Goal: Task Accomplishment & Management: Use online tool/utility

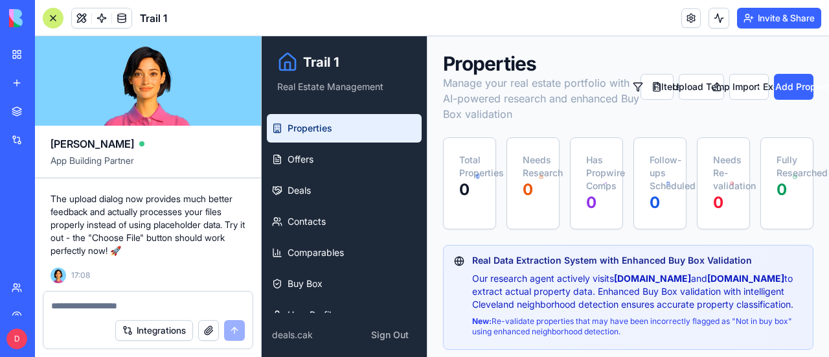
click at [49, 18] on div at bounding box center [53, 18] width 21 height 21
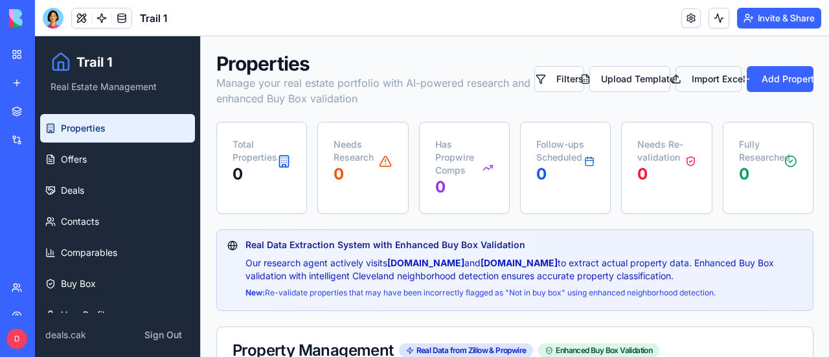
click at [699, 78] on button "Import Excel" at bounding box center [708, 79] width 66 height 26
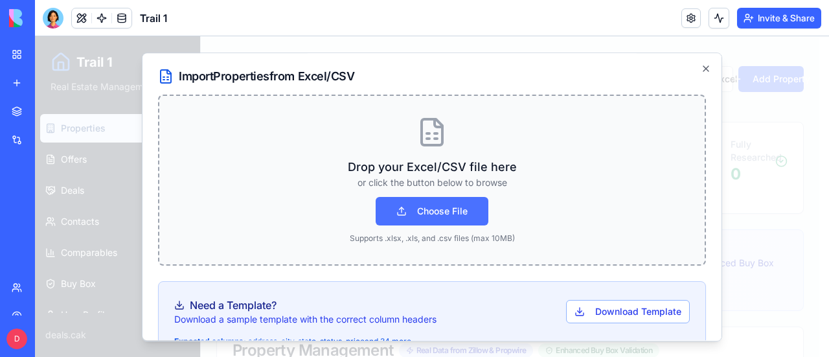
click at [426, 208] on button "Choose File" at bounding box center [432, 211] width 113 height 28
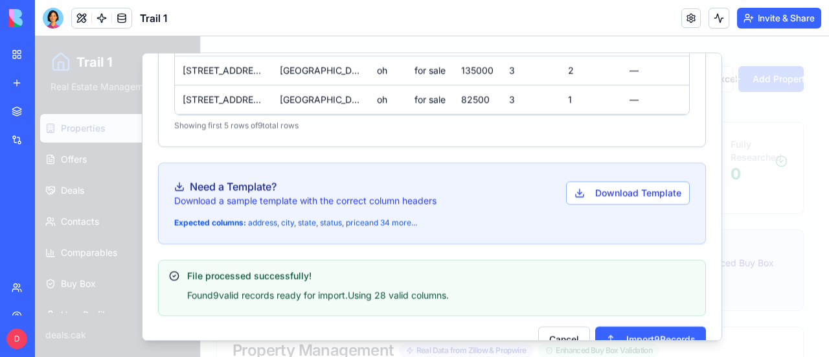
scroll to position [691, 0]
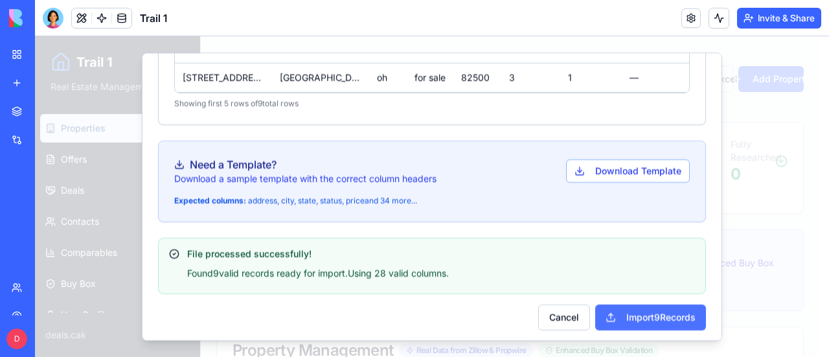
click at [631, 311] on button "Import 9 Records" at bounding box center [650, 317] width 111 height 26
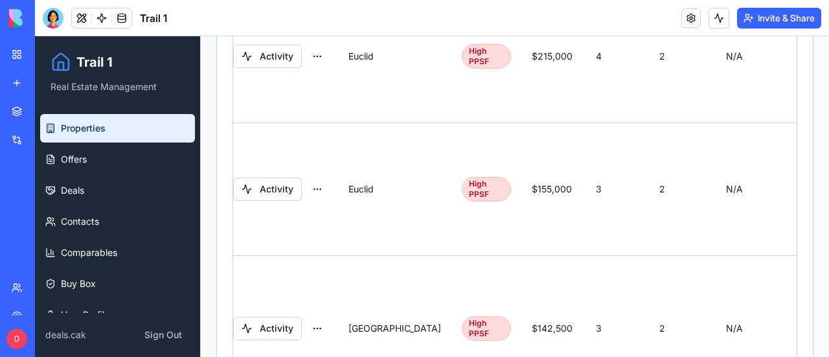
scroll to position [316, 0]
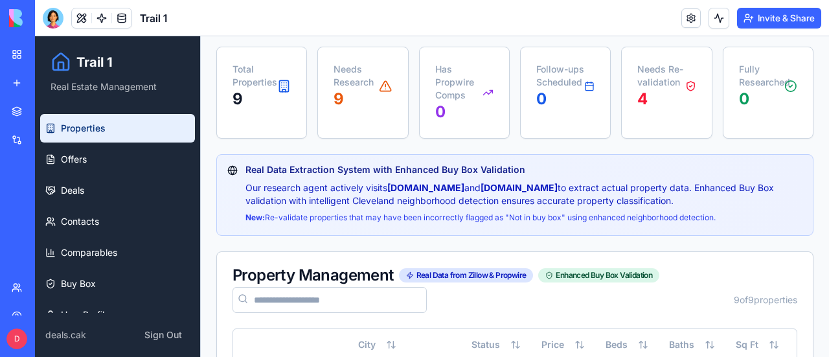
scroll to position [194, 0]
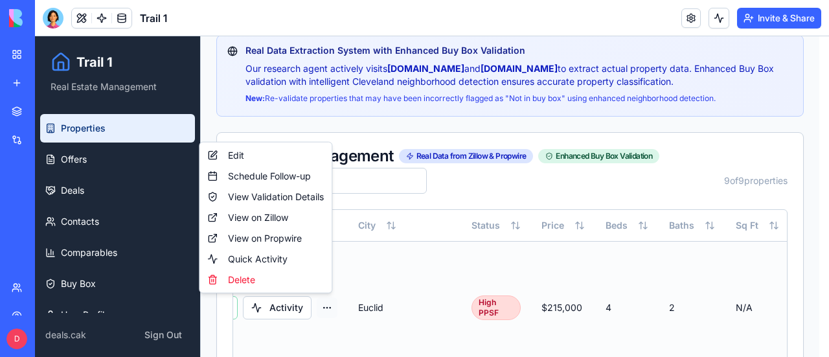
click at [238, 155] on div "Edit" at bounding box center [265, 155] width 127 height 21
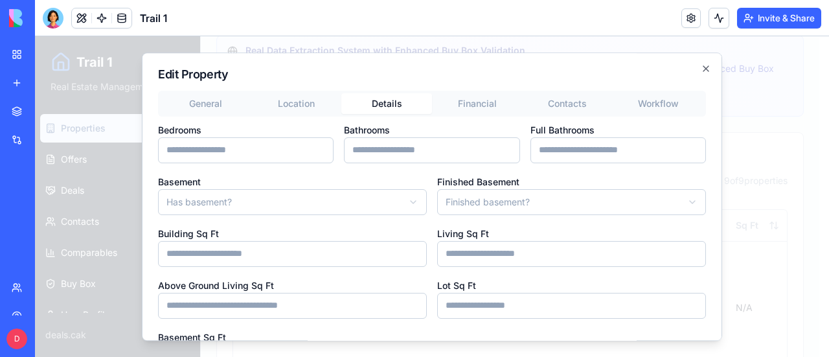
click at [379, 99] on button "Details" at bounding box center [386, 103] width 91 height 21
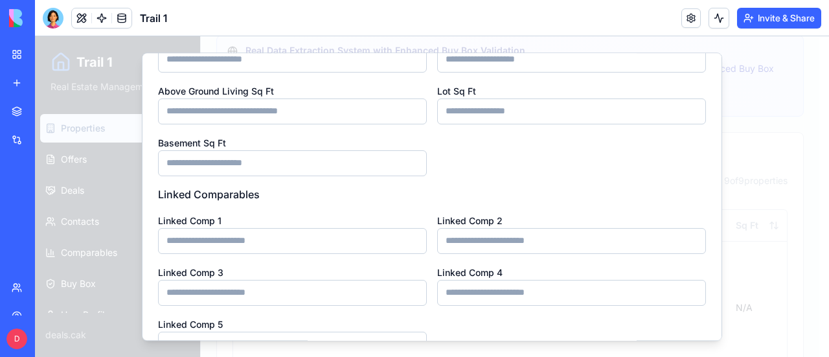
scroll to position [0, 0]
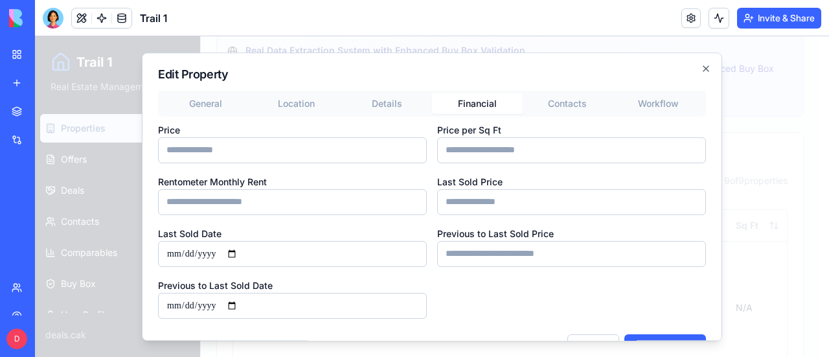
click at [478, 102] on button "Financial" at bounding box center [477, 103] width 91 height 21
click at [701, 68] on icon "button" at bounding box center [706, 68] width 10 height 10
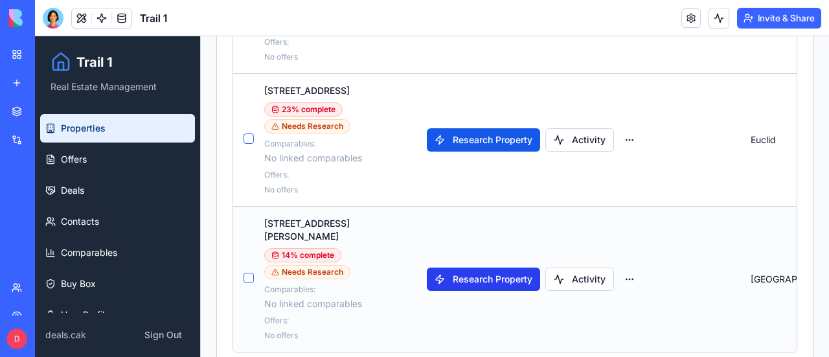
click at [478, 267] on button "Research Property" at bounding box center [483, 278] width 113 height 23
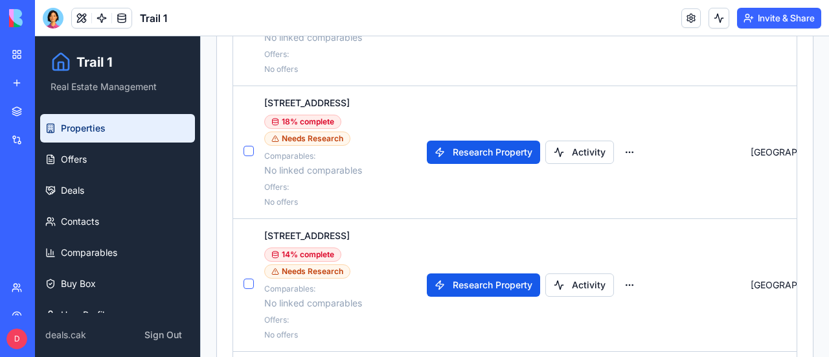
click at [496, 280] on button "Research Property" at bounding box center [483, 284] width 113 height 23
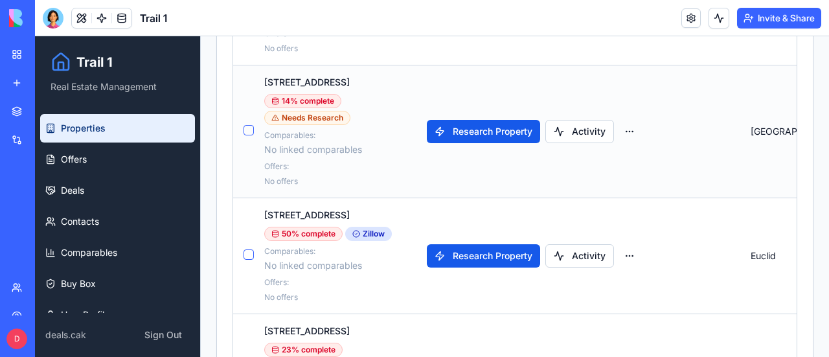
scroll to position [963, 0]
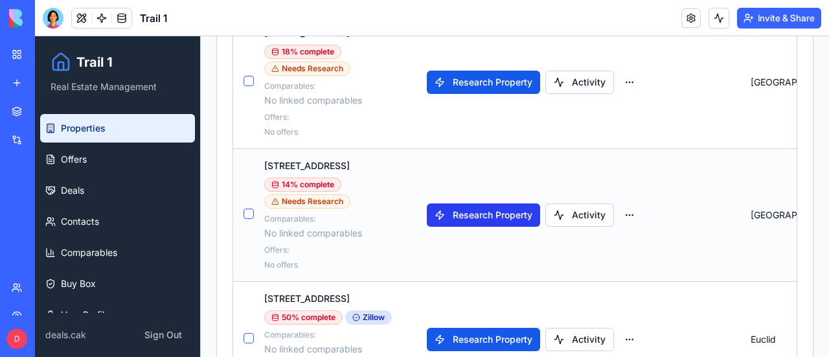
click at [471, 203] on button "Research Property" at bounding box center [483, 214] width 113 height 23
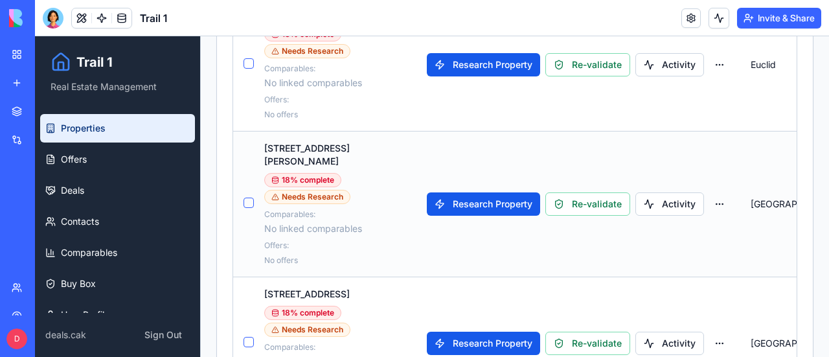
scroll to position [704, 0]
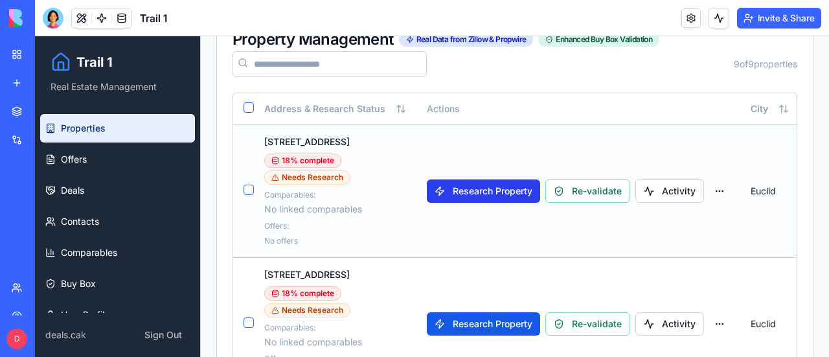
click at [480, 194] on button "Research Property" at bounding box center [483, 190] width 113 height 23
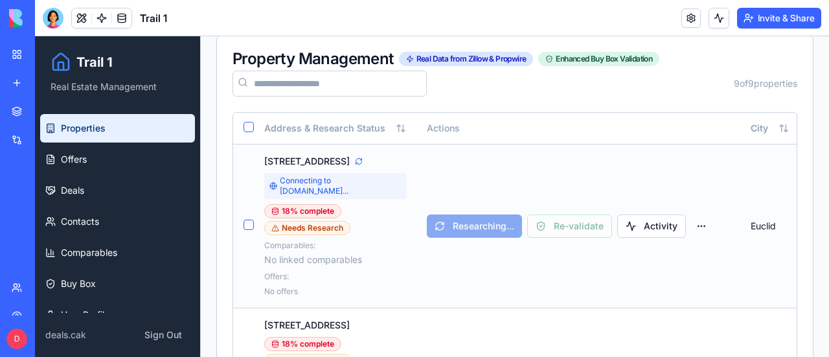
scroll to position [899, 0]
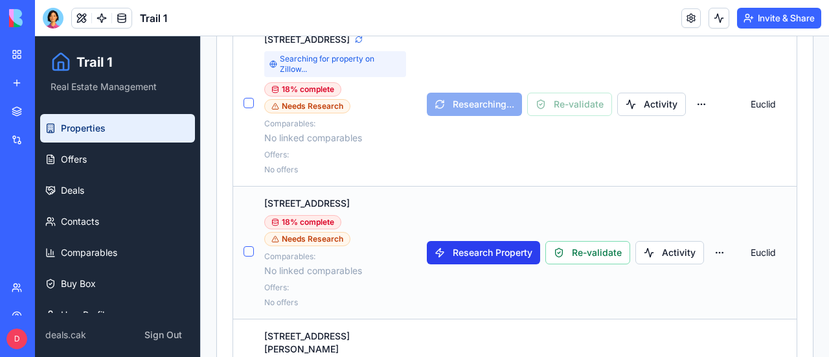
click at [495, 251] on button "Research Property" at bounding box center [483, 252] width 113 height 23
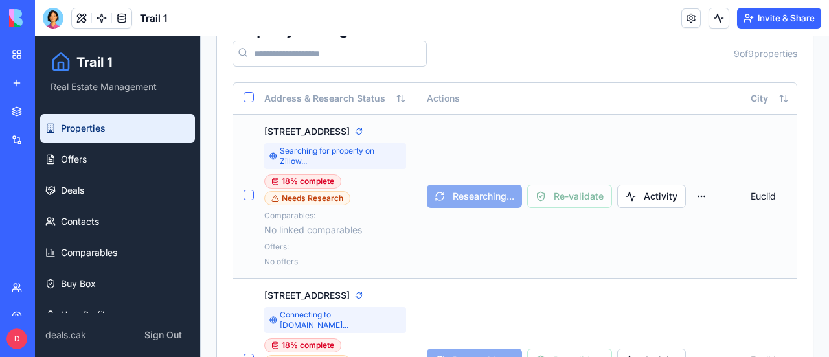
scroll to position [1093, 0]
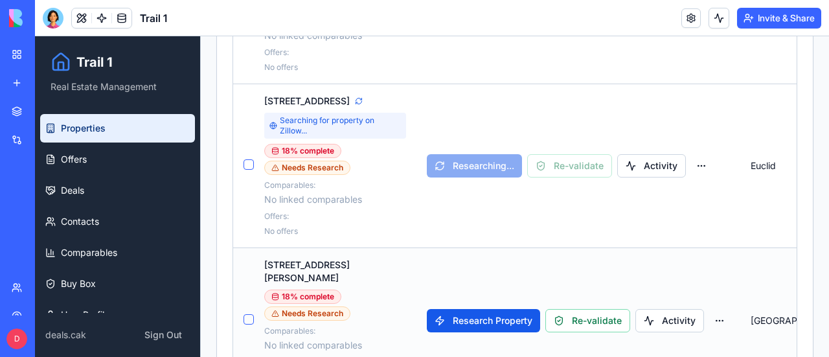
click at [486, 299] on td "Research Property Re-validate Activity" at bounding box center [578, 320] width 324 height 146
click at [483, 314] on button "Research Property" at bounding box center [483, 320] width 113 height 23
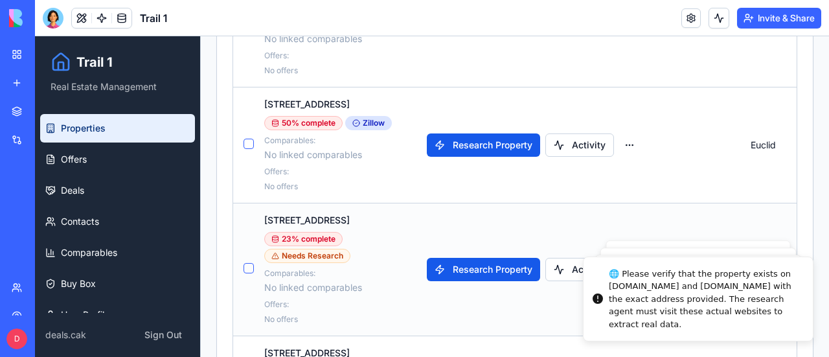
scroll to position [1158, 0]
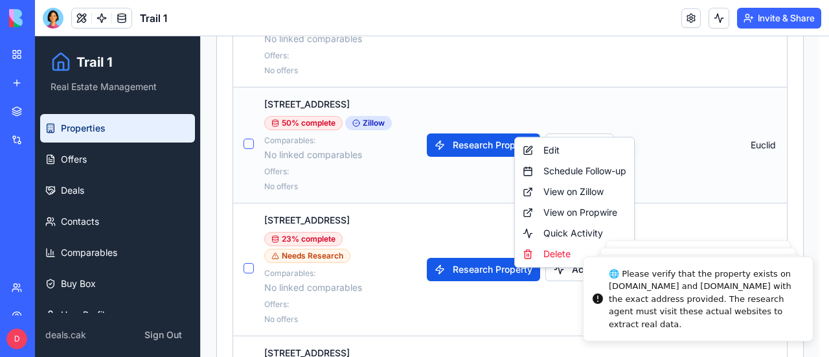
click at [553, 151] on div "Edit" at bounding box center [574, 150] width 114 height 21
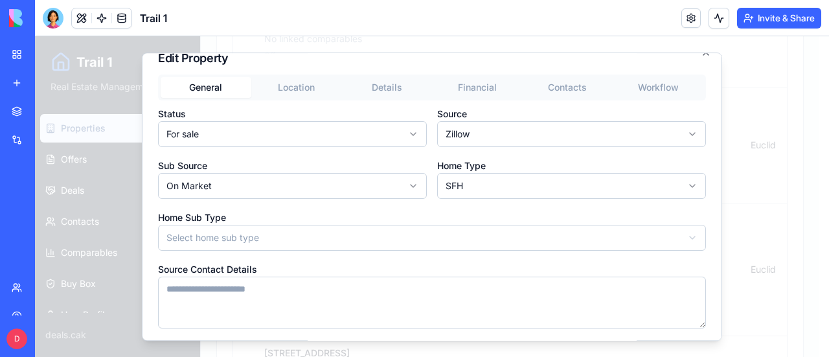
scroll to position [0, 0]
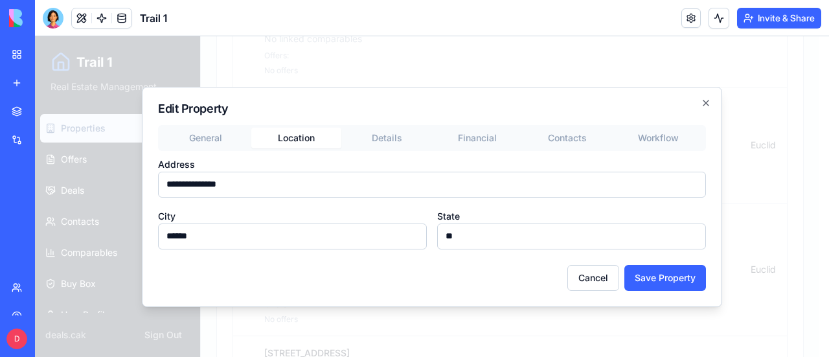
click at [299, 104] on div "**********" at bounding box center [432, 197] width 580 height 220
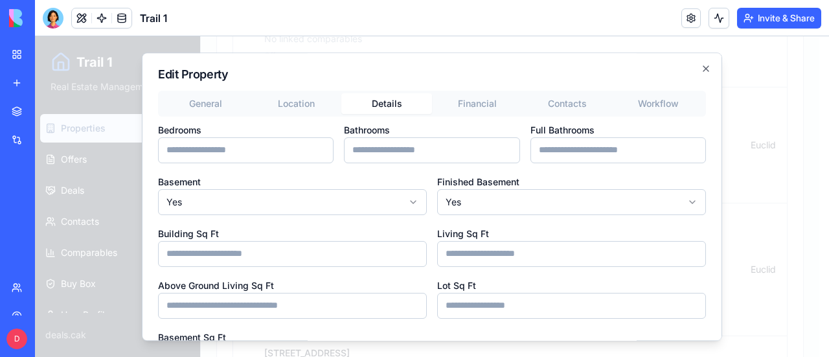
click at [392, 137] on div "General Location Details Financial Contacts Workflow Bedrooms * Bathrooms * Ful…" at bounding box center [432, 321] width 548 height 461
click at [475, 99] on button "Financial" at bounding box center [477, 103] width 91 height 21
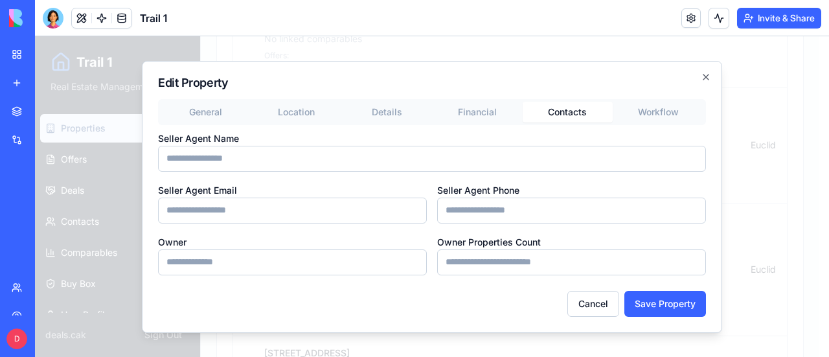
click at [565, 102] on button "Contacts" at bounding box center [568, 112] width 91 height 21
click at [652, 108] on div "Edit Property General Location Details Financial Contacts Workflow Seller Agent…" at bounding box center [432, 197] width 580 height 272
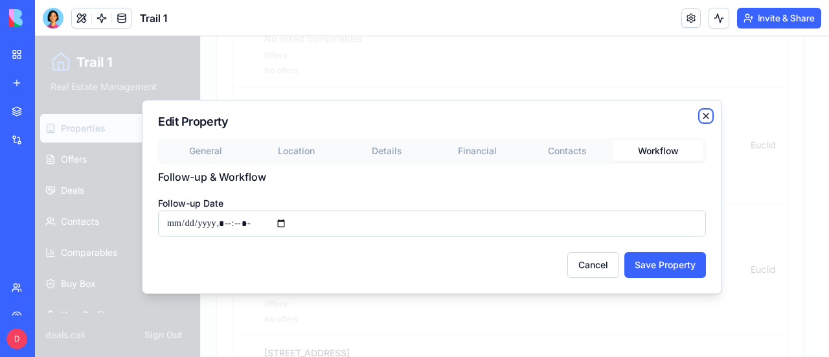
click at [706, 115] on icon "button" at bounding box center [706, 116] width 10 height 10
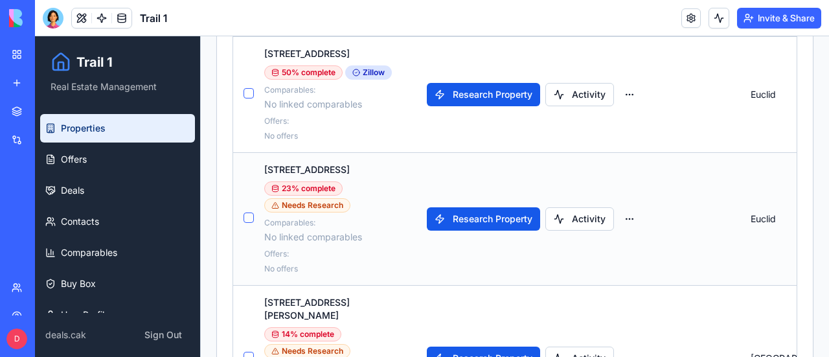
scroll to position [1158, 0]
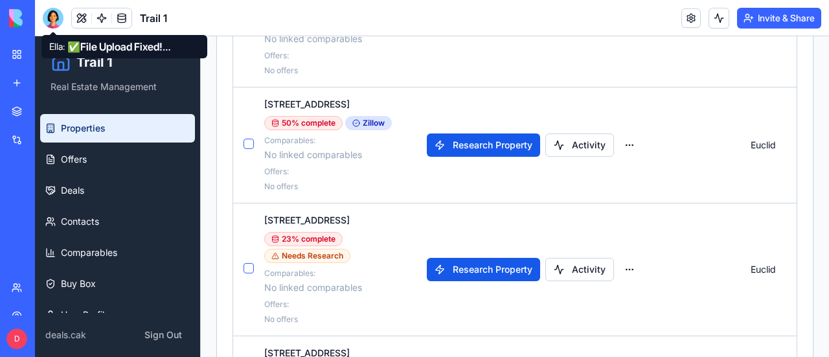
click at [58, 13] on div at bounding box center [53, 18] width 21 height 21
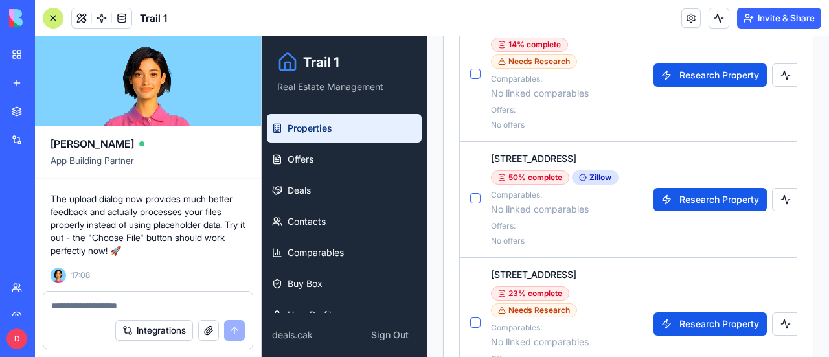
scroll to position [0, 0]
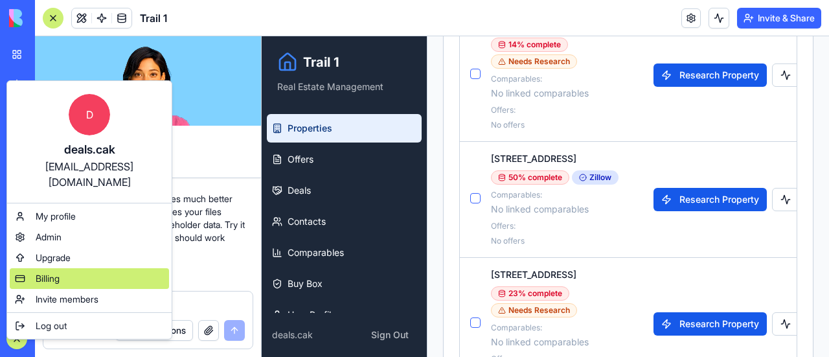
click at [52, 272] on span "Billing" at bounding box center [48, 278] width 24 height 13
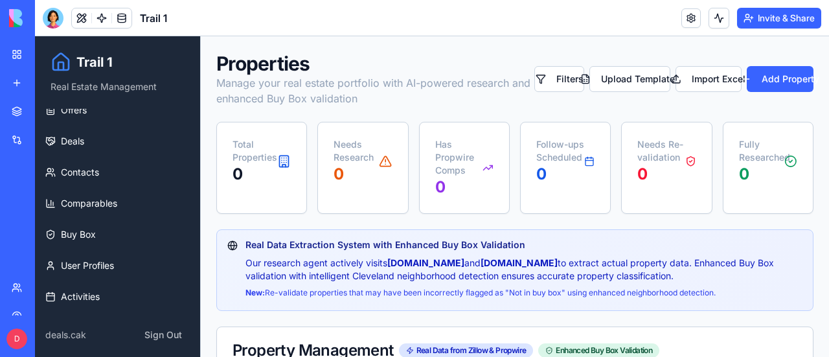
scroll to position [114, 0]
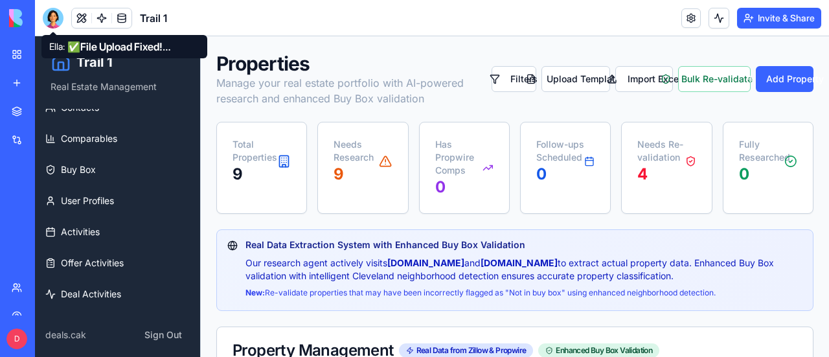
click at [52, 20] on div at bounding box center [53, 18] width 21 height 21
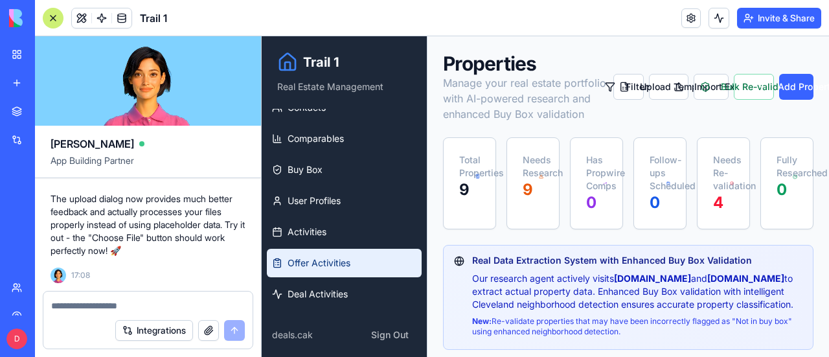
scroll to position [0, 0]
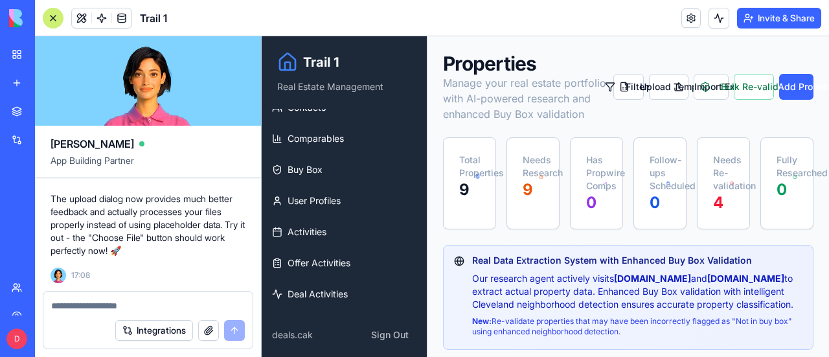
click at [121, 305] on textarea at bounding box center [148, 305] width 194 height 13
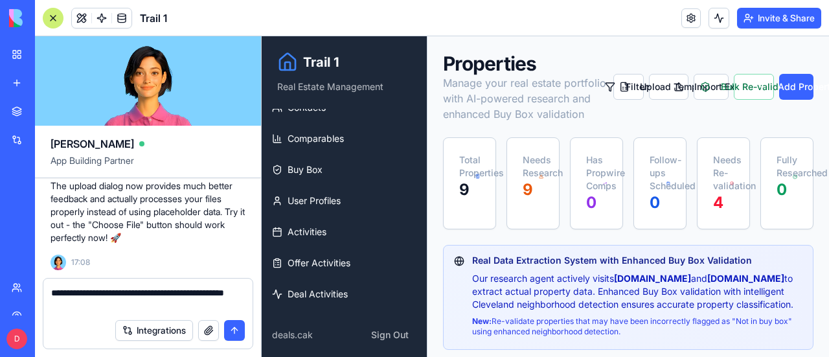
type textarea "**********"
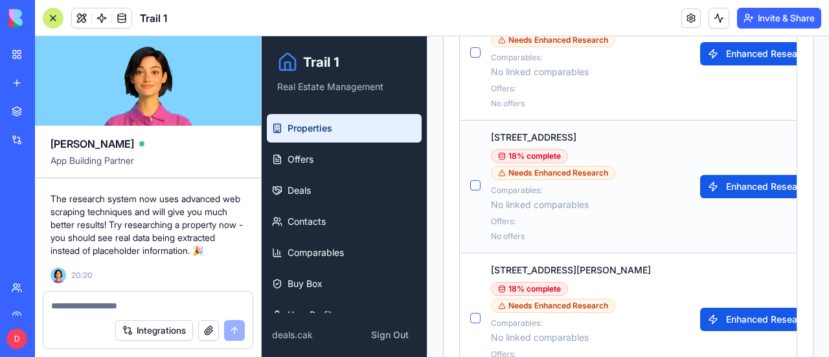
scroll to position [65, 0]
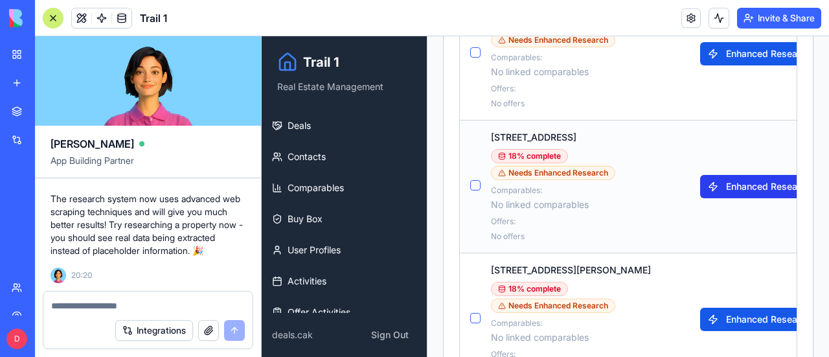
click at [754, 195] on button "Enhanced Research" at bounding box center [759, 186] width 118 height 23
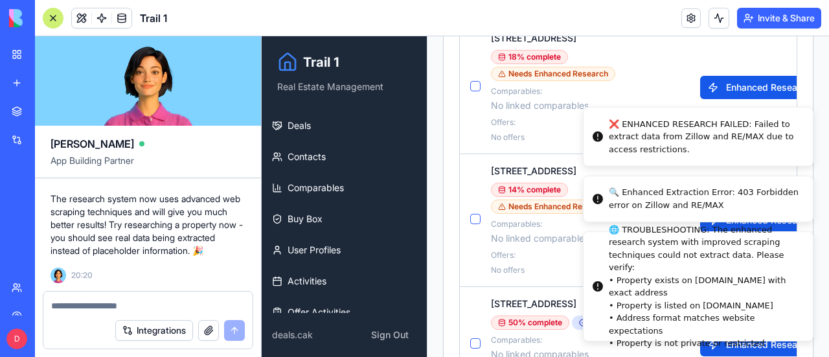
scroll to position [1101, 0]
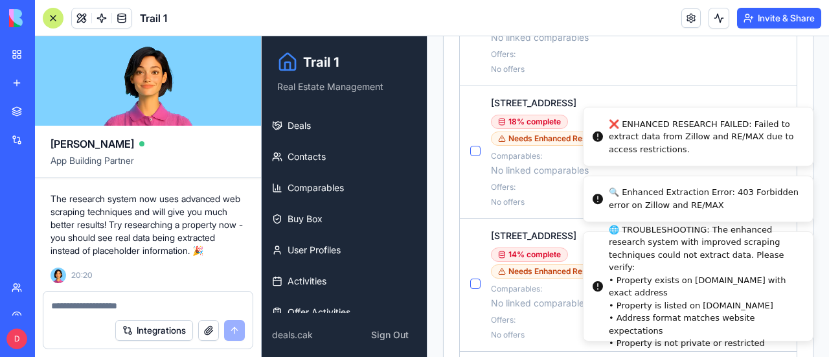
click at [609, 118] on div "❌ ENHANCED RESEARCH FAILED: Failed to extract data from Zillow and RE/MAX due t…" at bounding box center [706, 137] width 194 height 38
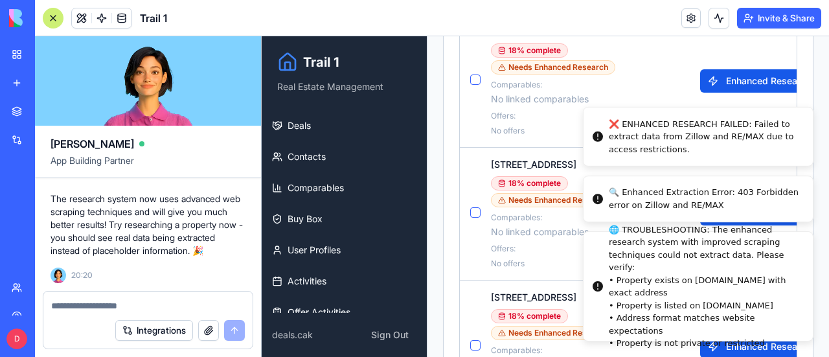
scroll to position [1165, 0]
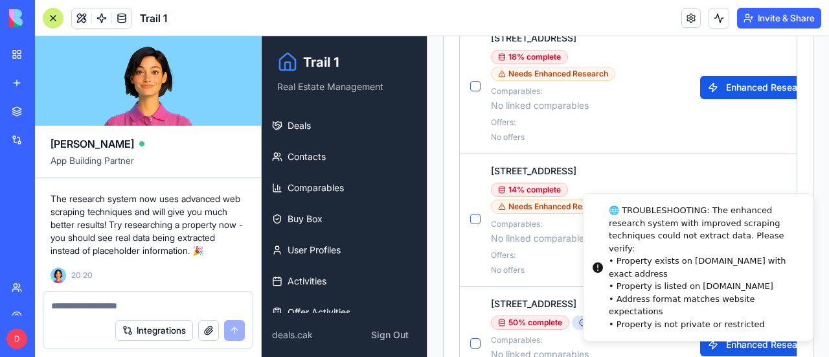
click at [108, 304] on textarea at bounding box center [148, 305] width 194 height 13
type textarea "*"
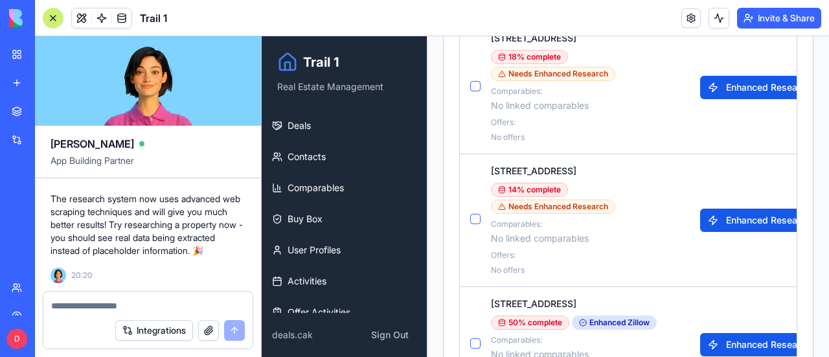
scroll to position [25728, 0]
click at [133, 302] on textarea at bounding box center [148, 305] width 194 height 13
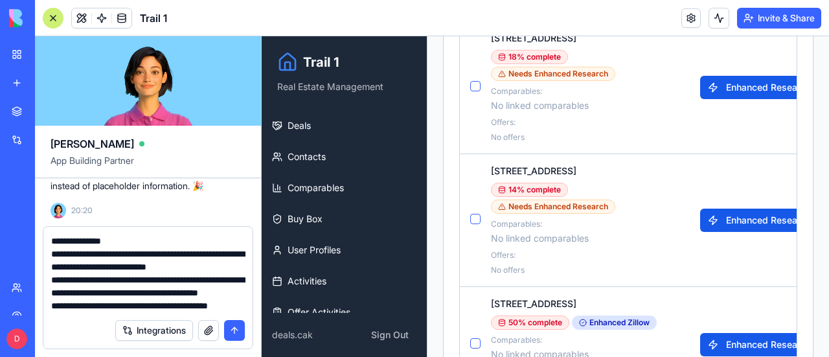
scroll to position [51, 0]
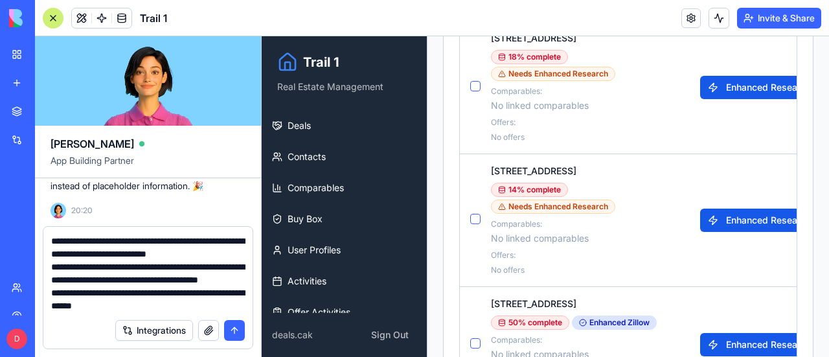
type textarea "**********"
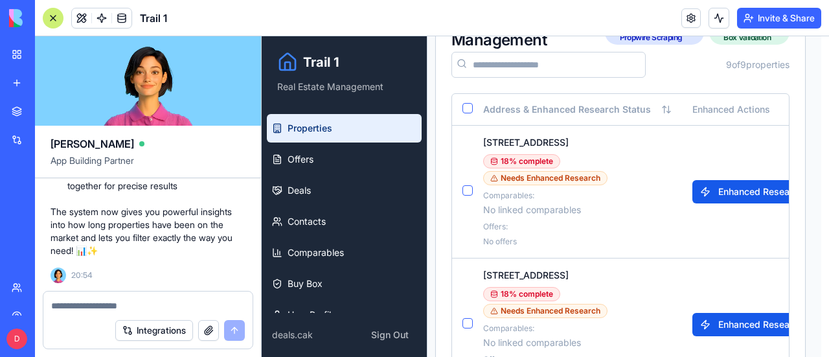
scroll to position [26846, 0]
click at [52, 19] on div at bounding box center [53, 18] width 21 height 21
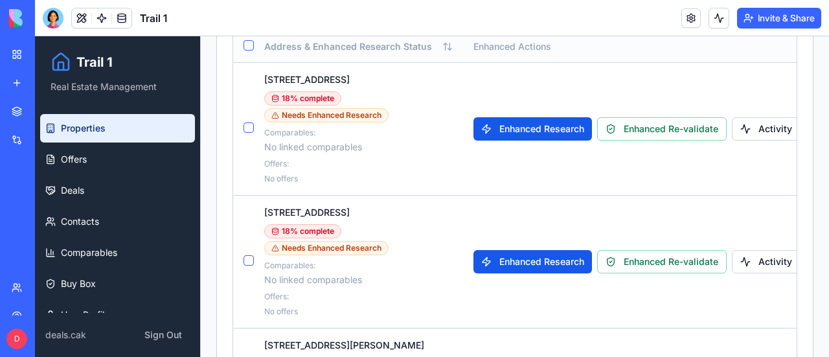
scroll to position [453, 0]
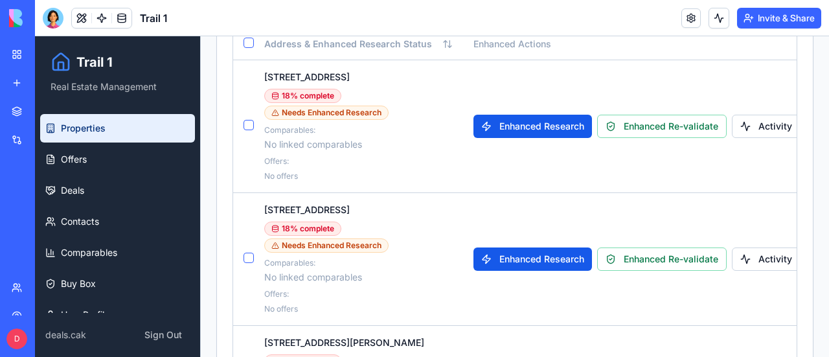
click at [48, 54] on div "My Workspace" at bounding box center [39, 54] width 17 height 13
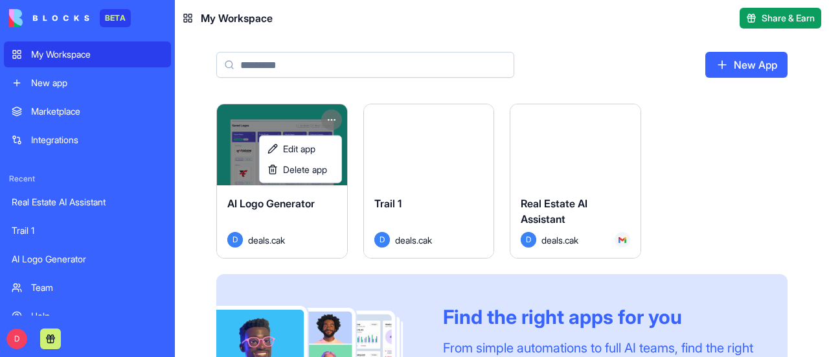
click at [331, 118] on html "BETA My Workspace New app Marketplace Integrations Recent Real Estate AI Assist…" at bounding box center [414, 178] width 829 height 357
click at [309, 172] on span "Delete app" at bounding box center [305, 169] width 44 height 13
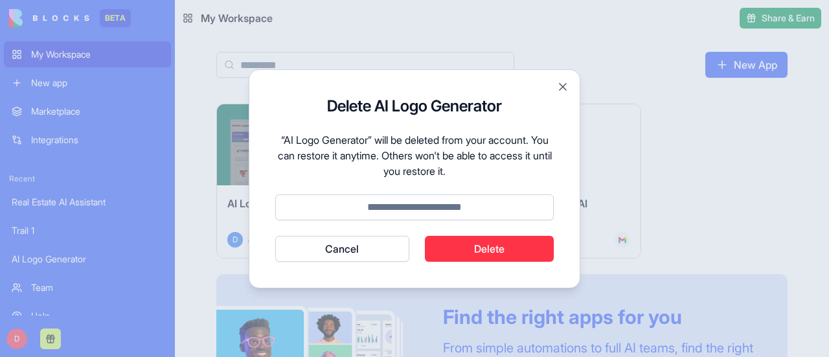
click at [434, 208] on input at bounding box center [414, 207] width 278 height 26
type input "******"
click at [476, 258] on button "Delete" at bounding box center [489, 249] width 129 height 26
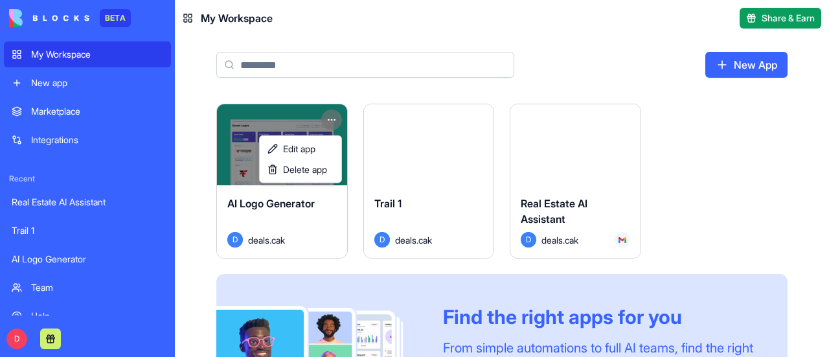
click at [58, 54] on html "BETA My Workspace New app Marketplace Integrations Recent Real Estate AI Assist…" at bounding box center [414, 178] width 829 height 357
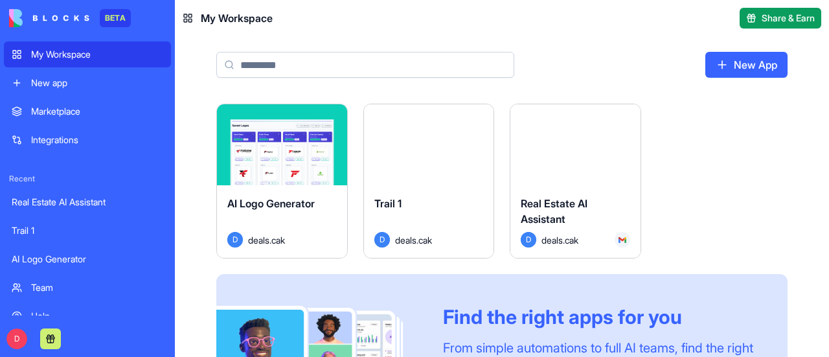
click at [61, 112] on div "Marketplace" at bounding box center [97, 111] width 132 height 13
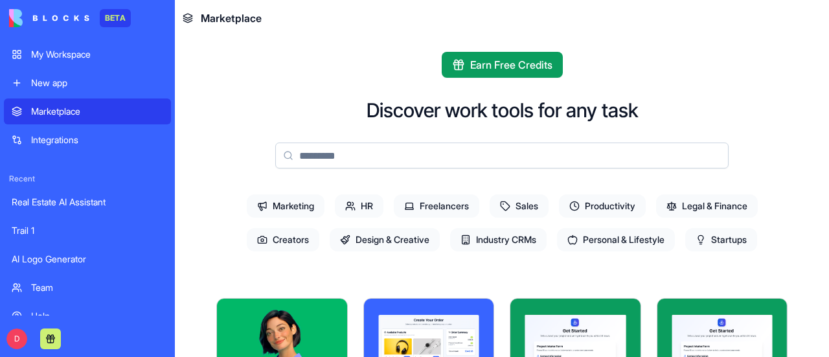
click at [63, 54] on div "My Workspace" at bounding box center [97, 54] width 132 height 13
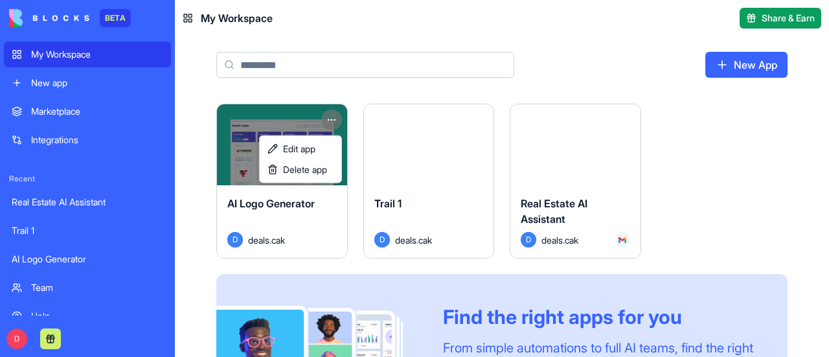
click at [333, 118] on html "BETA My Workspace New app Marketplace Integrations Recent Real Estate AI Assist…" at bounding box center [414, 178] width 829 height 357
click at [314, 172] on span "Delete app" at bounding box center [305, 169] width 44 height 13
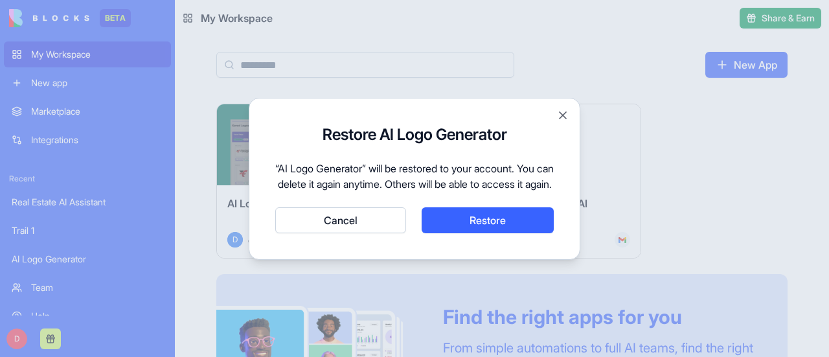
click at [338, 232] on button "Cancel" at bounding box center [340, 220] width 131 height 26
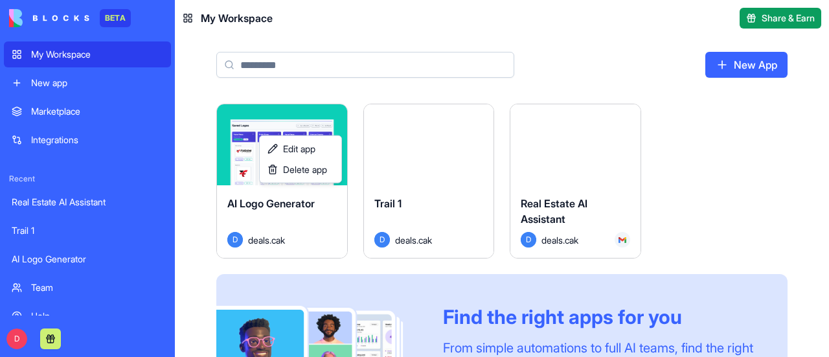
click at [440, 166] on html "BETA My Workspace New app Marketplace Integrations Recent Real Estate AI Assist…" at bounding box center [414, 178] width 829 height 357
click at [439, 143] on button "Launch" at bounding box center [428, 145] width 97 height 26
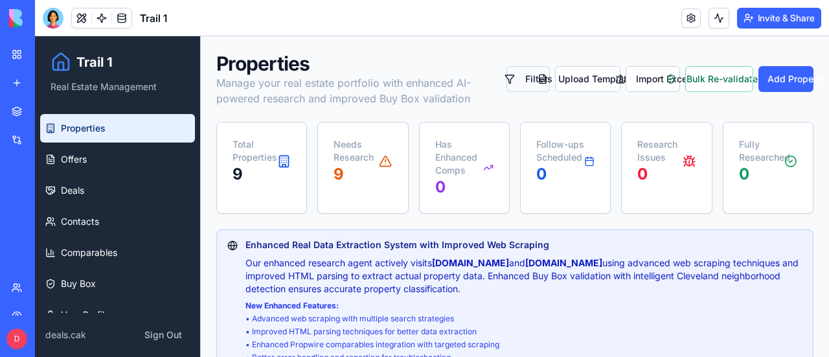
click at [515, 78] on button "Filters" at bounding box center [527, 79] width 43 height 26
click at [528, 78] on button "Filters" at bounding box center [527, 79] width 43 height 26
click at [536, 78] on button "Filters" at bounding box center [527, 79] width 43 height 26
click at [506, 75] on button "Filters" at bounding box center [527, 79] width 43 height 26
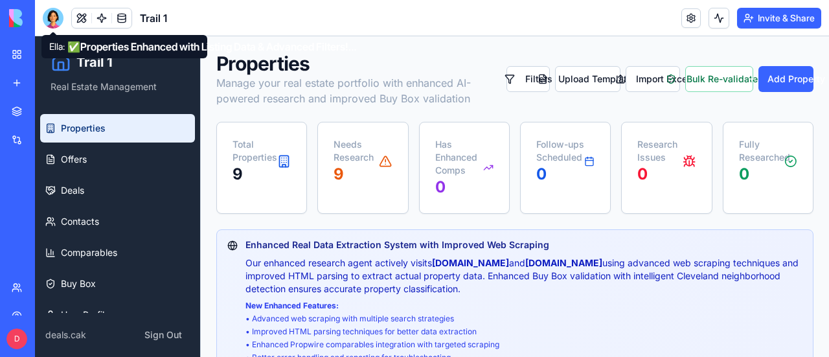
click at [51, 14] on div at bounding box center [53, 18] width 21 height 21
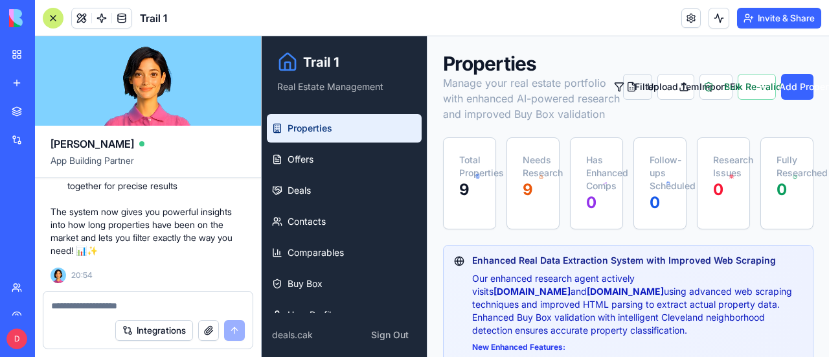
click at [626, 93] on button "Filters" at bounding box center [637, 87] width 29 height 26
click at [662, 93] on button "Upload Templates" at bounding box center [675, 87] width 37 height 26
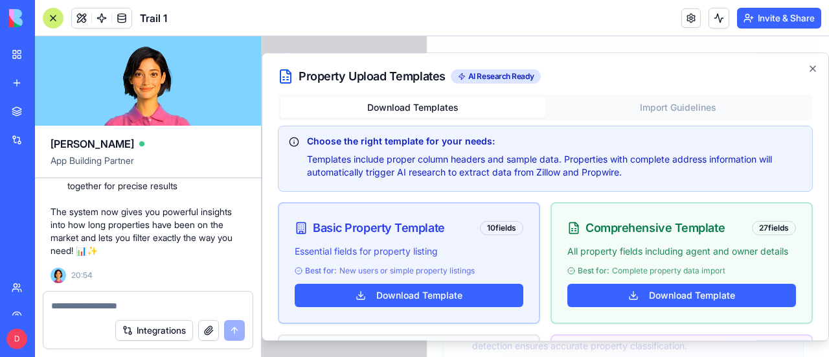
scroll to position [0, 910]
click at [807, 69] on icon "button" at bounding box center [812, 68] width 10 height 10
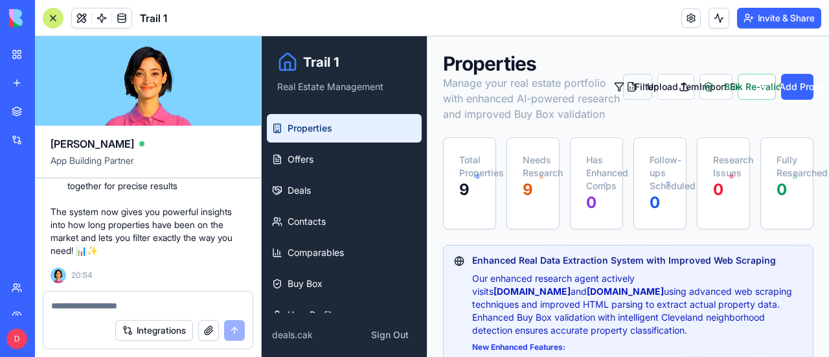
click at [633, 89] on button "Filters" at bounding box center [637, 87] width 29 height 26
click at [657, 90] on button "Upload Templates" at bounding box center [675, 87] width 37 height 26
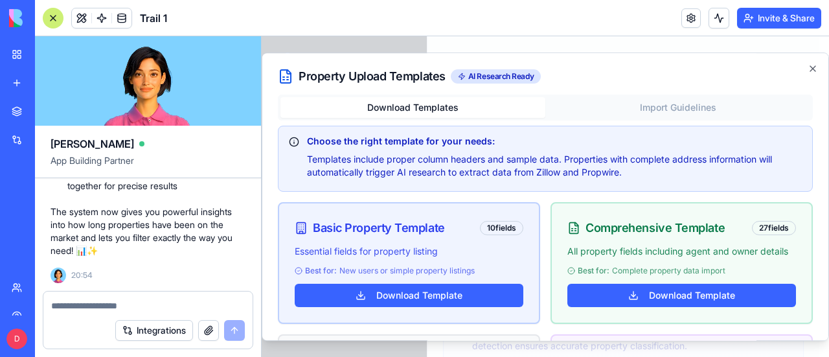
scroll to position [26846, 0]
click at [96, 303] on textarea at bounding box center [148, 305] width 194 height 13
type textarea "**********"
click at [230, 330] on button "submit" at bounding box center [234, 330] width 21 height 21
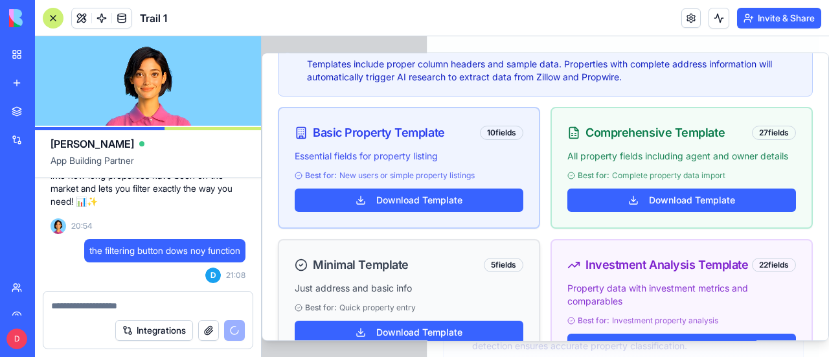
scroll to position [0, 0]
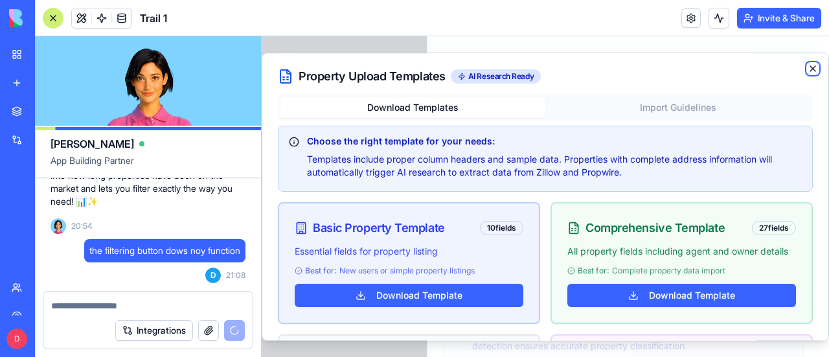
click at [807, 67] on icon "button" at bounding box center [812, 68] width 10 height 10
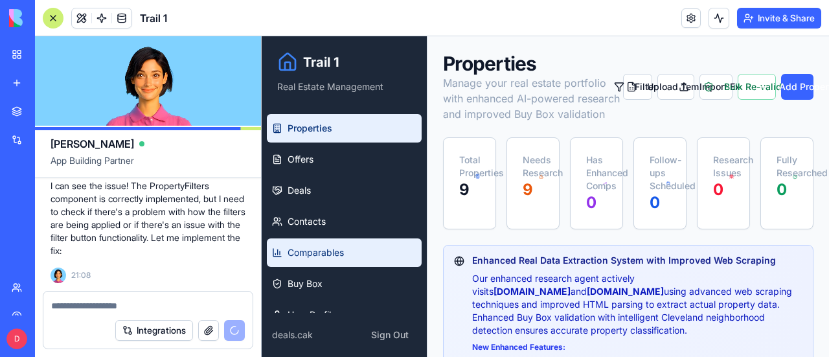
scroll to position [27105, 0]
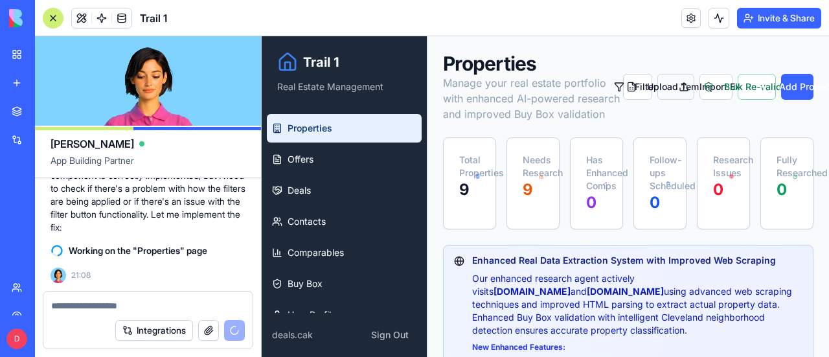
click at [668, 93] on button "Upload Templates" at bounding box center [675, 87] width 37 height 26
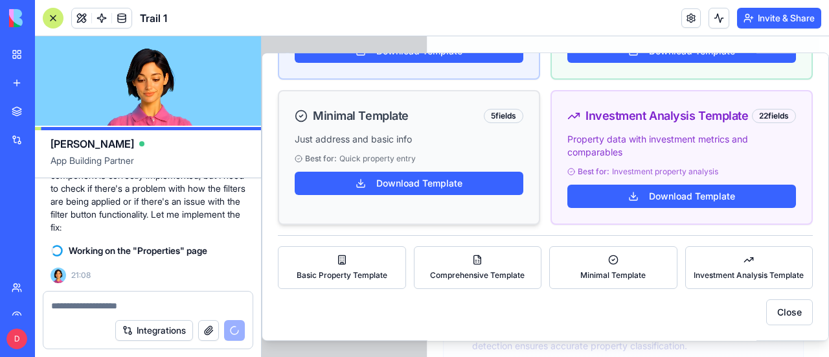
scroll to position [0, 0]
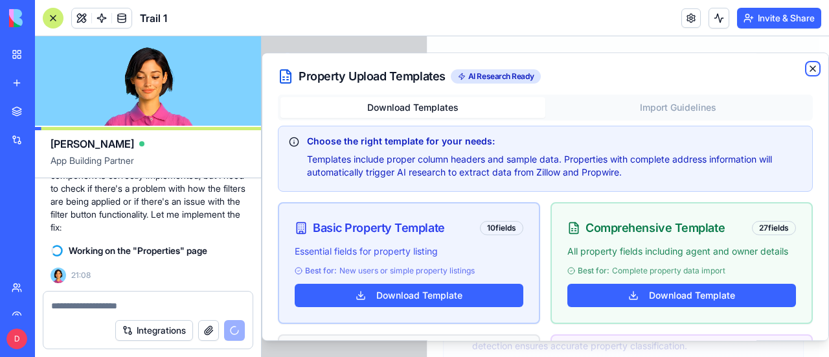
click at [807, 65] on icon "button" at bounding box center [812, 68] width 10 height 10
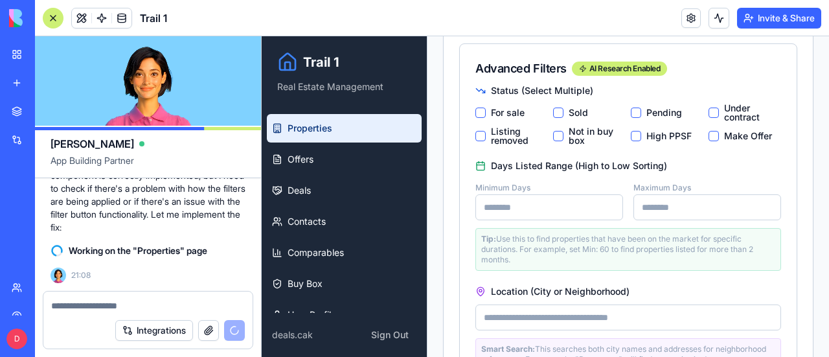
scroll to position [518, 0]
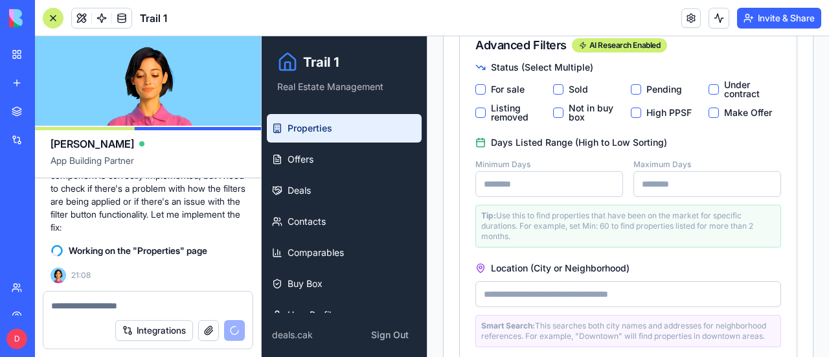
click at [481, 95] on sale "For sale" at bounding box center [480, 89] width 10 height 10
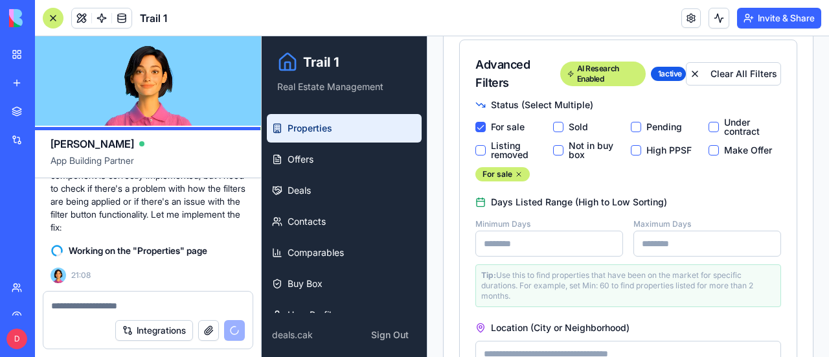
scroll to position [478, 0]
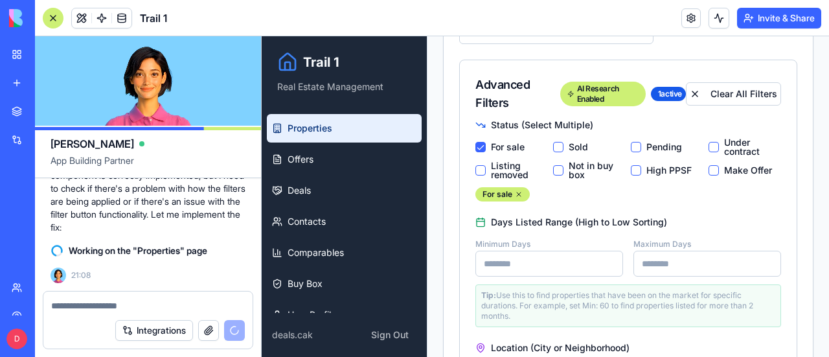
click at [500, 99] on div "Advanced Filters AI Research Enabled 1 active" at bounding box center [580, 94] width 210 height 36
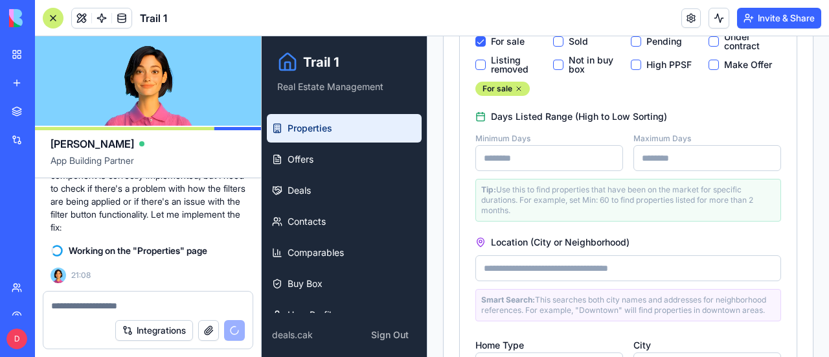
scroll to position [608, 0]
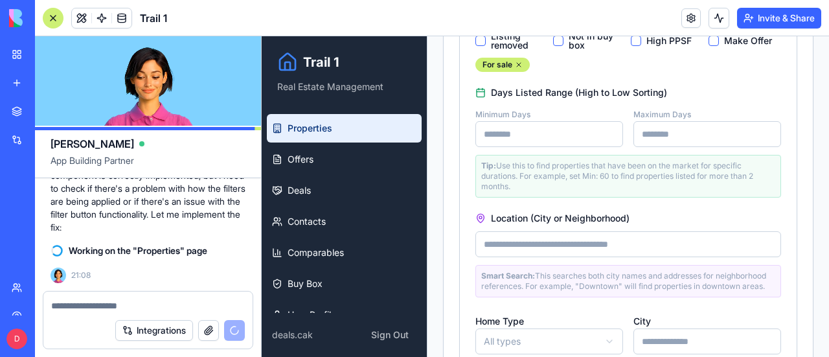
click at [519, 145] on input "Minimum Days" at bounding box center [549, 134] width 148 height 26
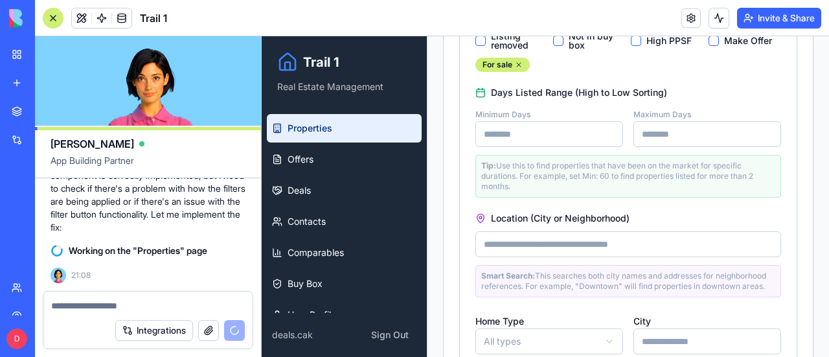
scroll to position [0, 598]
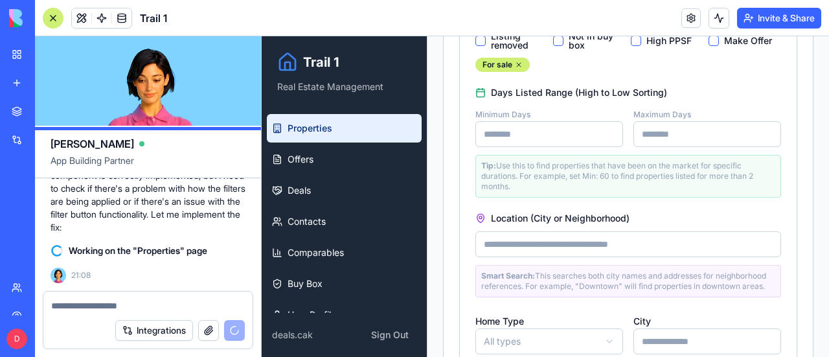
type input "**"
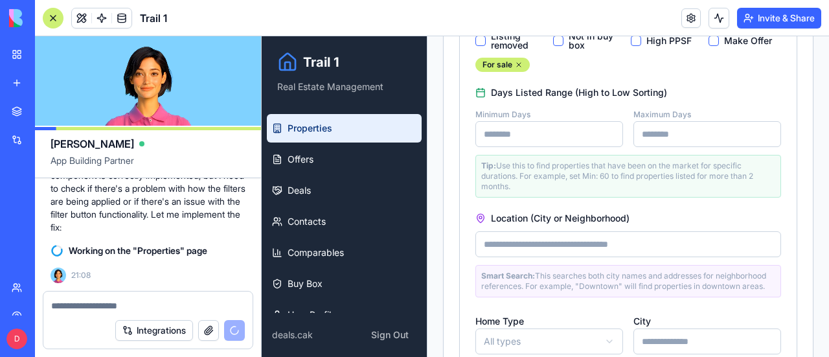
drag, startPoint x: 517, startPoint y: 145, endPoint x: 480, endPoint y: 150, distance: 36.5
click at [480, 147] on input "**" at bounding box center [549, 134] width 148 height 26
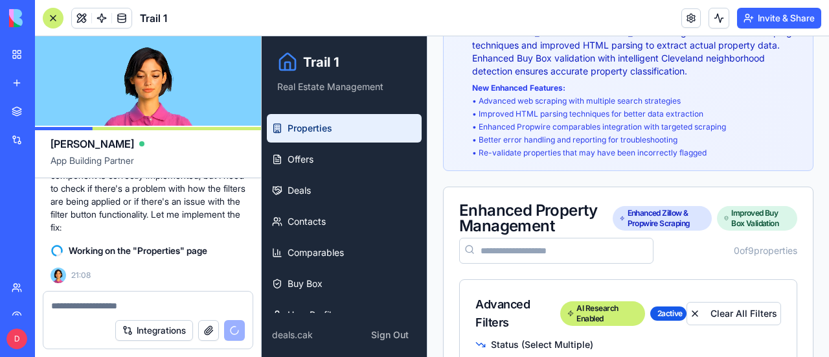
scroll to position [0, 0]
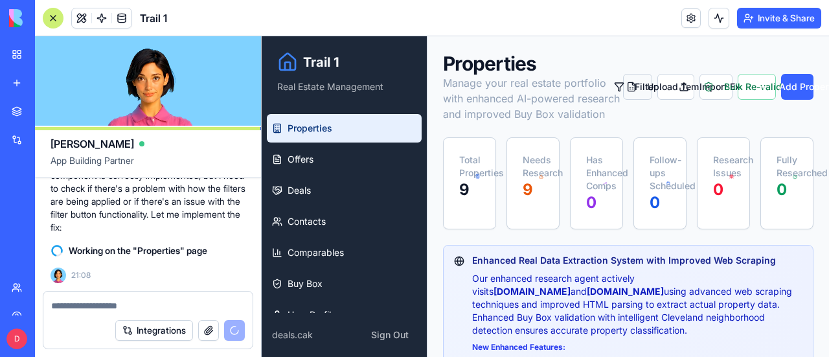
type input "*"
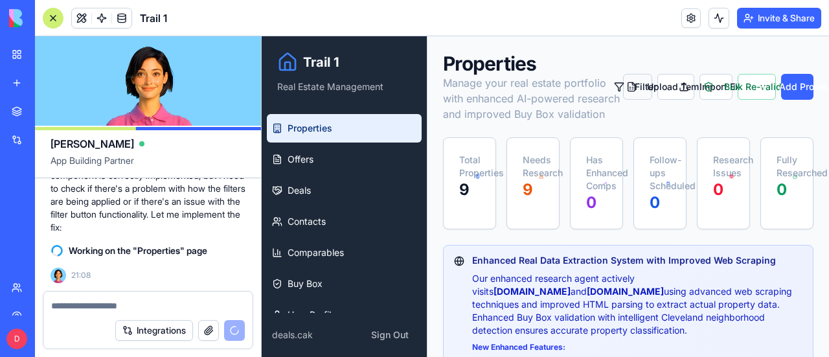
click at [635, 90] on button "Filters" at bounding box center [637, 87] width 29 height 26
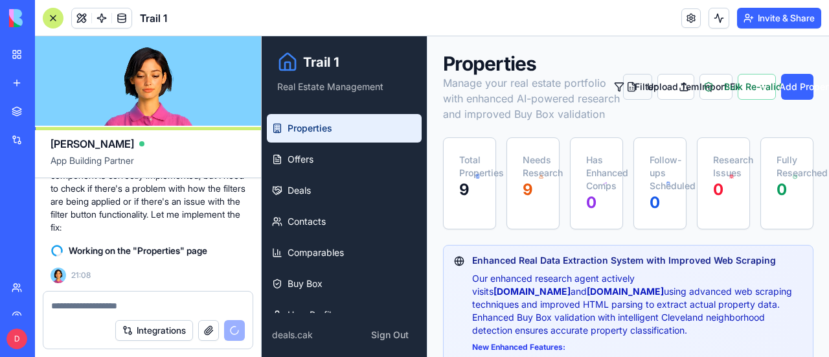
click at [634, 90] on button "Filters" at bounding box center [637, 87] width 29 height 26
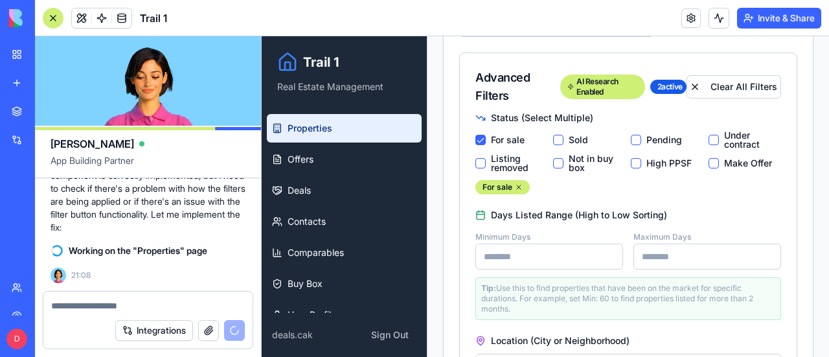
scroll to position [583, 0]
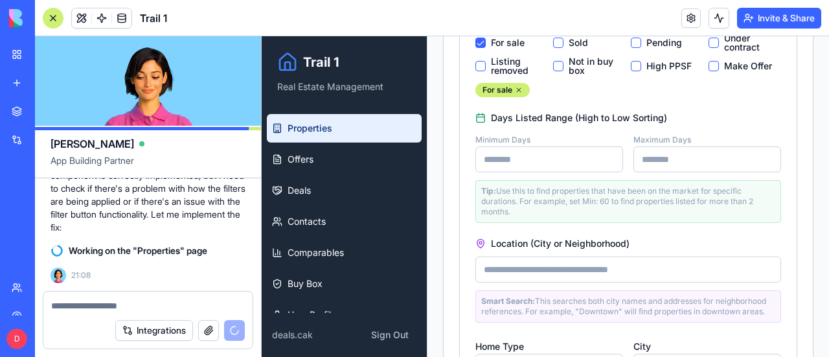
click at [634, 71] on PPSF "High PPSF" at bounding box center [636, 66] width 10 height 10
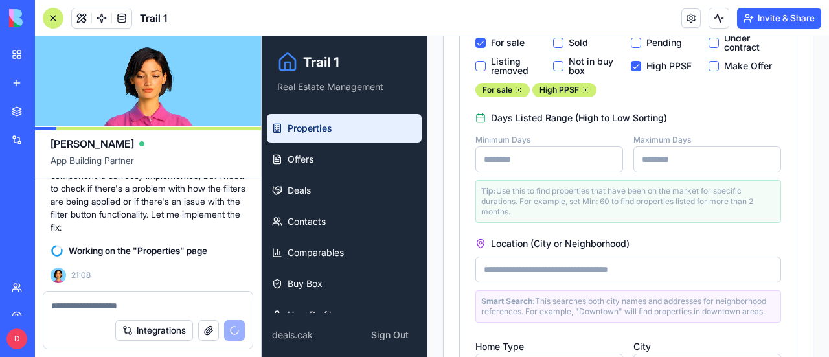
click at [484, 48] on sale "For sale" at bounding box center [480, 43] width 10 height 10
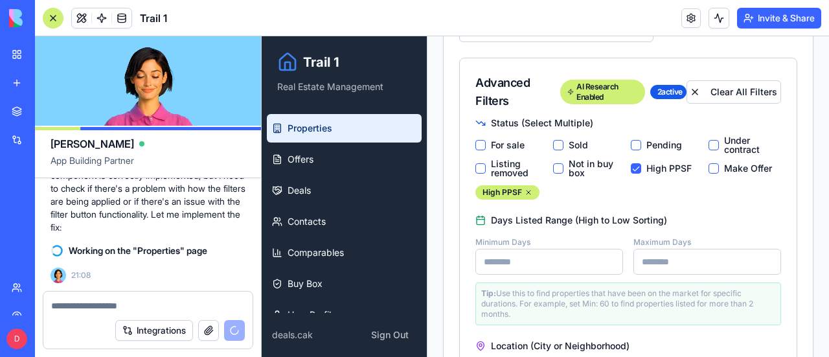
scroll to position [388, 0]
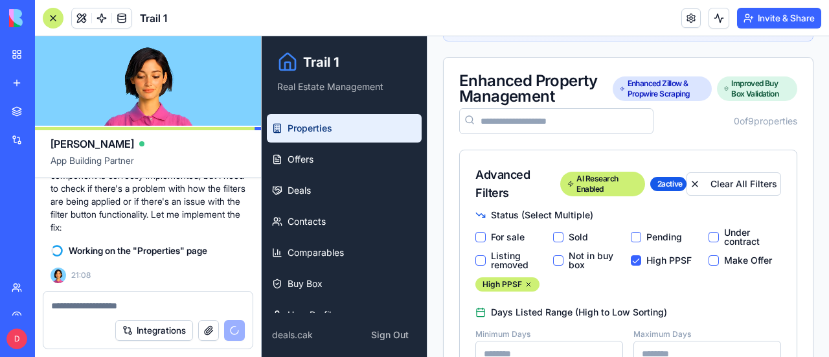
click at [633, 265] on PPSF "High PPSF" at bounding box center [636, 260] width 10 height 10
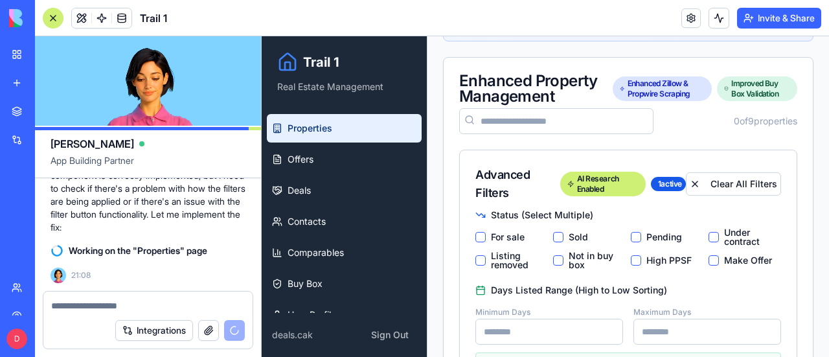
click at [599, 134] on input at bounding box center [556, 121] width 194 height 26
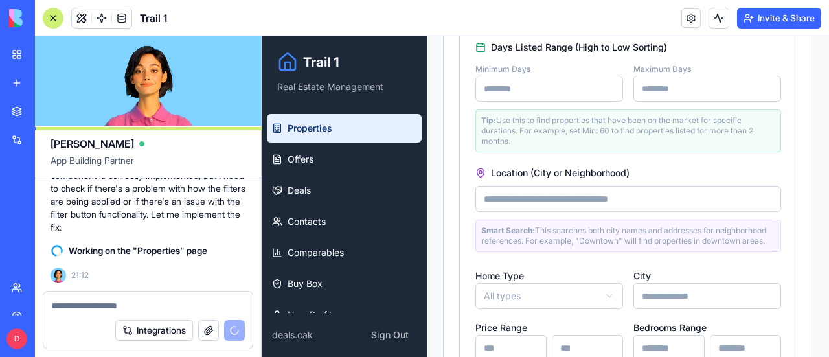
scroll to position [647, 0]
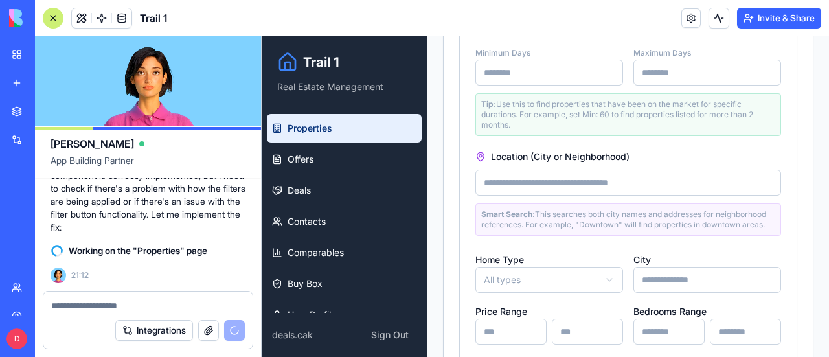
click at [600, 194] on input "Location (City or Neighborhood)" at bounding box center [628, 183] width 306 height 26
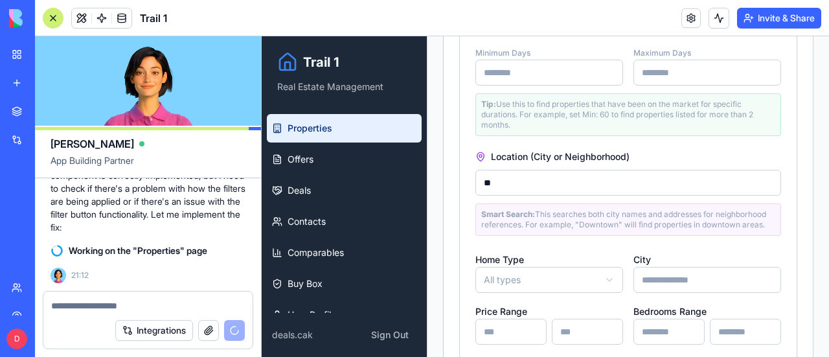
type input "*"
click at [666, 293] on input "City" at bounding box center [707, 280] width 148 height 26
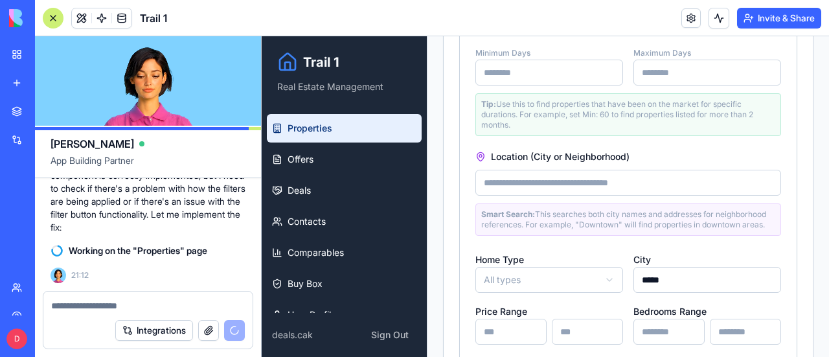
type input "*****"
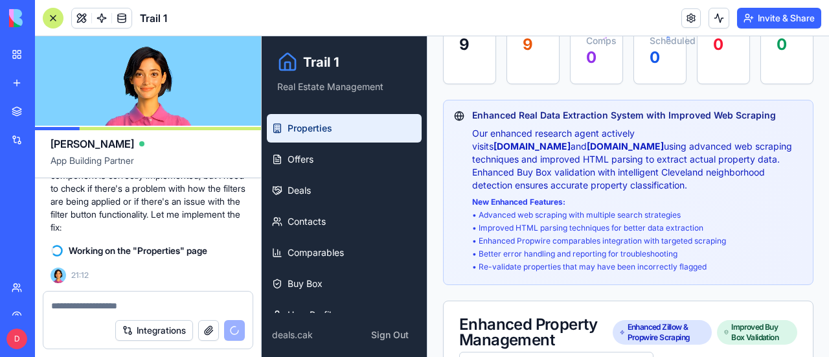
scroll to position [0, 0]
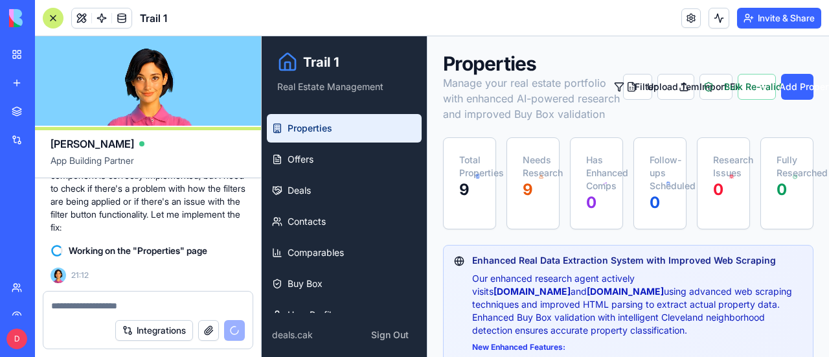
click at [53, 19] on div at bounding box center [53, 18] width 21 height 21
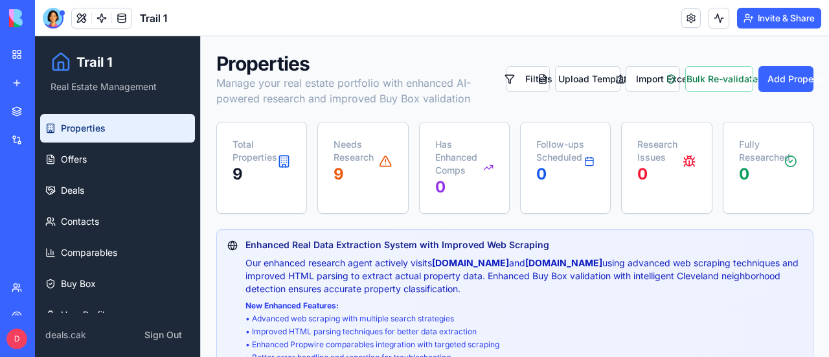
click at [267, 159] on p "Total Properties" at bounding box center [254, 151] width 45 height 26
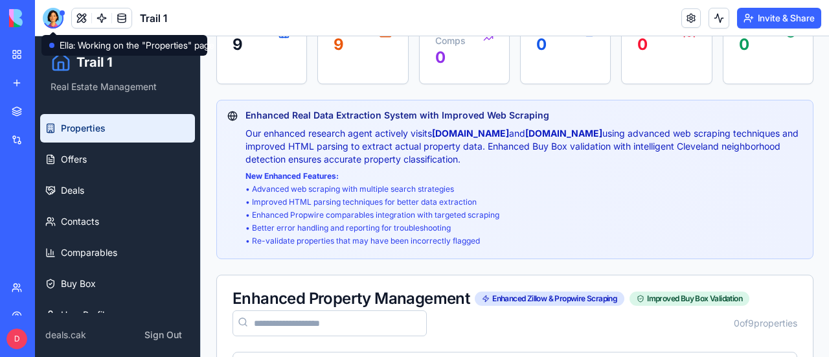
click at [49, 11] on div at bounding box center [53, 18] width 21 height 21
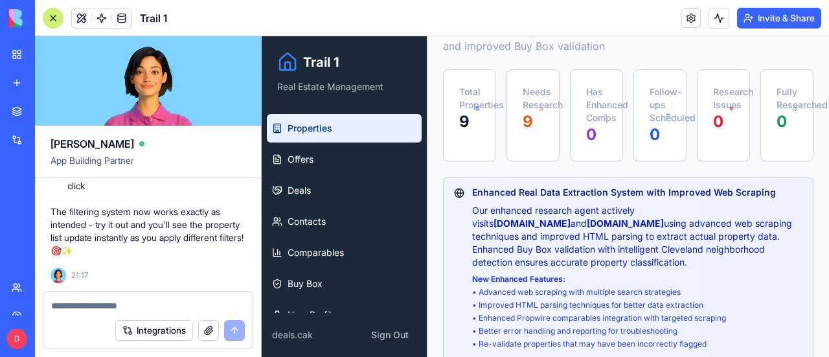
scroll to position [0, 0]
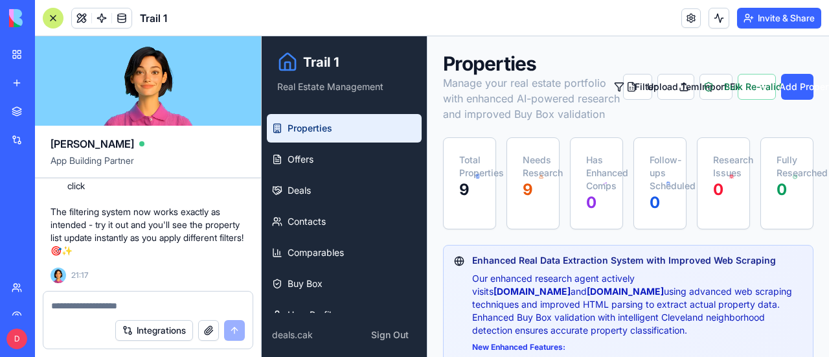
click at [51, 11] on div at bounding box center [53, 18] width 21 height 21
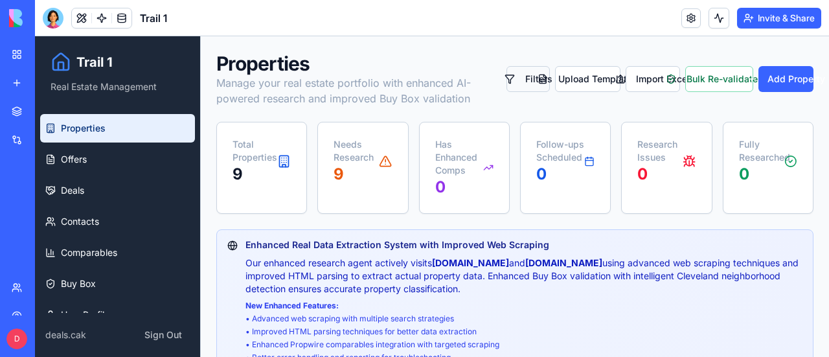
click at [526, 78] on button "Filters" at bounding box center [527, 79] width 43 height 26
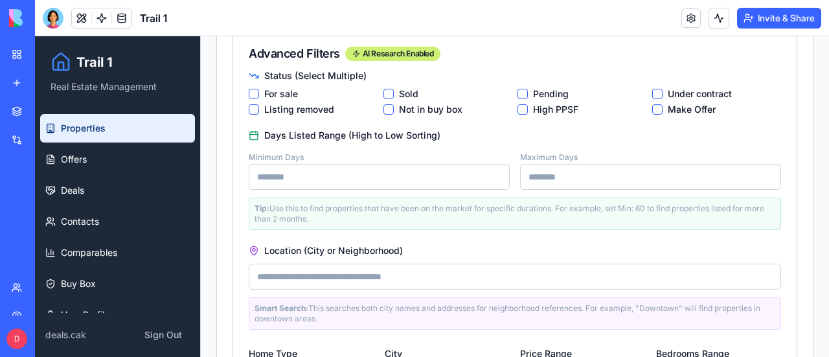
scroll to position [453, 0]
click at [394, 106] on div "Not in buy box" at bounding box center [447, 109] width 129 height 10
click at [383, 109] on box "Not in buy box" at bounding box center [388, 109] width 10 height 10
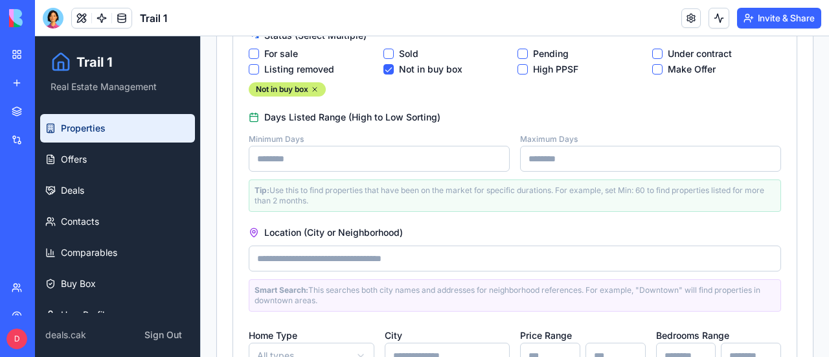
scroll to position [488, 0]
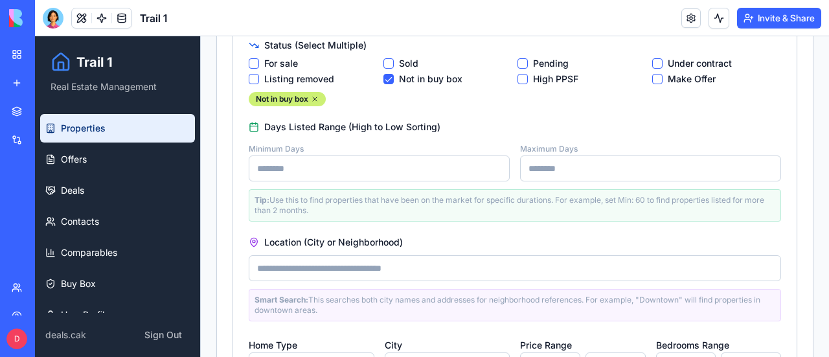
click at [384, 74] on box "Not in buy box" at bounding box center [388, 79] width 10 height 10
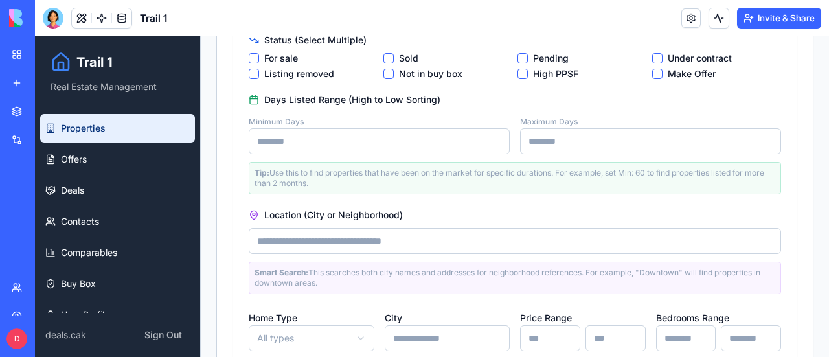
click at [518, 72] on PPSF "High PPSF" at bounding box center [522, 74] width 10 height 10
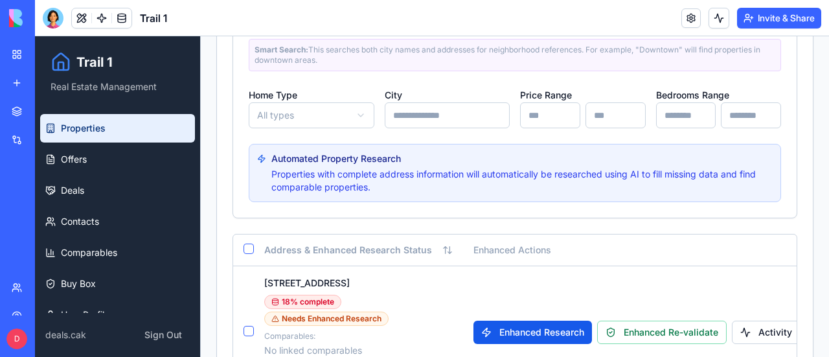
scroll to position [758, 0]
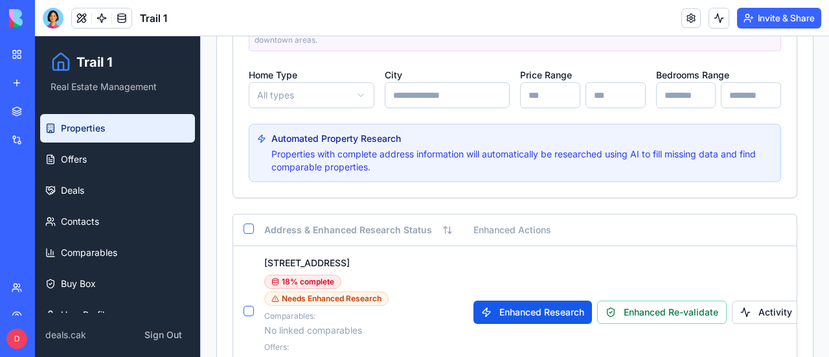
click at [427, 90] on input "City" at bounding box center [448, 95] width 126 height 26
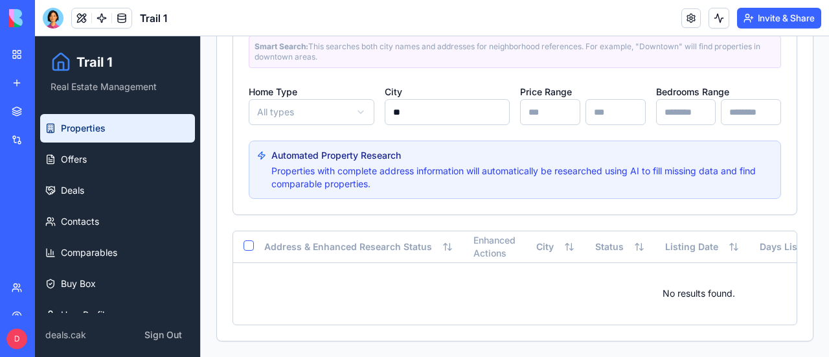
scroll to position [747, 0]
type input "*****"
drag, startPoint x: 434, startPoint y: 104, endPoint x: 374, endPoint y: 104, distance: 60.9
click at [374, 104] on div "Home Type All types City ***** Price Range Bedrooms Range" at bounding box center [515, 104] width 532 height 41
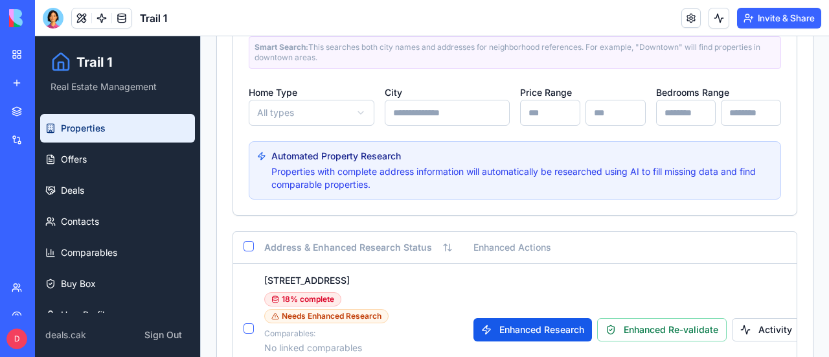
scroll to position [564, 0]
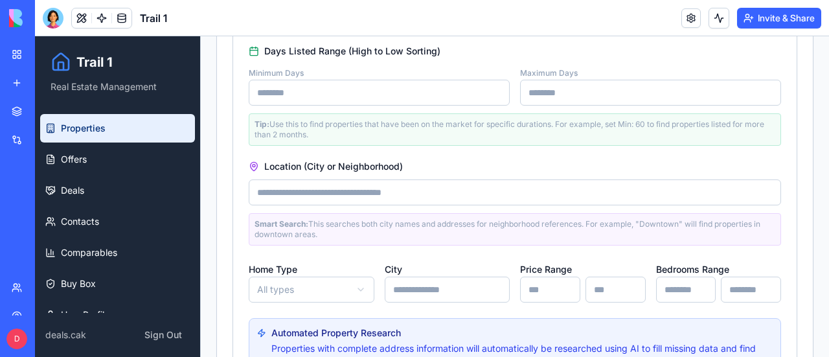
click at [337, 188] on input "Location (City or Neighborhood)" at bounding box center [515, 192] width 532 height 26
type input "*****"
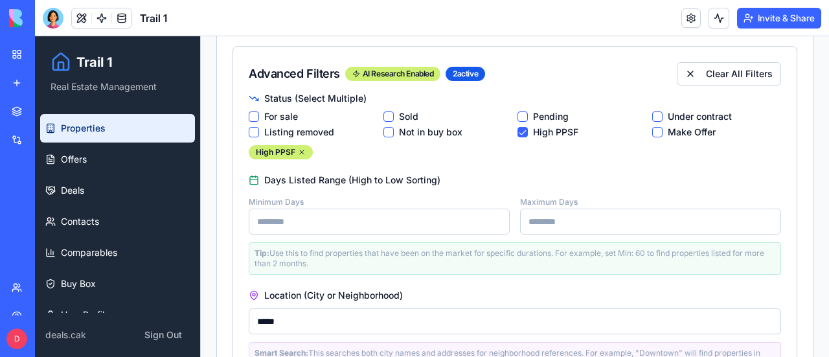
scroll to position [423, 0]
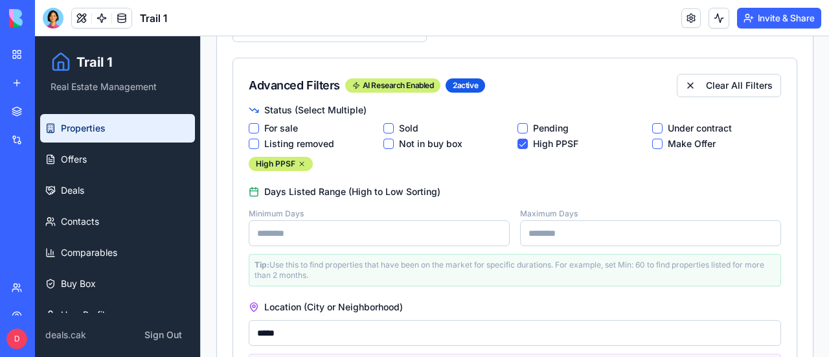
click at [255, 127] on sale "For sale" at bounding box center [254, 128] width 10 height 10
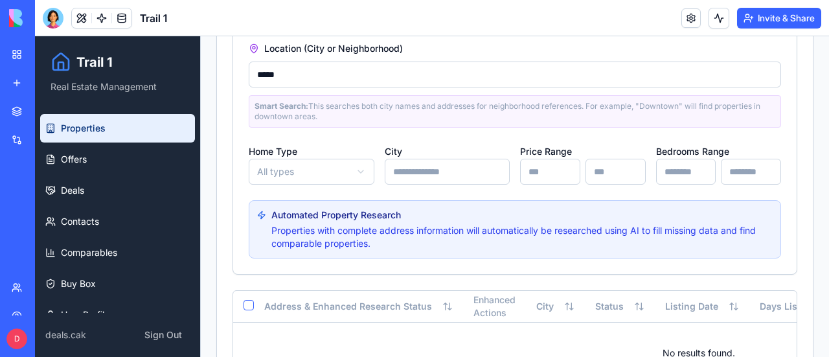
scroll to position [553, 0]
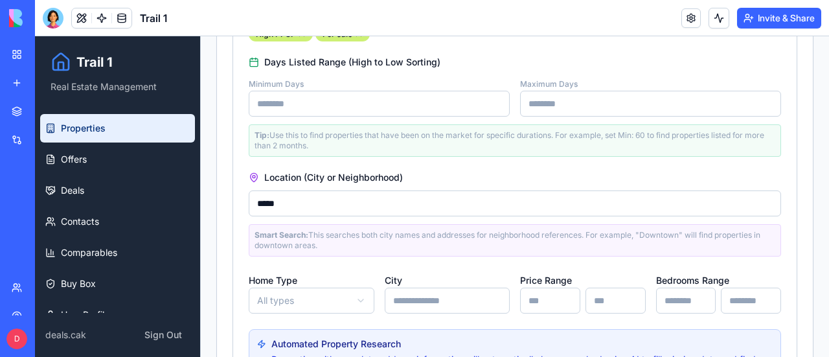
drag, startPoint x: 315, startPoint y: 194, endPoint x: 233, endPoint y: 201, distance: 81.9
click at [233, 201] on div "Status (Select Multiple) For sale Sold Pending Under contract Listing removed N…" at bounding box center [514, 188] width 563 height 427
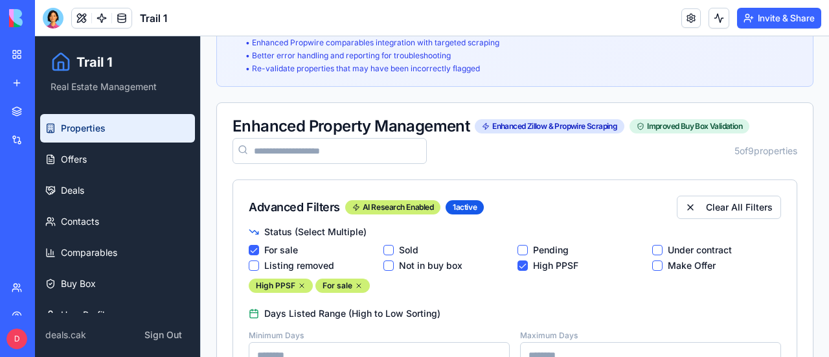
scroll to position [294, 0]
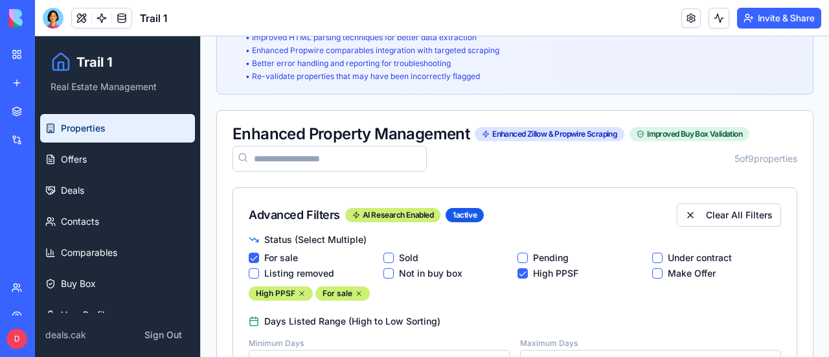
click at [517, 273] on PPSF "High PPSF" at bounding box center [522, 273] width 10 height 10
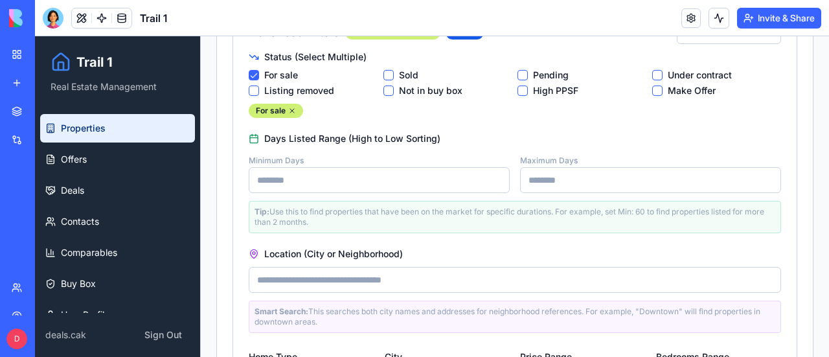
scroll to position [218, 0]
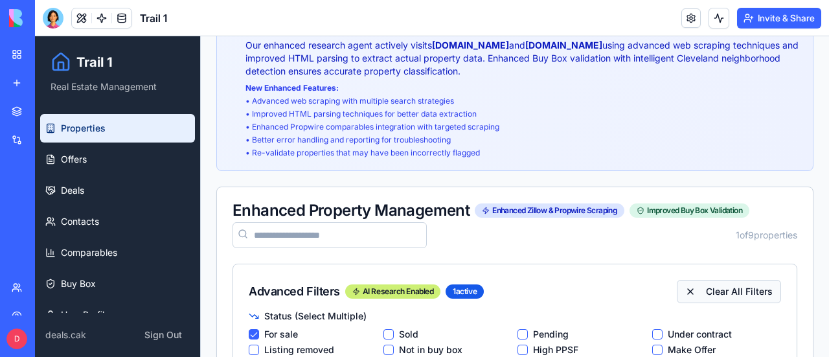
click at [690, 285] on button "Clear All Filters" at bounding box center [729, 291] width 104 height 23
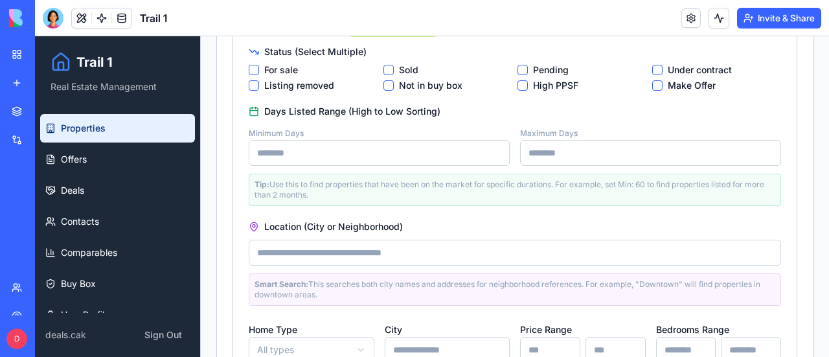
scroll to position [282, 0]
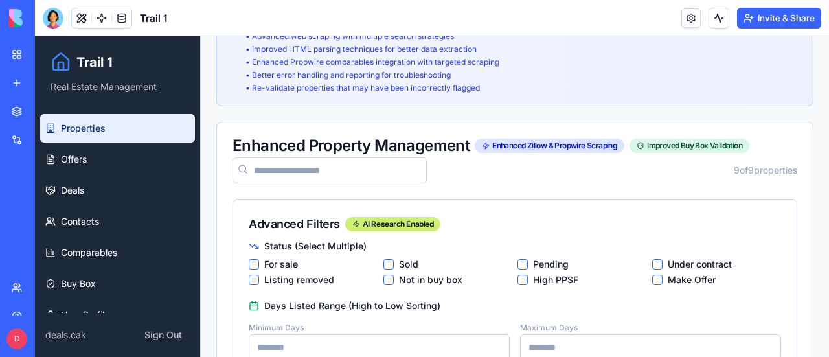
click at [254, 261] on sale "For sale" at bounding box center [254, 264] width 10 height 10
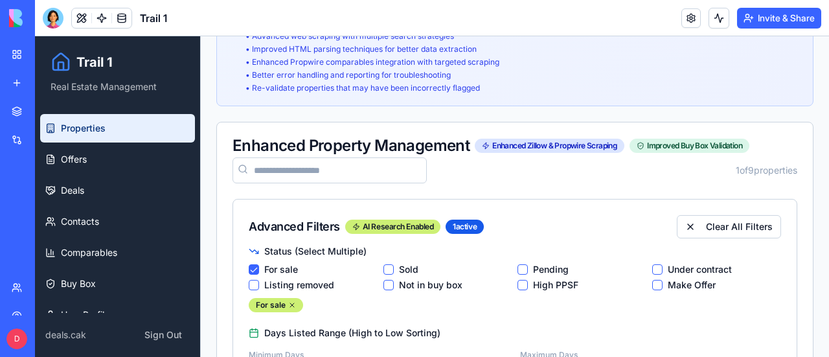
click at [253, 269] on sale "For sale" at bounding box center [254, 269] width 10 height 10
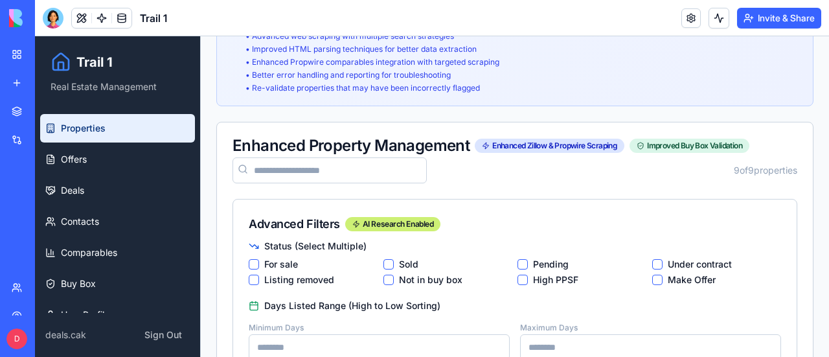
click at [388, 278] on box "Not in buy box" at bounding box center [388, 280] width 10 height 10
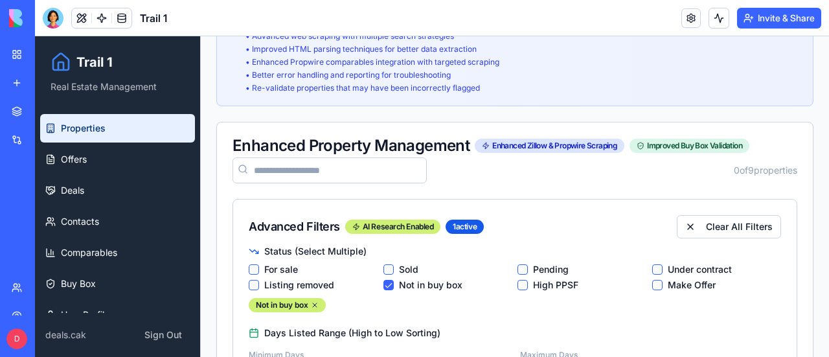
click at [387, 283] on box "Not in buy box" at bounding box center [388, 285] width 10 height 10
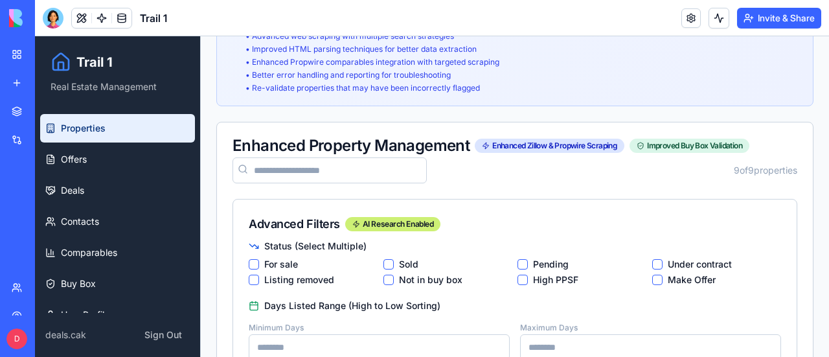
click at [517, 279] on PPSF "High PPSF" at bounding box center [522, 280] width 10 height 10
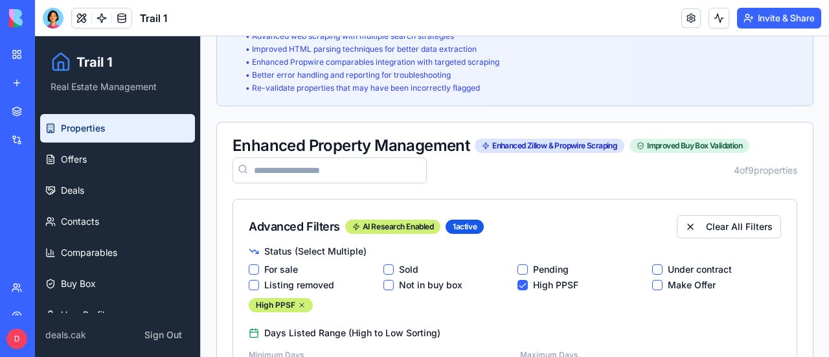
click at [522, 284] on PPSF "High PPSF" at bounding box center [522, 285] width 10 height 10
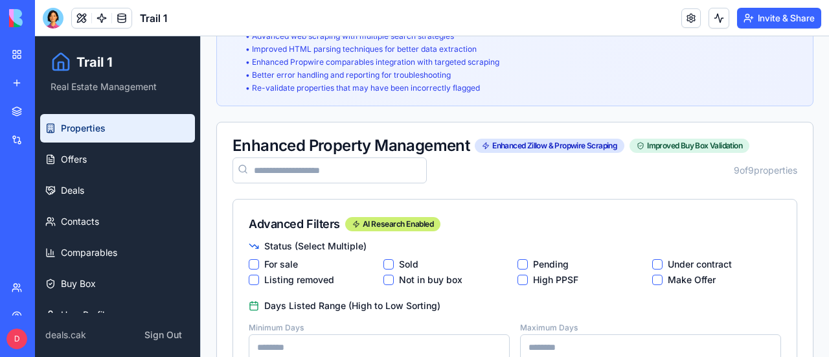
click at [521, 262] on button "Pending" at bounding box center [522, 264] width 10 height 10
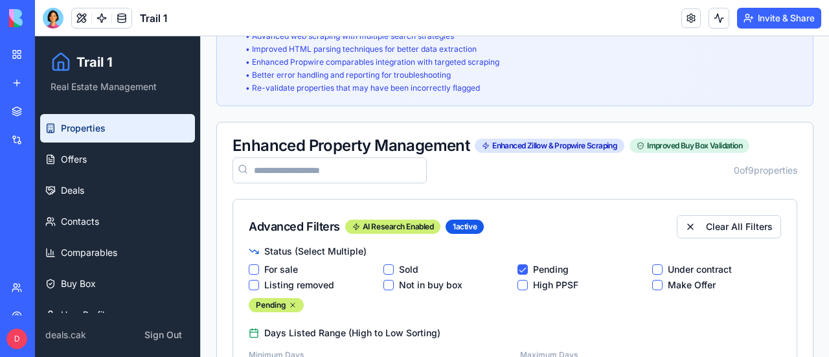
click at [521, 264] on button "Pending" at bounding box center [522, 269] width 10 height 10
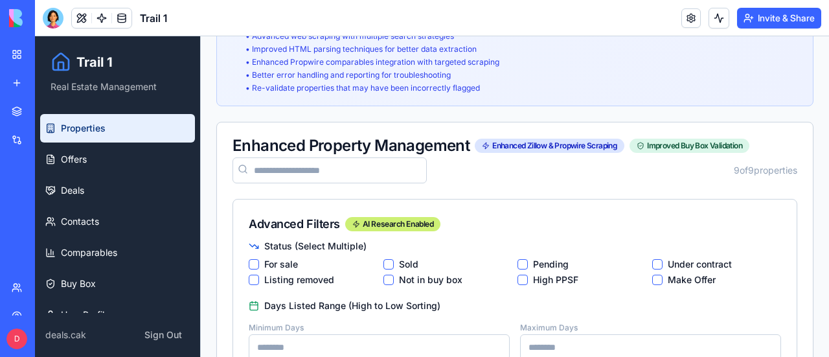
click at [388, 265] on button "Sold" at bounding box center [388, 264] width 10 height 10
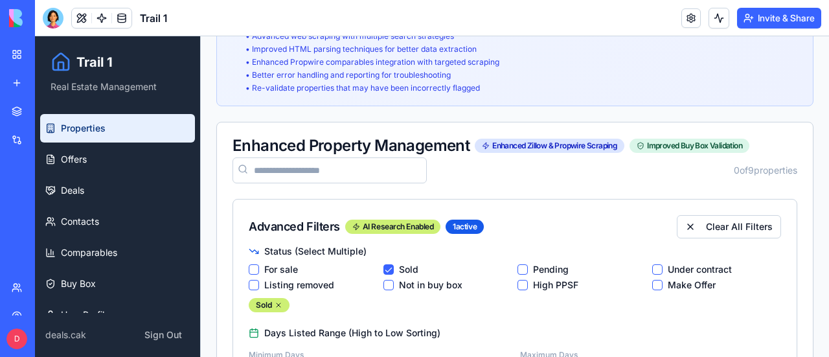
click at [388, 265] on button "Sold" at bounding box center [388, 269] width 10 height 10
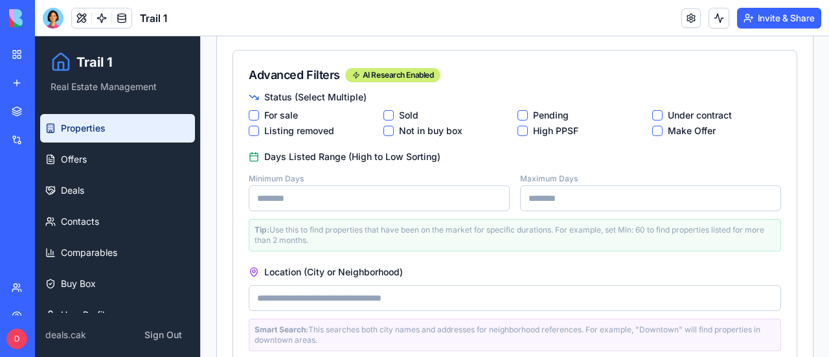
scroll to position [412, 0]
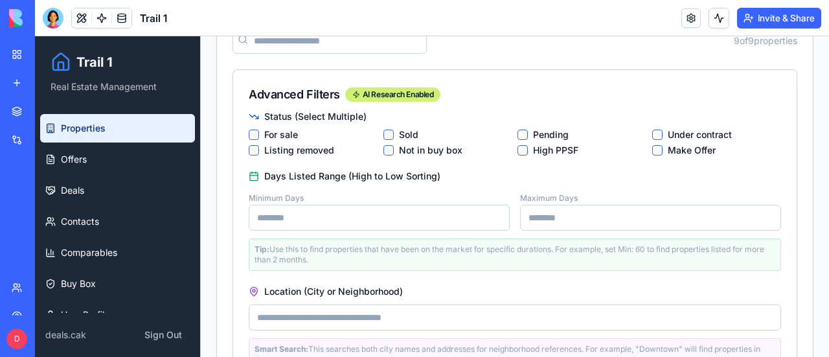
click at [250, 134] on sale "For sale" at bounding box center [254, 134] width 10 height 10
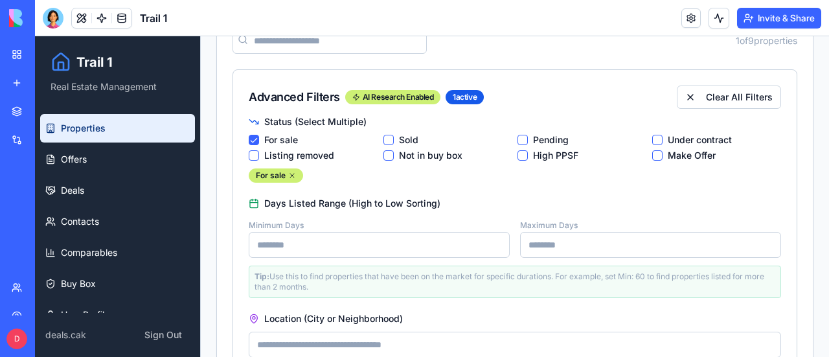
click at [250, 135] on sale "For sale" at bounding box center [254, 140] width 10 height 10
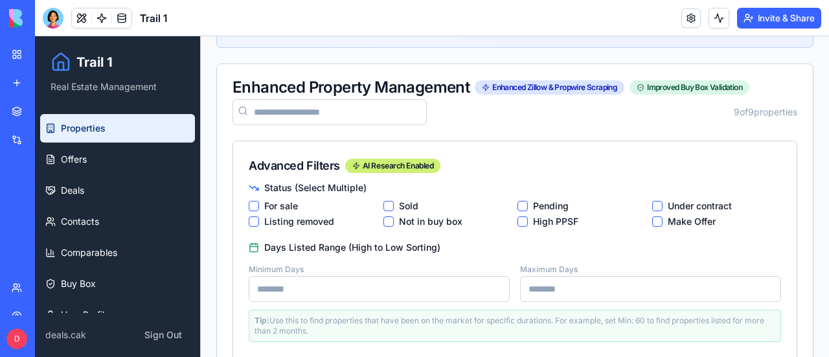
scroll to position [273, 0]
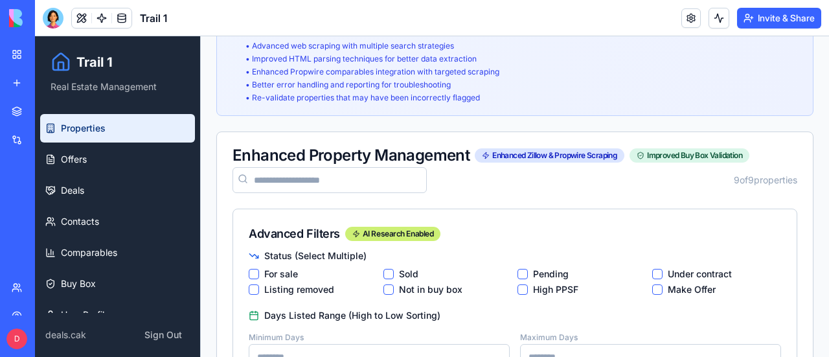
click at [254, 270] on sale "For sale" at bounding box center [254, 274] width 10 height 10
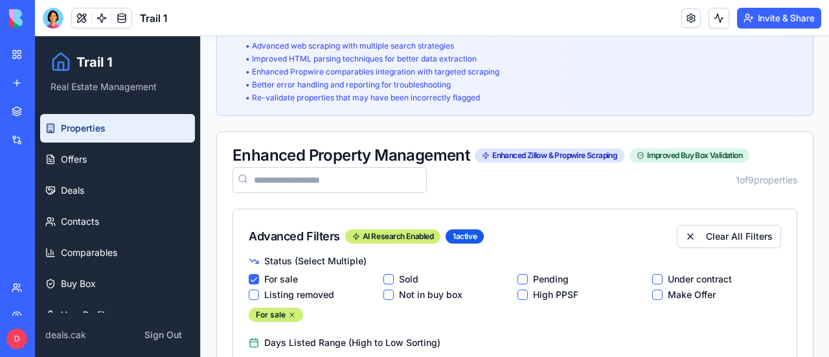
scroll to position [0, 546]
click at [254, 270] on div "Status (Select Multiple) For sale Sold Pending Under contract Listing removed N…" at bounding box center [515, 289] width 532 height 66
click at [250, 280] on sale "For sale" at bounding box center [254, 279] width 10 height 10
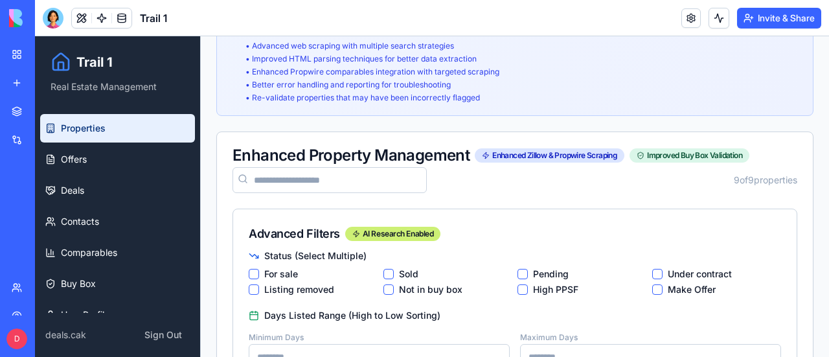
click at [517, 288] on PPSF "High PPSF" at bounding box center [522, 289] width 10 height 10
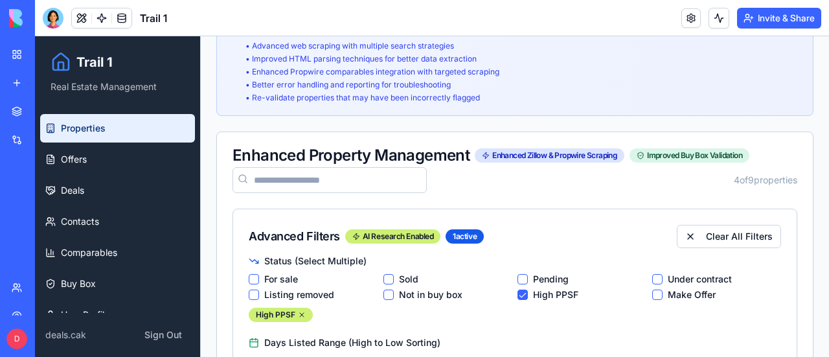
click at [517, 289] on PPSF "High PPSF" at bounding box center [522, 294] width 10 height 10
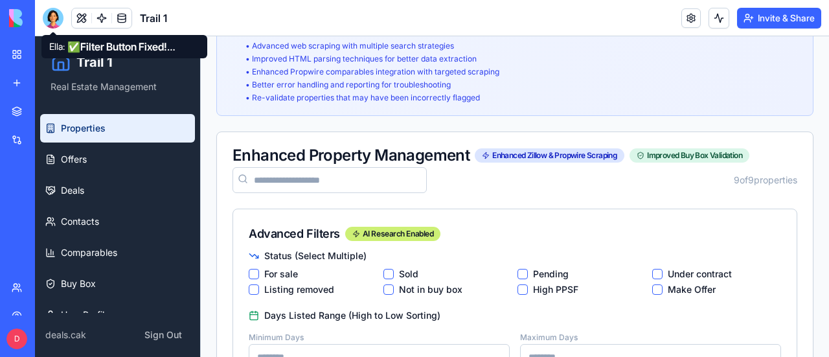
click at [57, 11] on div at bounding box center [53, 18] width 21 height 21
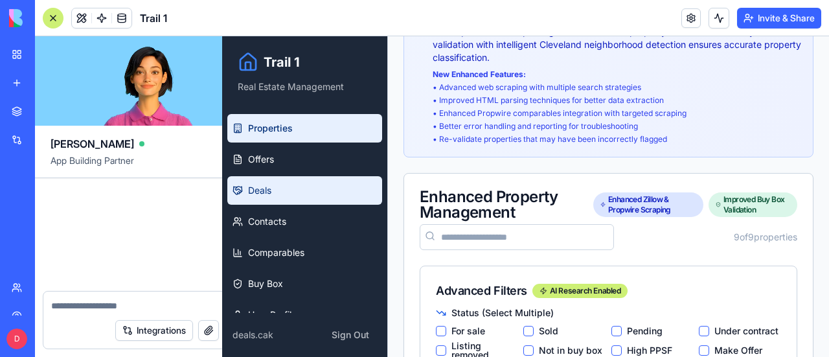
scroll to position [27991, 0]
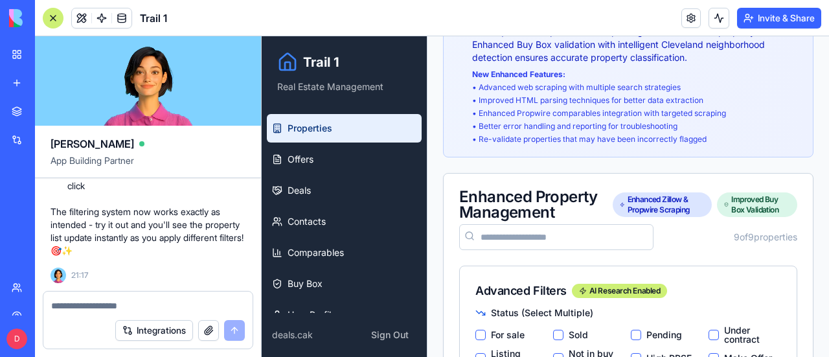
click at [170, 304] on textarea at bounding box center [148, 305] width 194 height 13
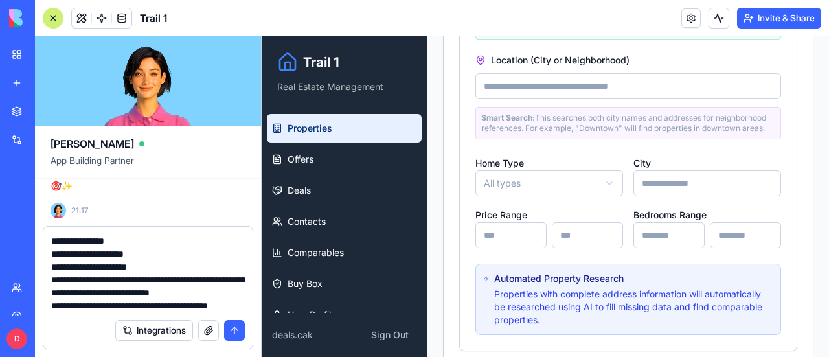
scroll to position [25, 0]
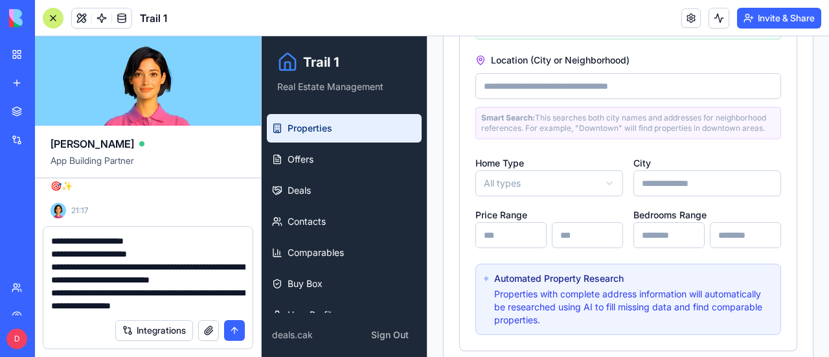
type textarea "**********"
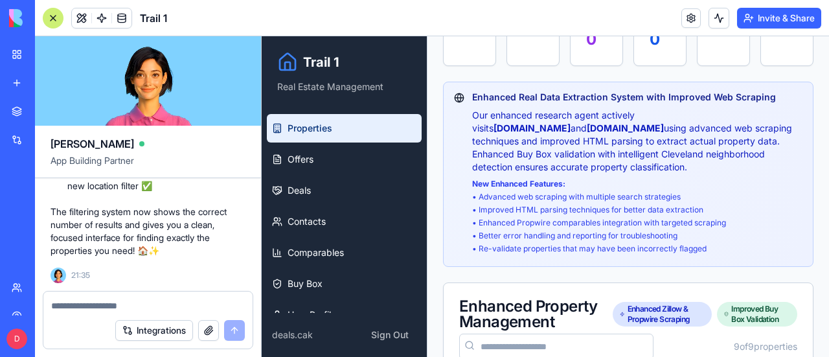
scroll to position [194, 0]
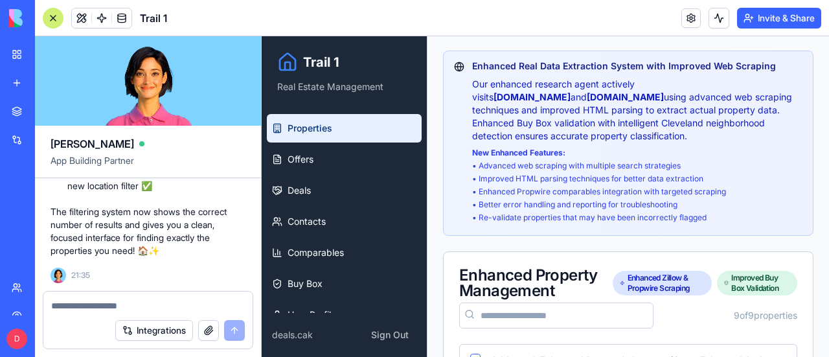
click at [120, 308] on textarea at bounding box center [148, 305] width 194 height 13
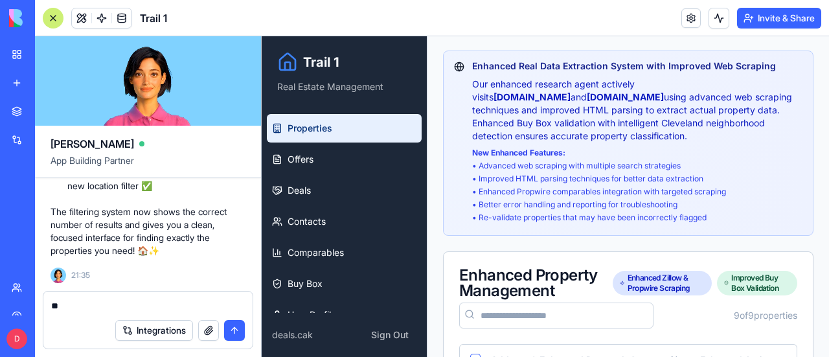
type textarea "*"
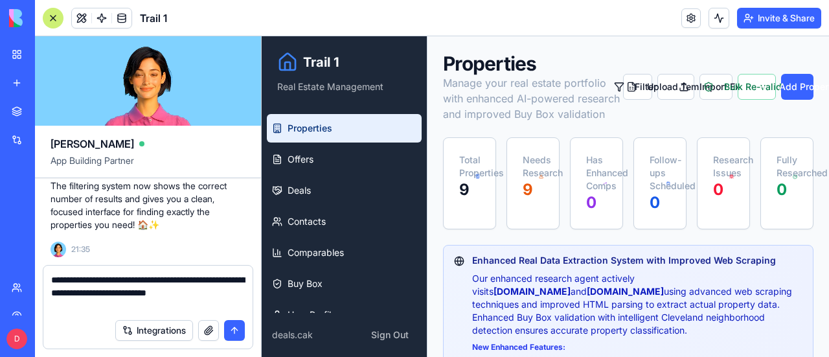
type textarea "**********"
click at [231, 328] on button "submit" at bounding box center [234, 330] width 21 height 21
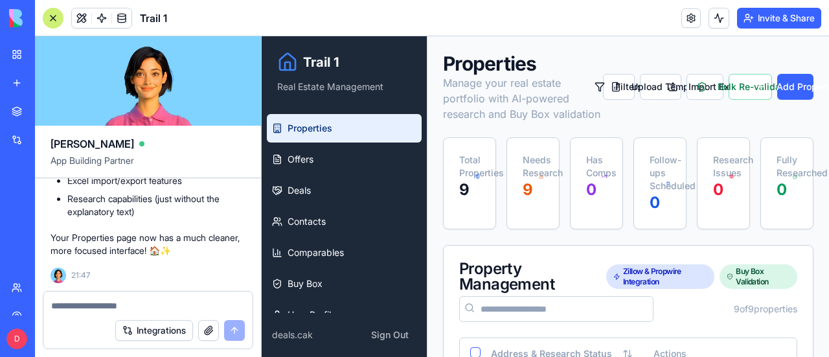
scroll to position [29467, 0]
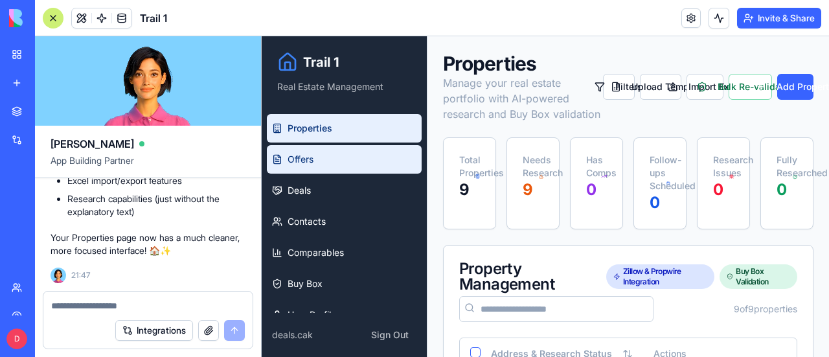
click at [309, 156] on span "Offers" at bounding box center [300, 159] width 26 height 13
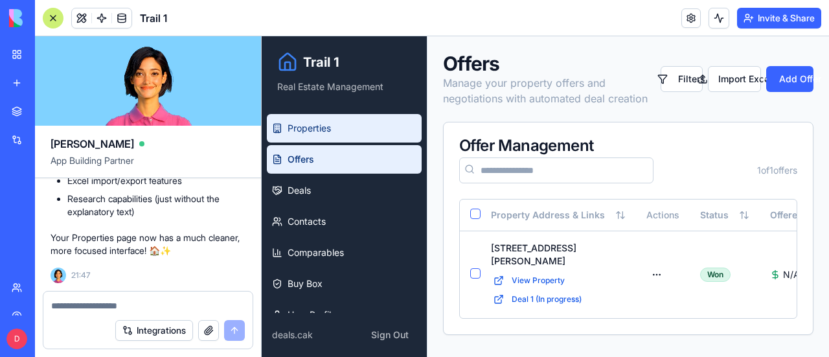
click at [309, 125] on span "Properties" at bounding box center [308, 128] width 43 height 13
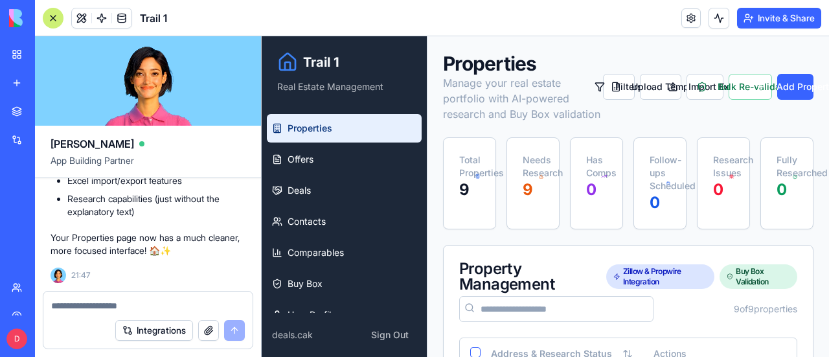
click at [93, 309] on textarea at bounding box center [148, 305] width 194 height 13
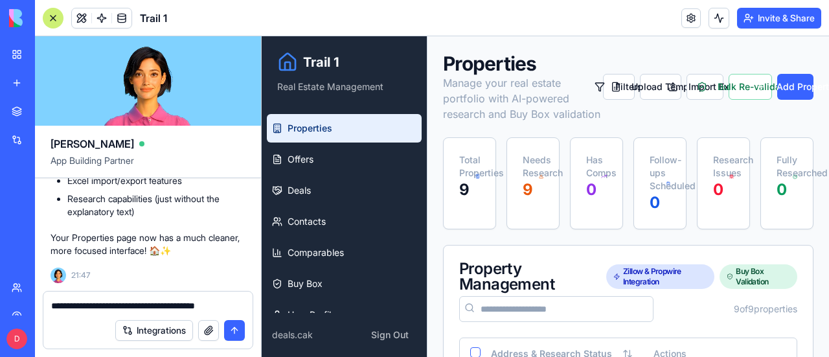
type textarea "**********"
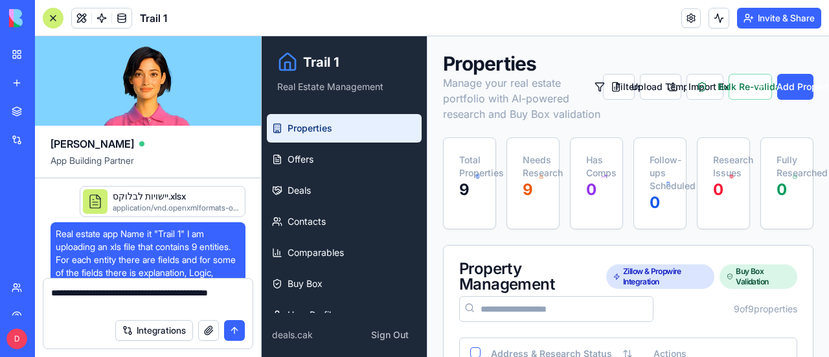
scroll to position [29467, 0]
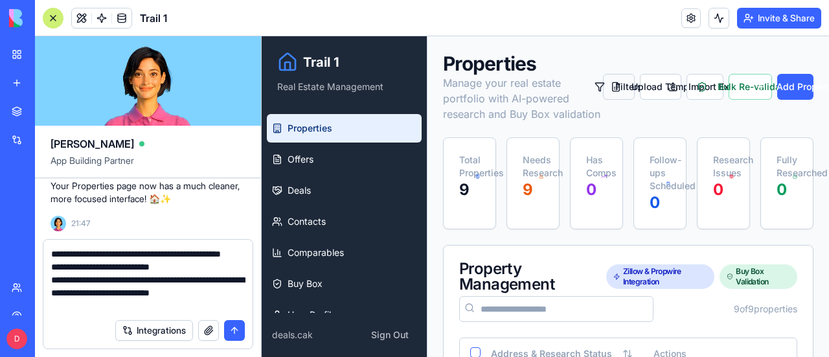
type textarea "**********"
click at [620, 93] on button "Filters" at bounding box center [619, 87] width 32 height 26
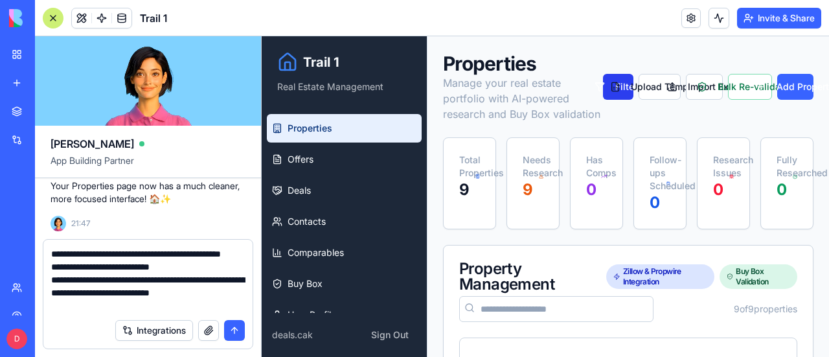
click at [619, 93] on button "Filters" at bounding box center [618, 87] width 30 height 26
click at [618, 93] on button "Filters" at bounding box center [619, 87] width 32 height 26
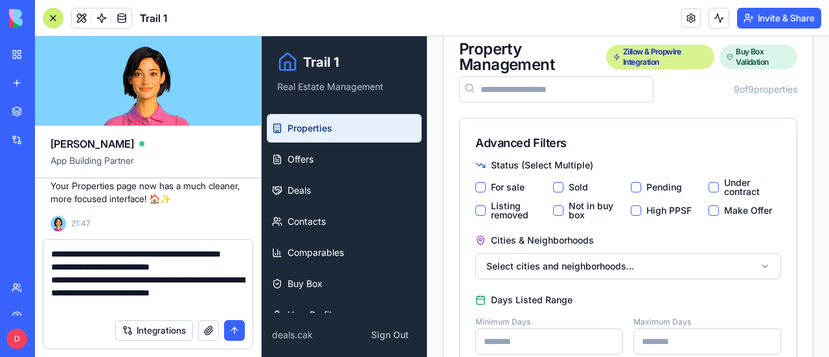
scroll to position [259, 0]
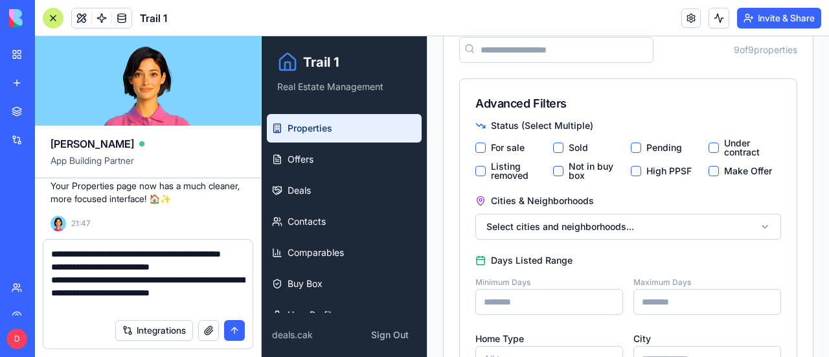
click at [478, 153] on sale "For sale" at bounding box center [480, 147] width 10 height 10
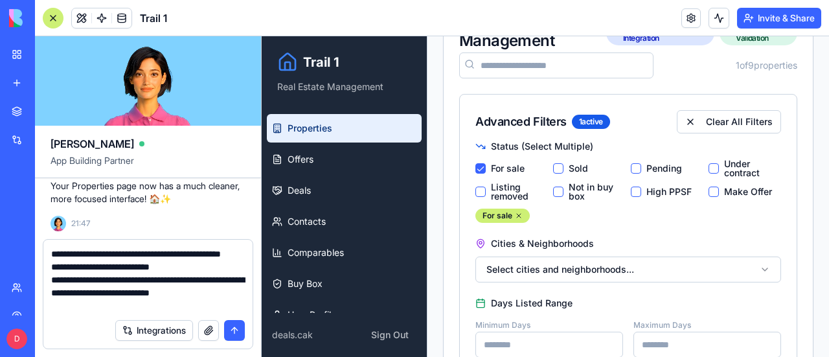
click at [479, 167] on sale "For sale" at bounding box center [480, 168] width 10 height 10
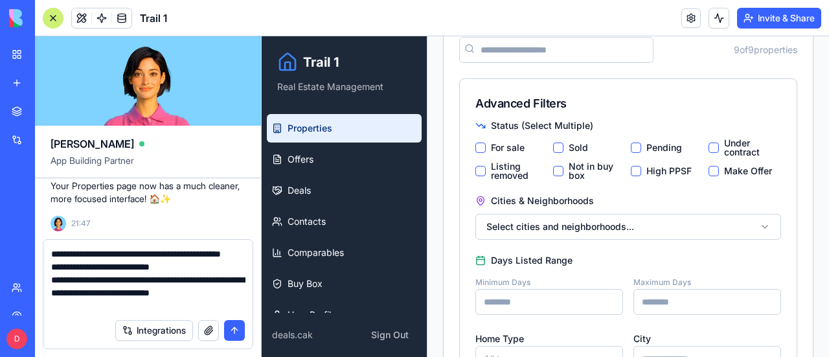
click at [631, 176] on PPSF "High PPSF" at bounding box center [636, 171] width 10 height 10
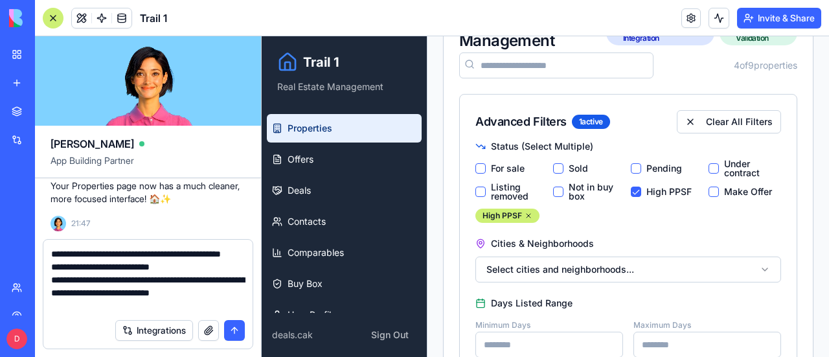
click at [631, 186] on PPSF "High PPSF" at bounding box center [636, 191] width 10 height 10
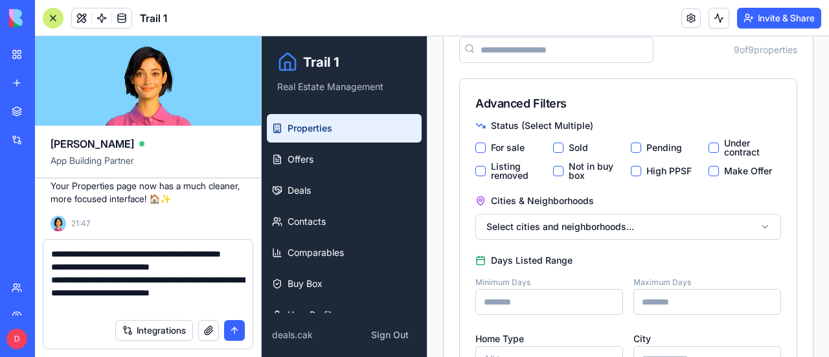
click at [480, 153] on sale "For sale" at bounding box center [480, 147] width 10 height 10
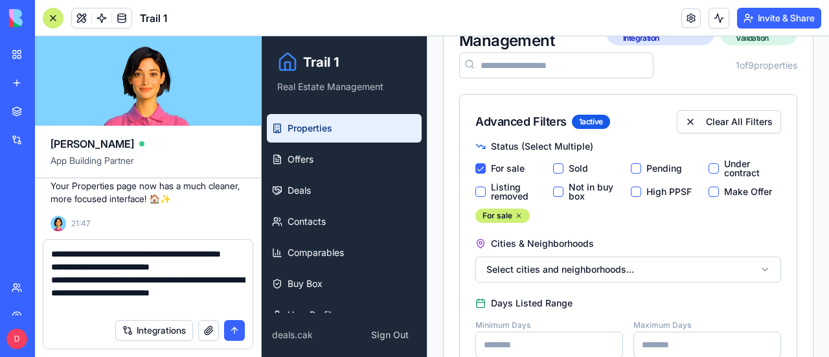
click at [480, 166] on sale "For sale" at bounding box center [480, 168] width 10 height 10
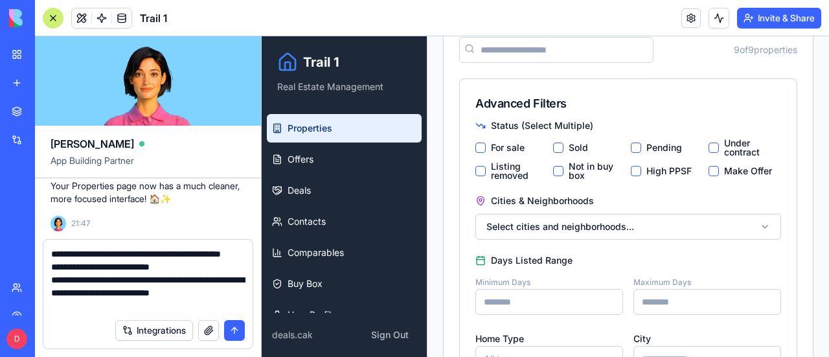
click at [52, 16] on div at bounding box center [53, 18] width 21 height 21
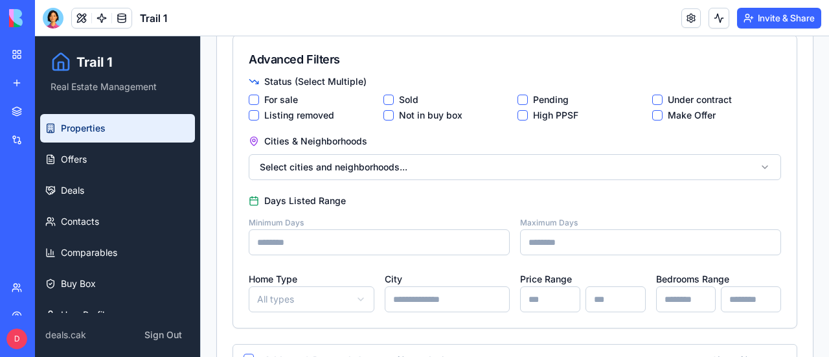
click at [48, 51] on div "My Workspace" at bounding box center [39, 54] width 17 height 13
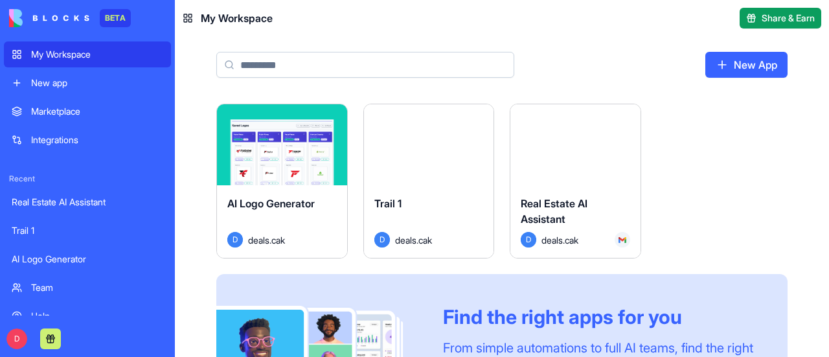
click at [433, 144] on button "Launch" at bounding box center [428, 145] width 97 height 26
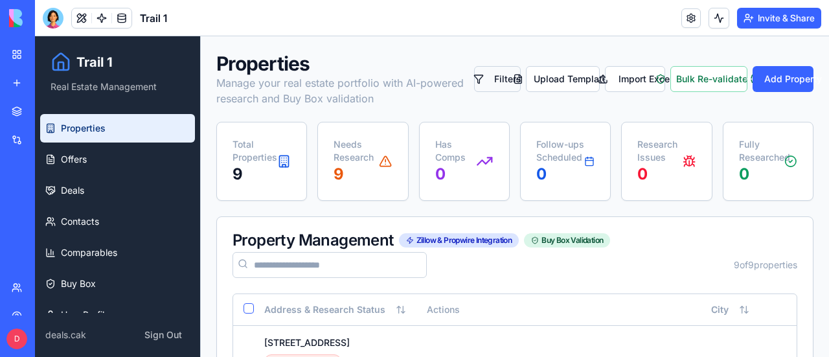
click at [496, 80] on button "Filters" at bounding box center [497, 79] width 47 height 26
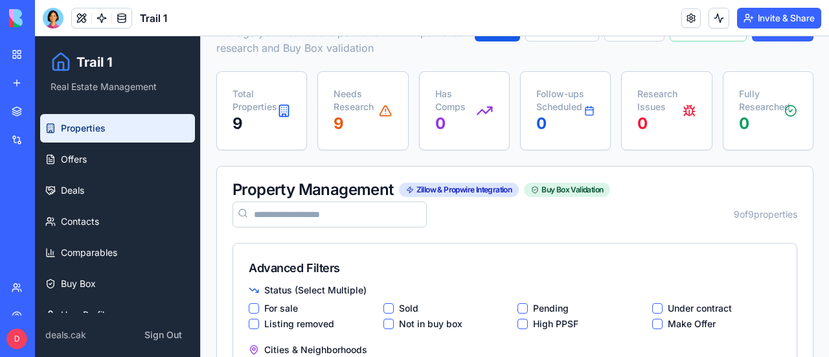
scroll to position [194, 0]
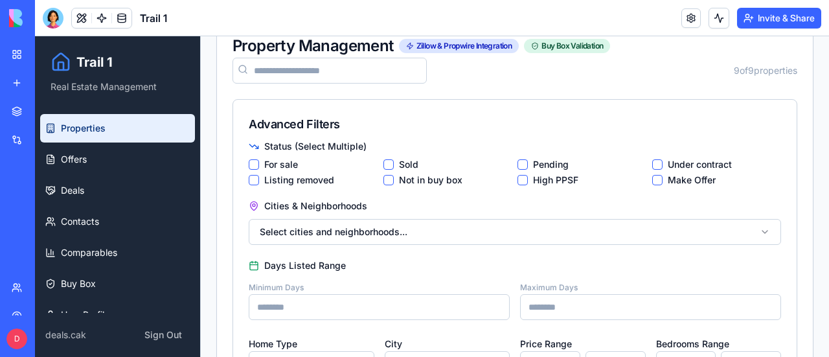
click at [253, 170] on sale "For sale" at bounding box center [254, 164] width 10 height 10
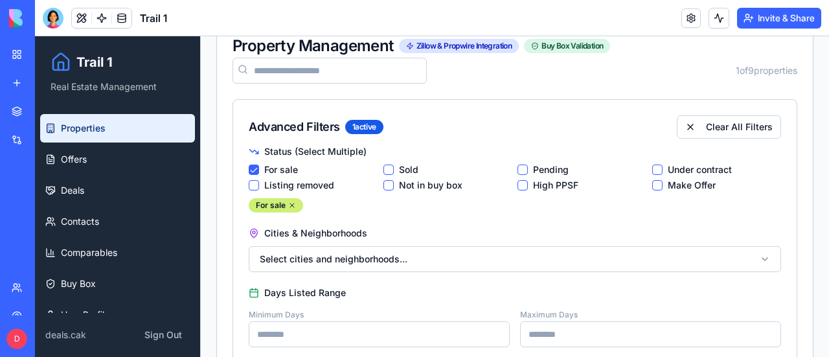
click at [253, 175] on sale "For sale" at bounding box center [254, 169] width 10 height 10
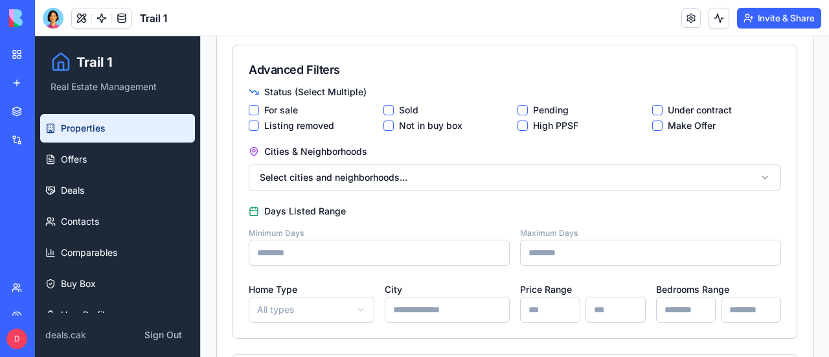
scroll to position [324, 0]
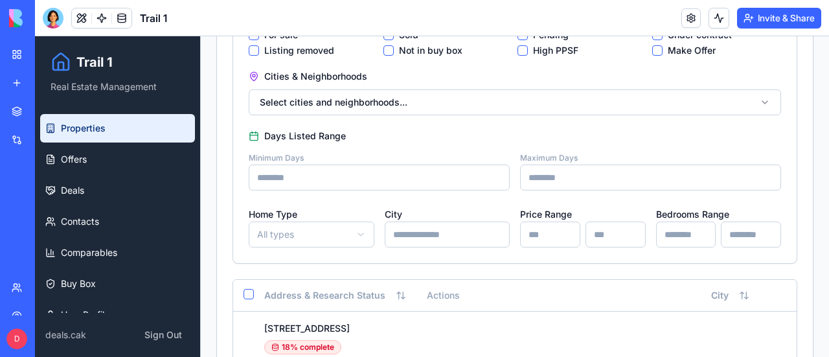
click at [487, 246] on input "City" at bounding box center [448, 234] width 126 height 26
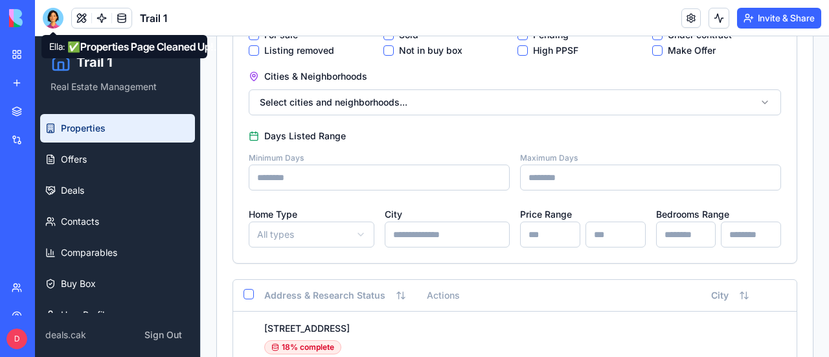
click at [53, 16] on div at bounding box center [53, 18] width 21 height 21
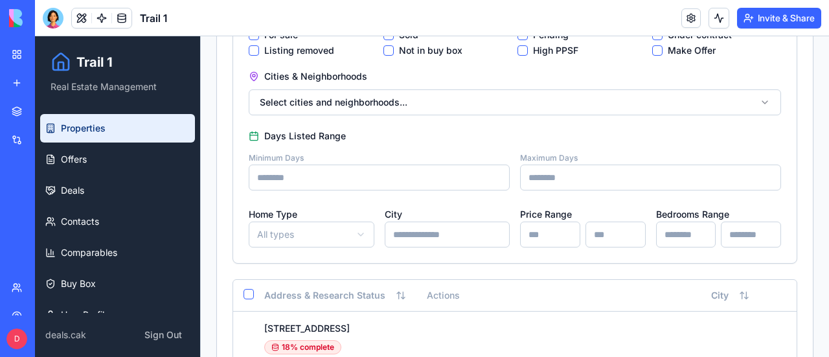
click at [53, 16] on div at bounding box center [53, 18] width 21 height 21
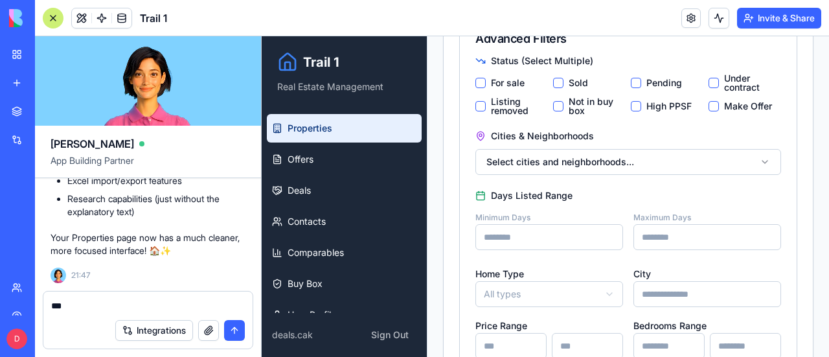
scroll to position [29467, 0]
drag, startPoint x: 71, startPoint y: 304, endPoint x: 50, endPoint y: 306, distance: 21.5
click at [50, 306] on div "**" at bounding box center [147, 301] width 209 height 21
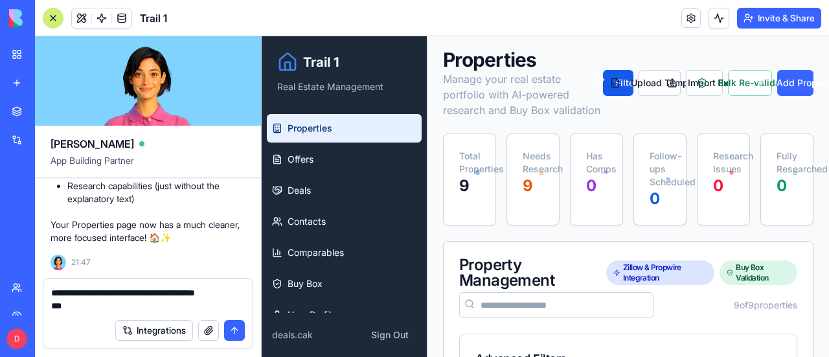
scroll to position [0, 0]
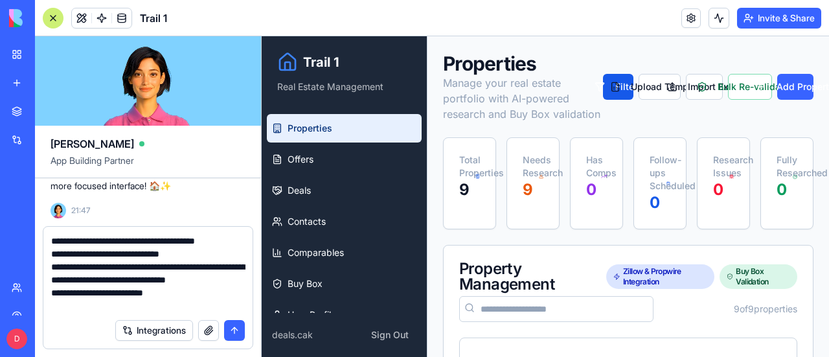
click at [181, 304] on textarea "**********" at bounding box center [148, 273] width 194 height 78
click at [179, 309] on textarea "**********" at bounding box center [148, 273] width 194 height 78
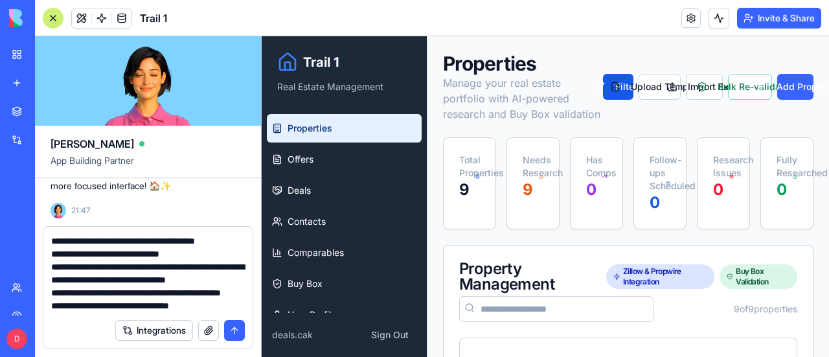
type textarea "**********"
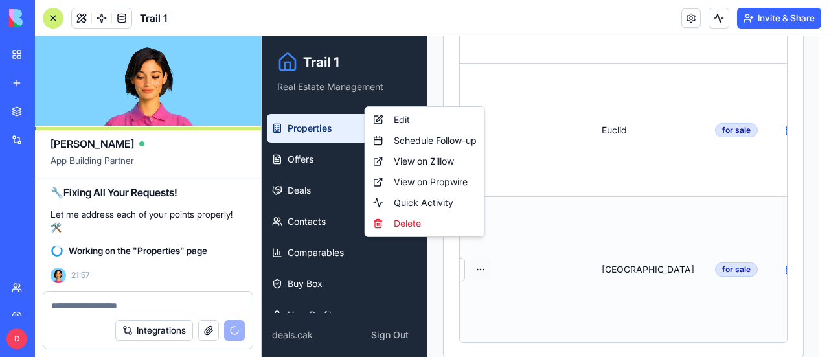
scroll to position [1613, 0]
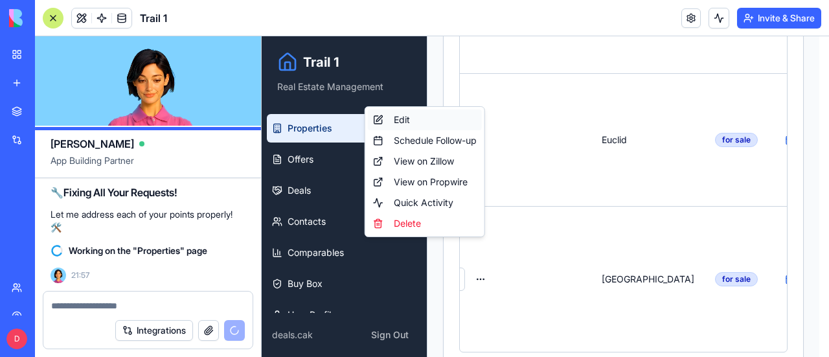
click at [399, 116] on div "Edit" at bounding box center [425, 119] width 114 height 21
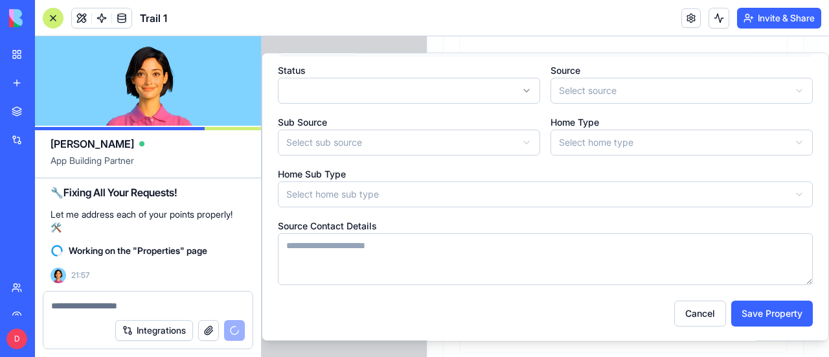
scroll to position [0, 0]
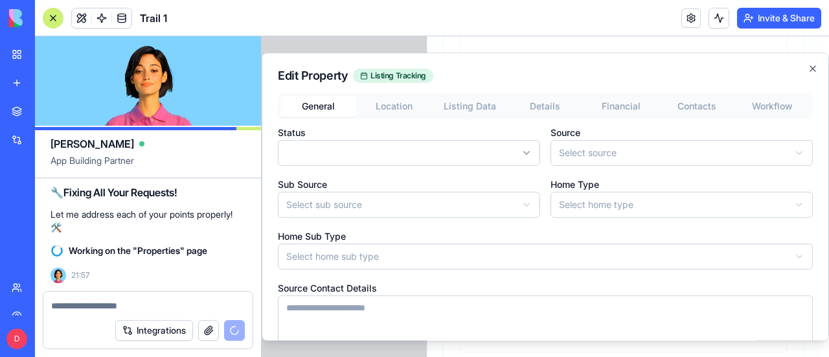
click at [312, 106] on button "General" at bounding box center [318, 106] width 76 height 21
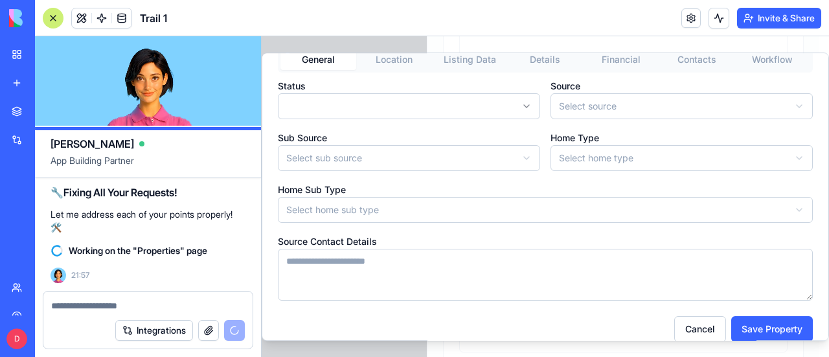
scroll to position [62, 0]
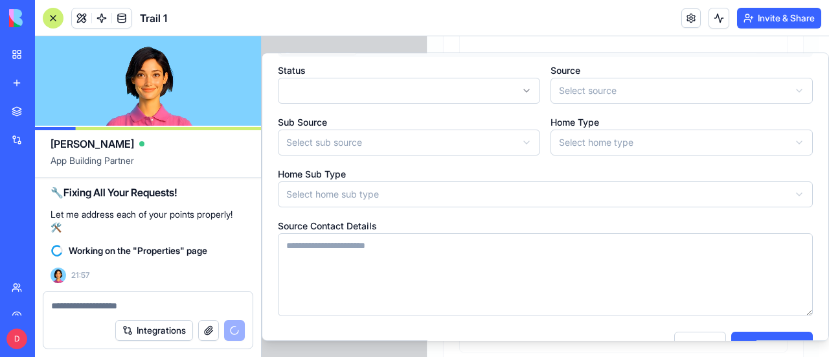
drag, startPoint x: 799, startPoint y: 280, endPoint x: 795, endPoint y: 311, distance: 31.3
click at [795, 311] on textarea "Source Contact Details" at bounding box center [545, 274] width 535 height 83
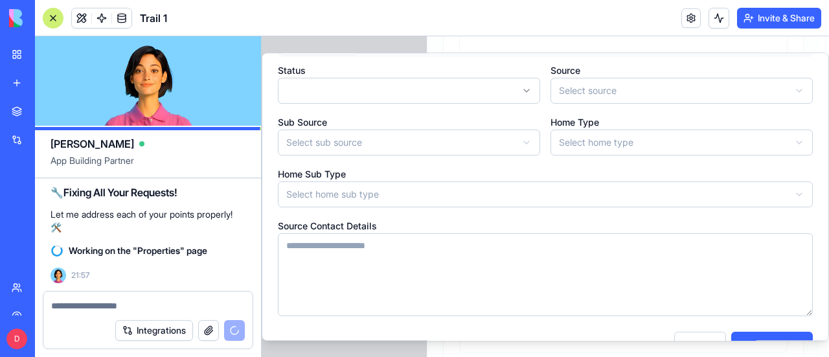
click at [413, 248] on textarea "Source Contact Details" at bounding box center [545, 274] width 535 height 83
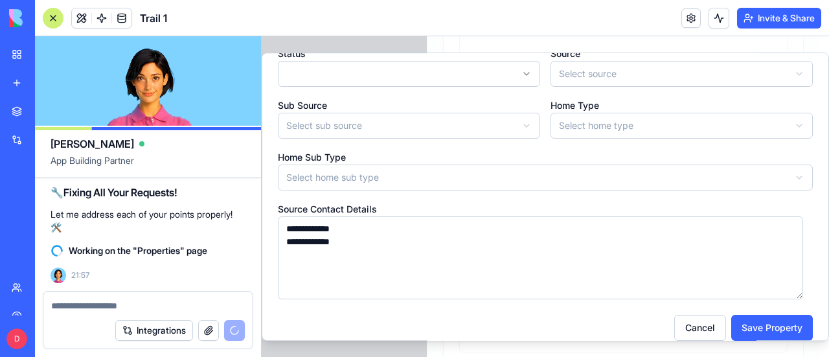
scroll to position [93, 0]
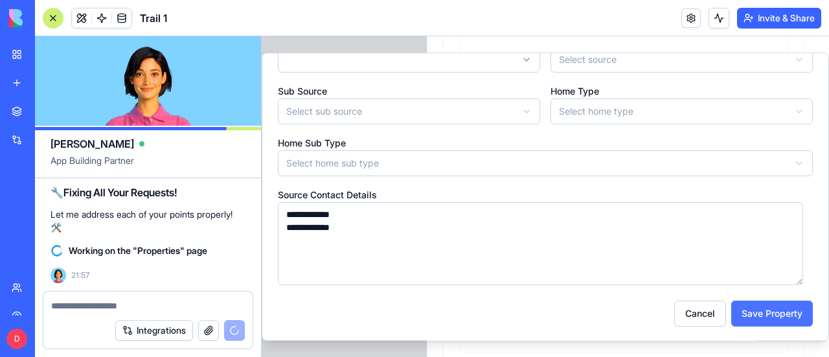
type textarea "**********"
click at [765, 308] on button "Save Property" at bounding box center [772, 313] width 82 height 26
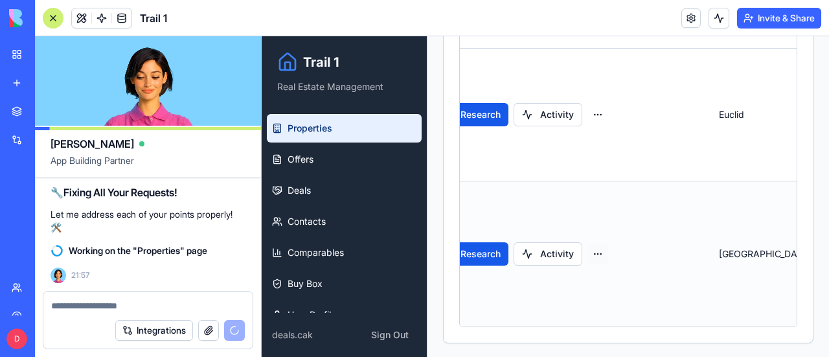
scroll to position [1613, 0]
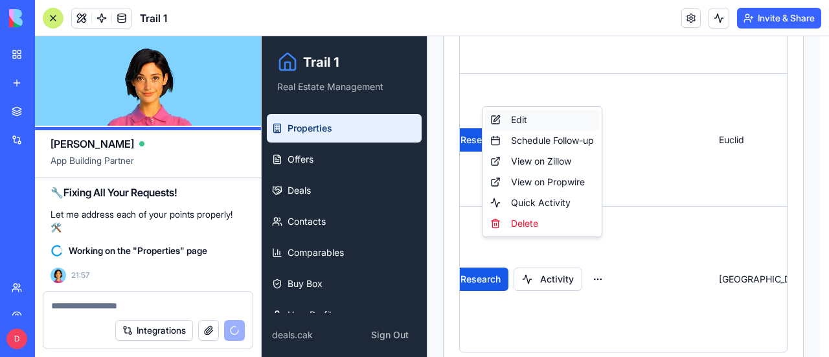
click at [523, 117] on div "Edit" at bounding box center [542, 119] width 114 height 21
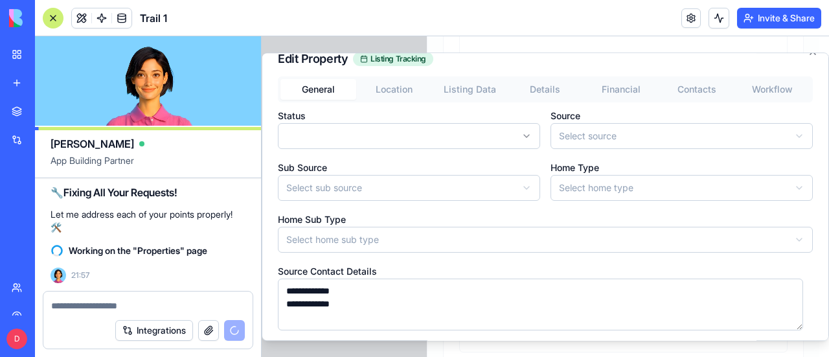
scroll to position [0, 0]
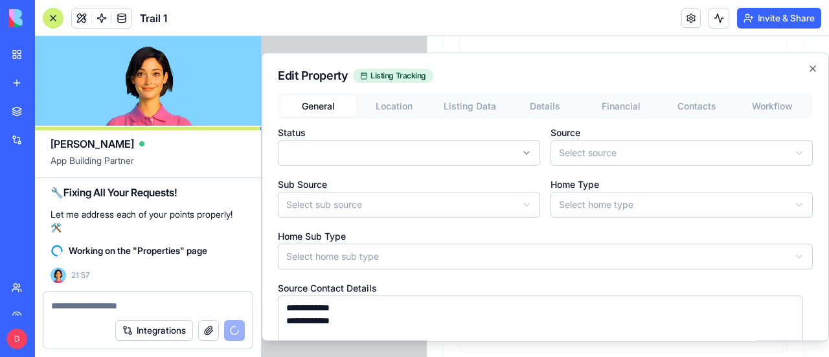
click at [396, 104] on div "**********" at bounding box center [545, 196] width 567 height 289
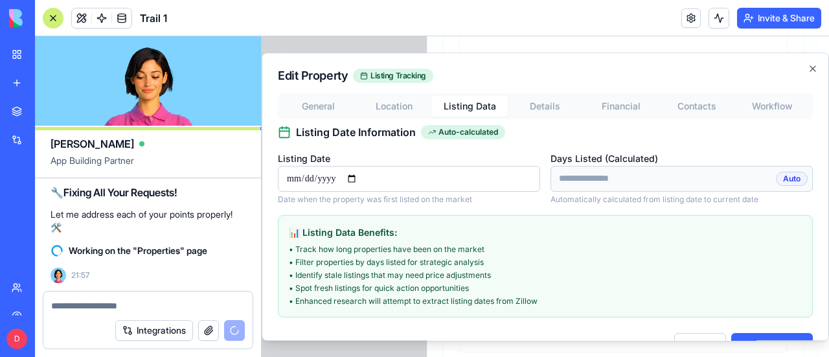
click at [465, 137] on div "General Location Listing Data Details Financial Contacts Workflow Listing Date …" at bounding box center [545, 205] width 535 height 224
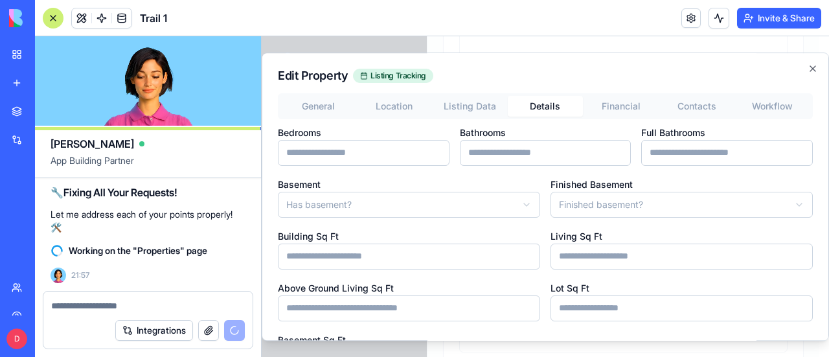
click at [545, 105] on button "Details" at bounding box center [546, 106] width 76 height 21
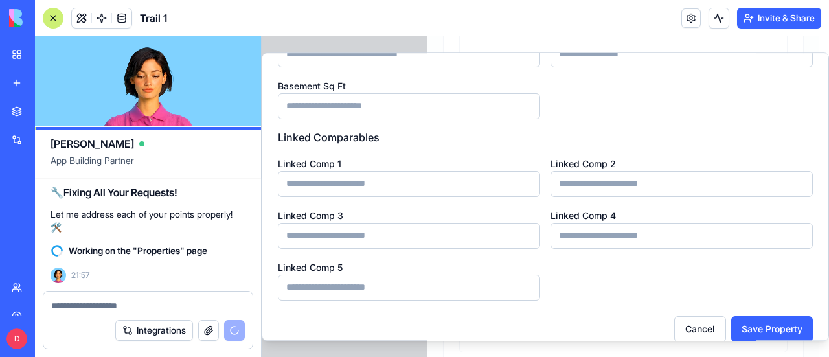
scroll to position [259, 0]
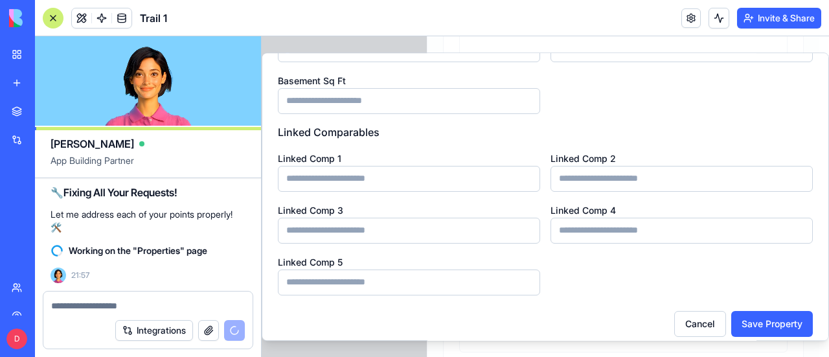
click at [399, 177] on input "Linked Comp 1" at bounding box center [409, 179] width 262 height 26
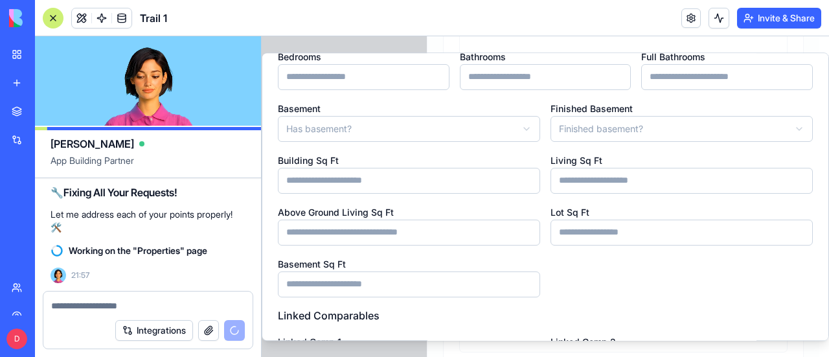
scroll to position [0, 0]
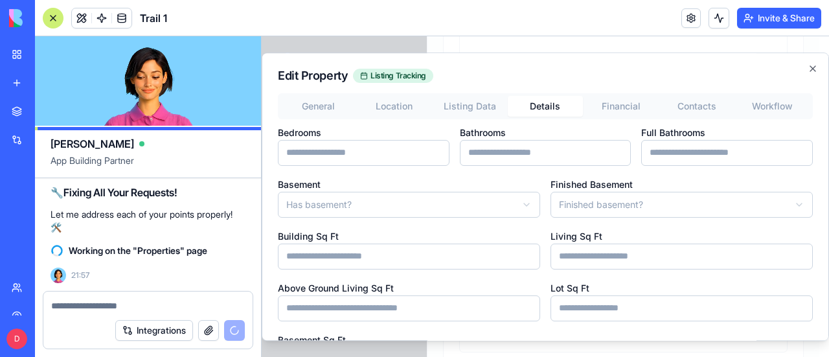
click at [615, 100] on button "Financial" at bounding box center [621, 106] width 76 height 21
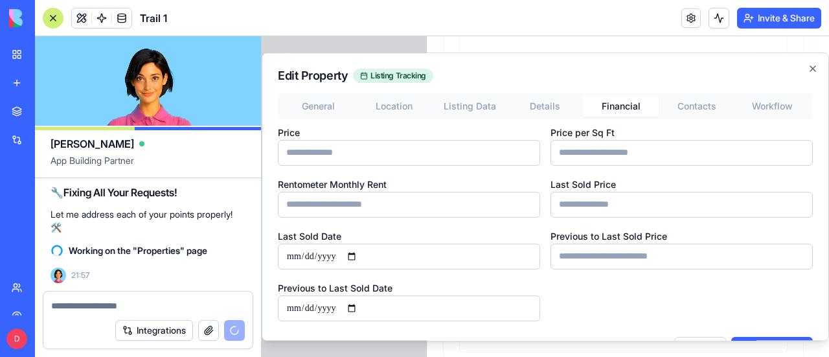
click at [619, 107] on button "Financial" at bounding box center [621, 106] width 76 height 21
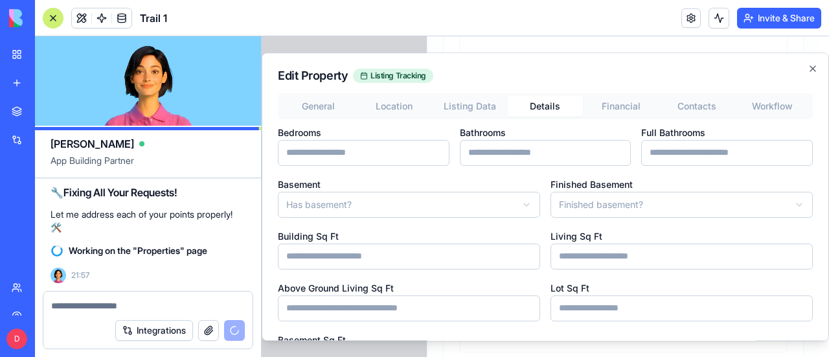
click at [537, 102] on button "Details" at bounding box center [546, 106] width 76 height 21
click at [579, 255] on input "Living Sq Ft" at bounding box center [681, 256] width 262 height 26
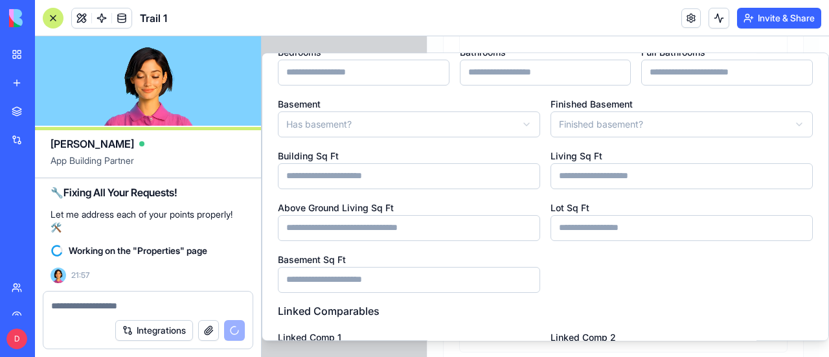
scroll to position [269, 0]
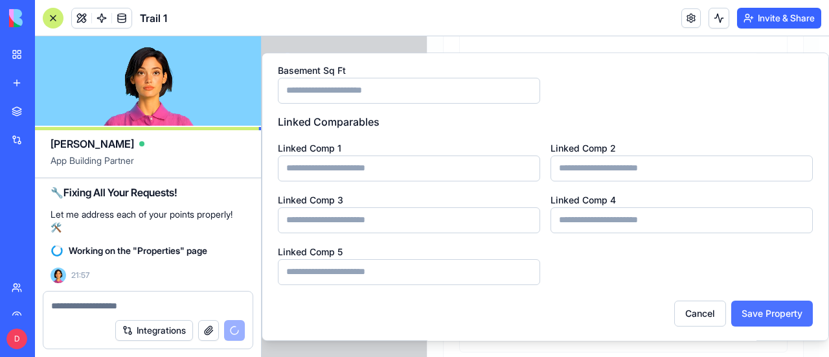
type input "****"
click at [758, 319] on button "Save Property" at bounding box center [772, 313] width 82 height 26
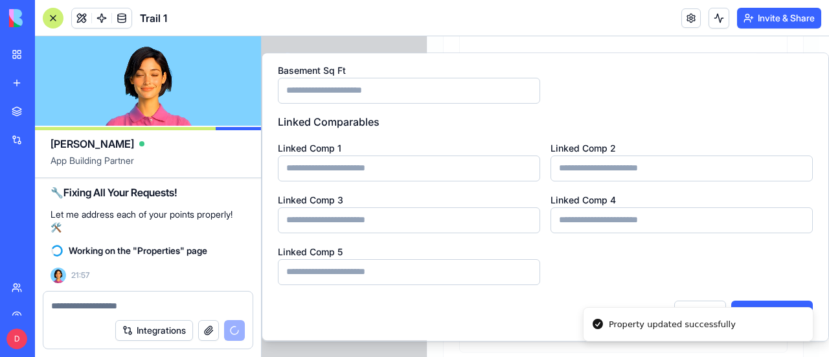
scroll to position [1598, 0]
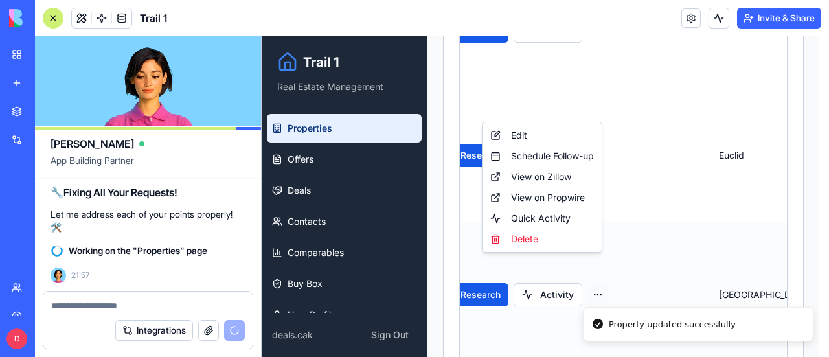
click at [516, 137] on div "Edit" at bounding box center [542, 135] width 114 height 21
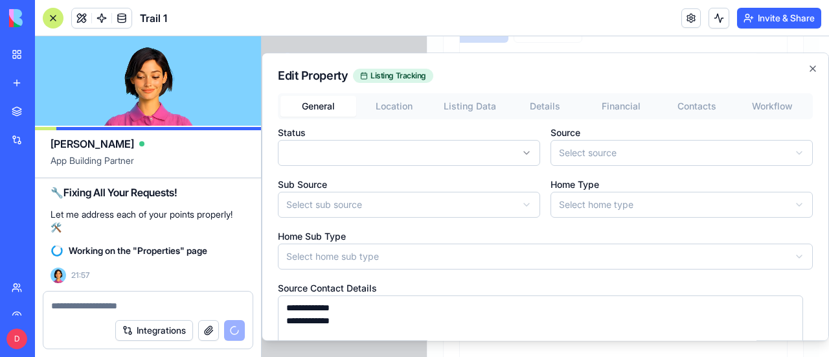
click at [541, 104] on button "Details" at bounding box center [546, 106] width 76 height 21
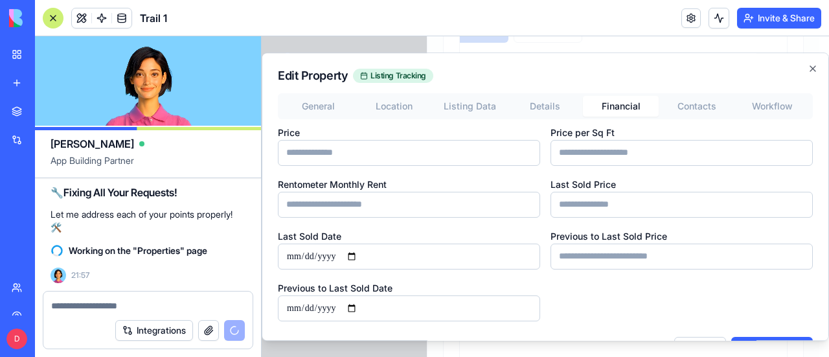
click at [612, 104] on button "Financial" at bounding box center [621, 106] width 76 height 21
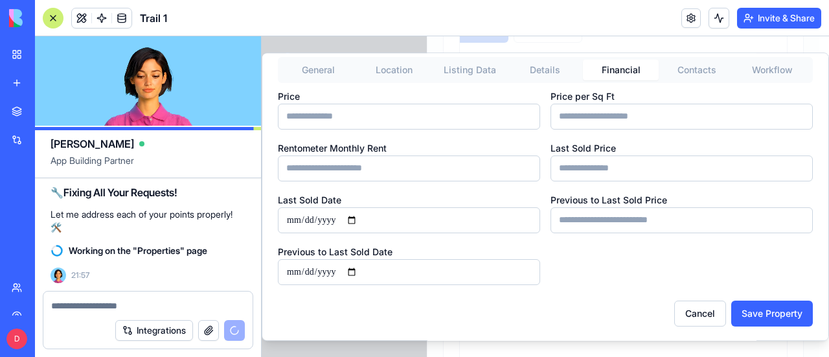
scroll to position [0, 0]
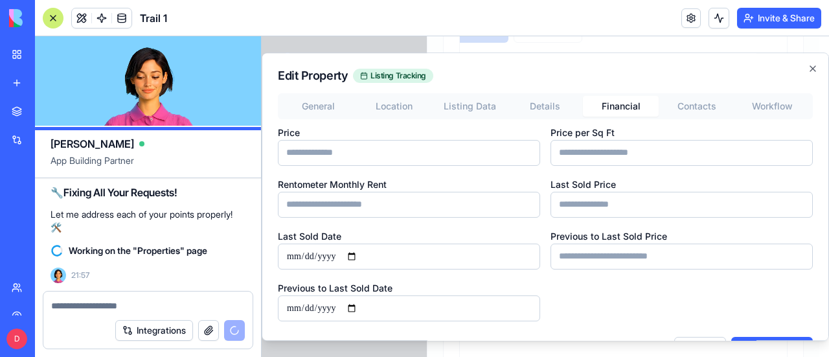
click at [612, 150] on input "Price per Sq Ft" at bounding box center [681, 153] width 262 height 26
click at [807, 65] on icon "button" at bounding box center [812, 68] width 10 height 10
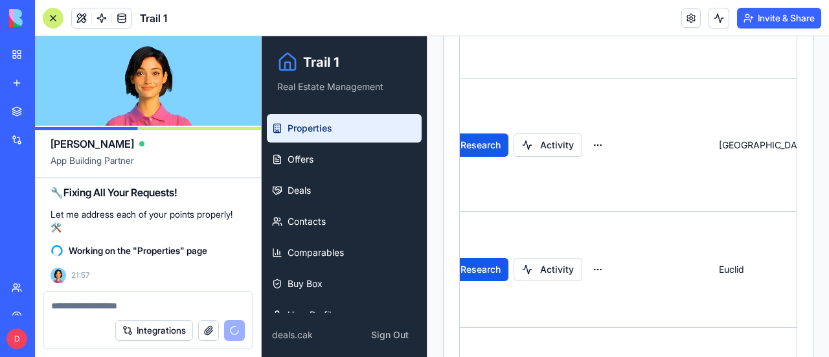
scroll to position [1339, 0]
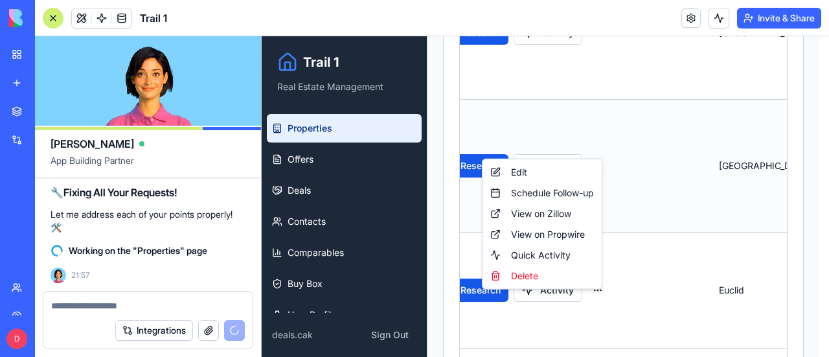
click at [526, 171] on div "Edit" at bounding box center [542, 172] width 114 height 21
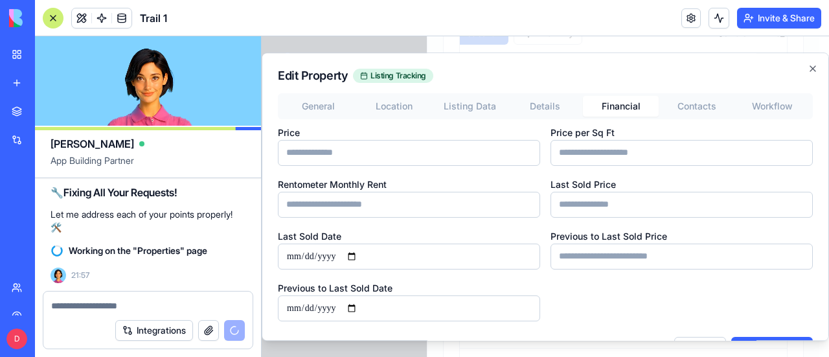
click at [614, 106] on button "Financial" at bounding box center [621, 106] width 76 height 21
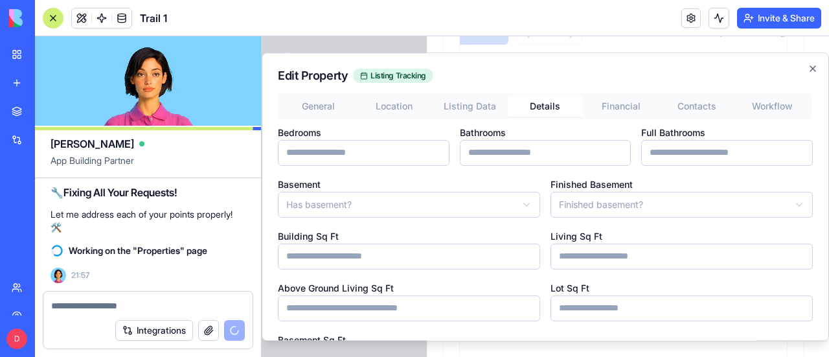
click at [548, 108] on button "Details" at bounding box center [546, 106] width 76 height 21
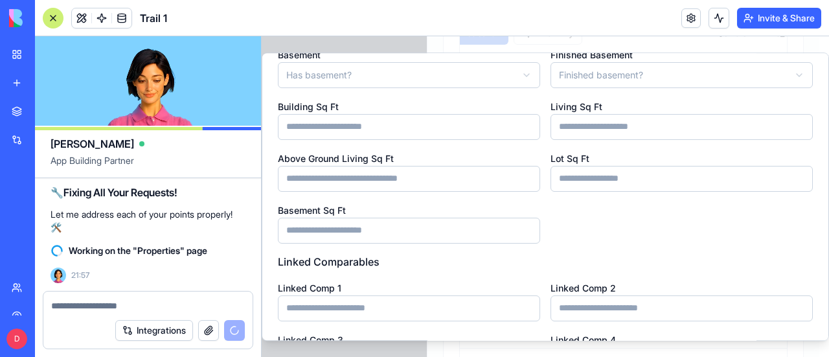
scroll to position [0, 0]
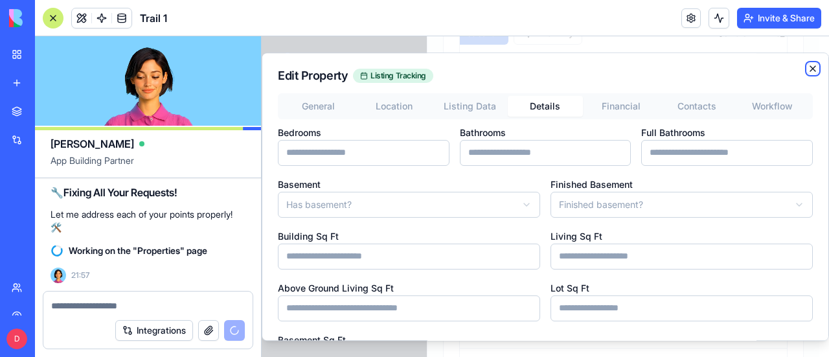
click at [807, 70] on icon "button" at bounding box center [812, 68] width 10 height 10
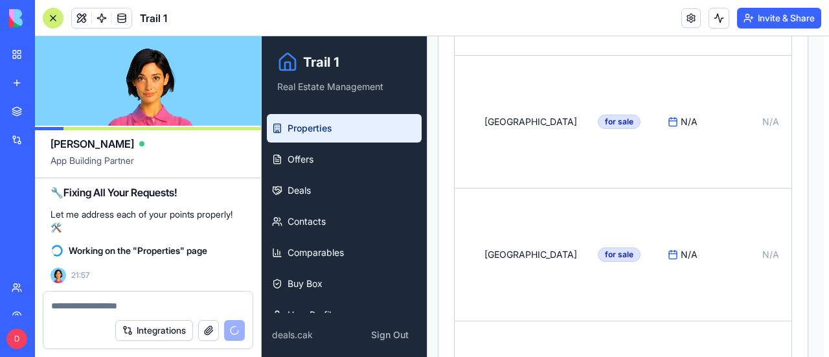
scroll to position [0, 774]
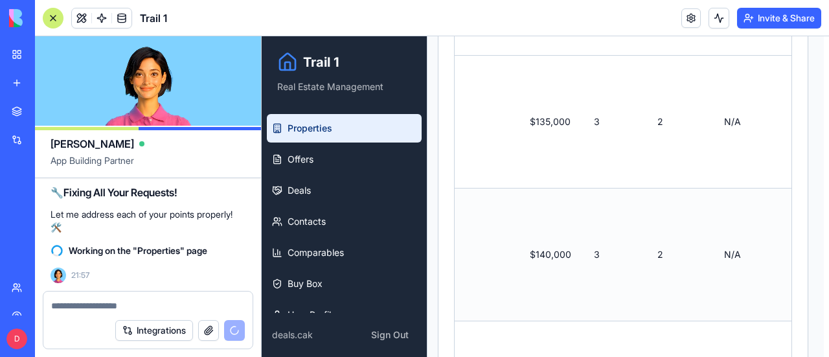
drag, startPoint x: 594, startPoint y: 190, endPoint x: 685, endPoint y: 207, distance: 92.8
click at [685, 207] on tr "15921 Cloverside Ave 14 % complete Needs Research Comparables: No linked compar…" at bounding box center [261, 254] width 1160 height 133
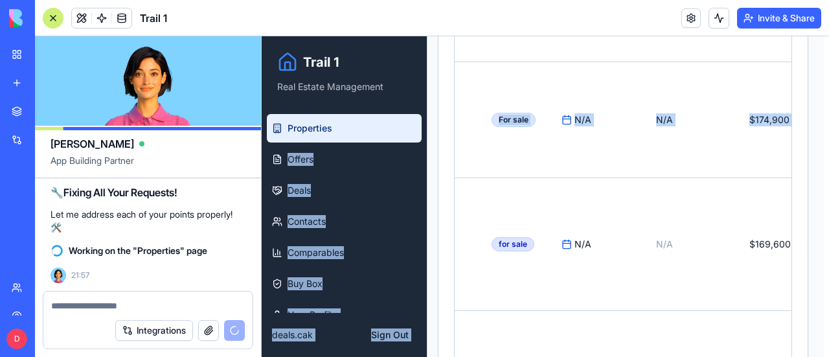
scroll to position [0, 0]
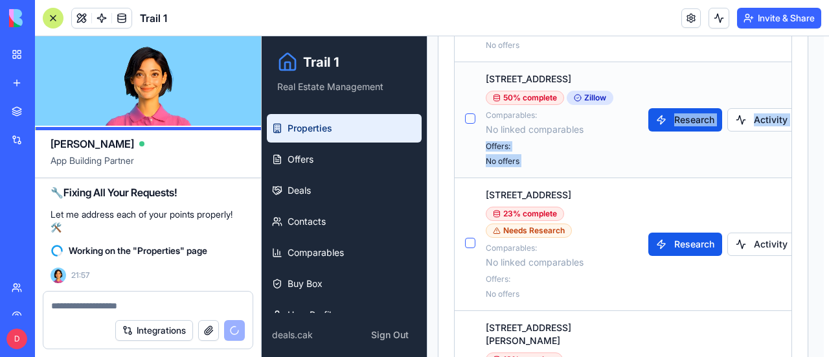
drag, startPoint x: 672, startPoint y: 113, endPoint x: 590, endPoint y: 117, distance: 81.6
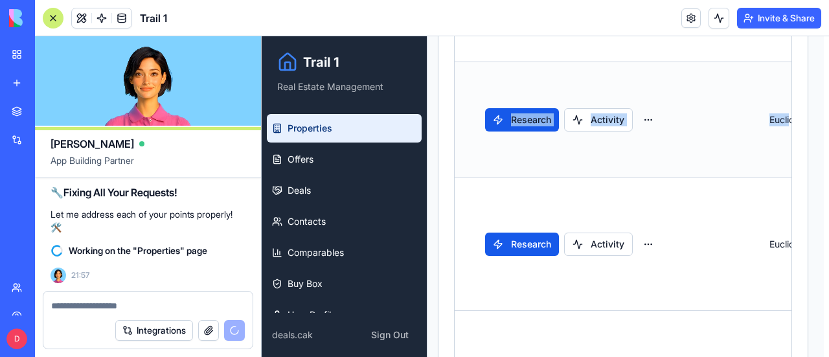
scroll to position [0, 174]
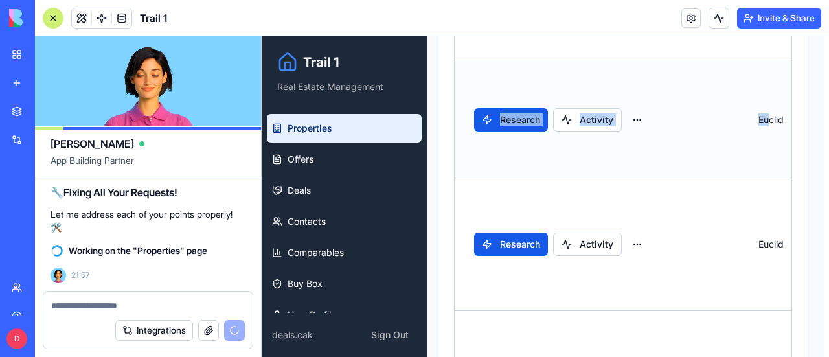
drag, startPoint x: 574, startPoint y: 66, endPoint x: 748, endPoint y: 90, distance: 175.2
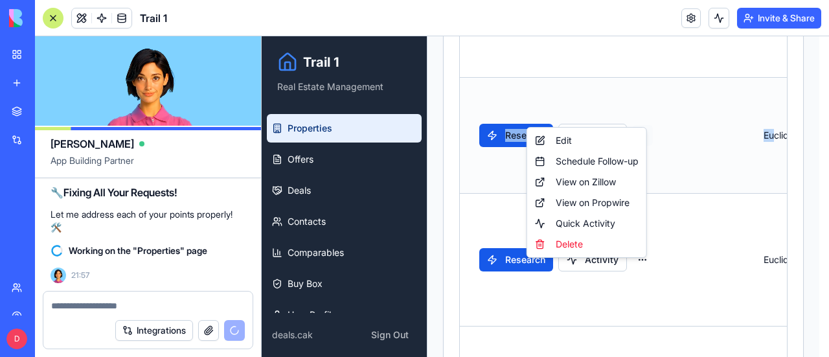
scroll to position [1494, 0]
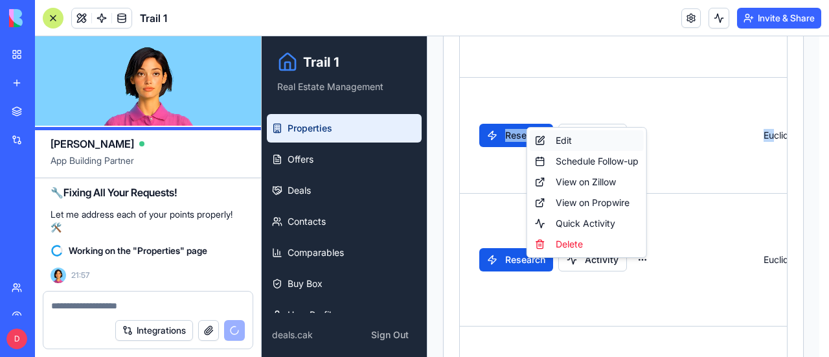
click at [567, 139] on div "Edit" at bounding box center [587, 140] width 114 height 21
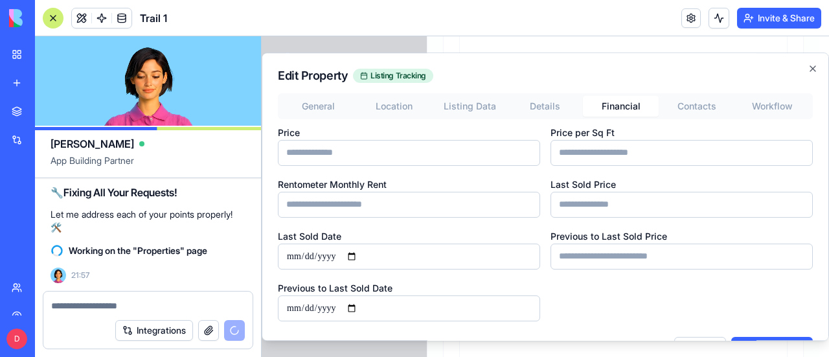
click at [614, 104] on button "Financial" at bounding box center [621, 106] width 76 height 21
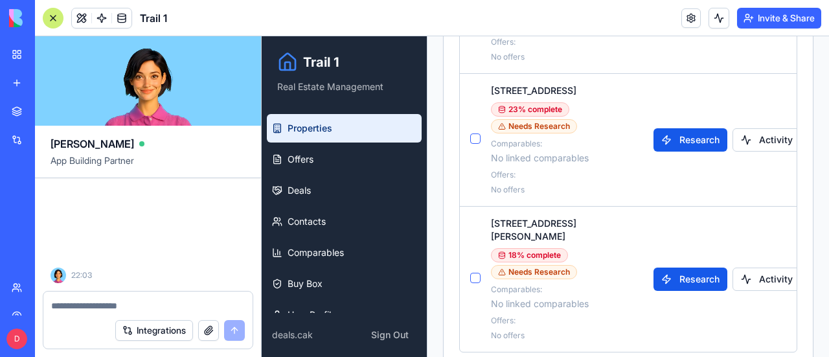
scroll to position [30255, 0]
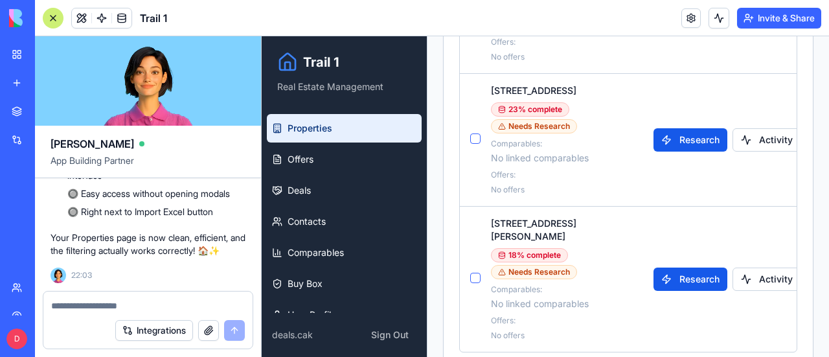
click at [52, 20] on div at bounding box center [53, 18] width 21 height 21
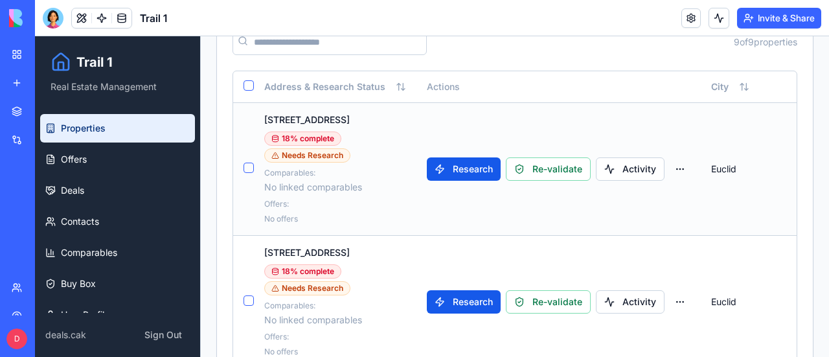
scroll to position [0, 0]
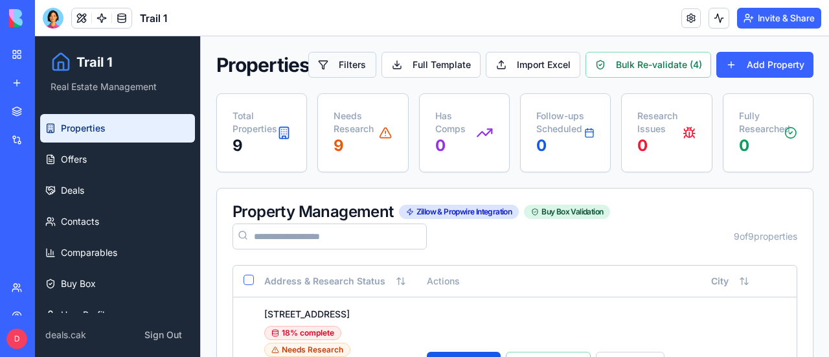
click at [343, 61] on button "Filters" at bounding box center [342, 65] width 69 height 26
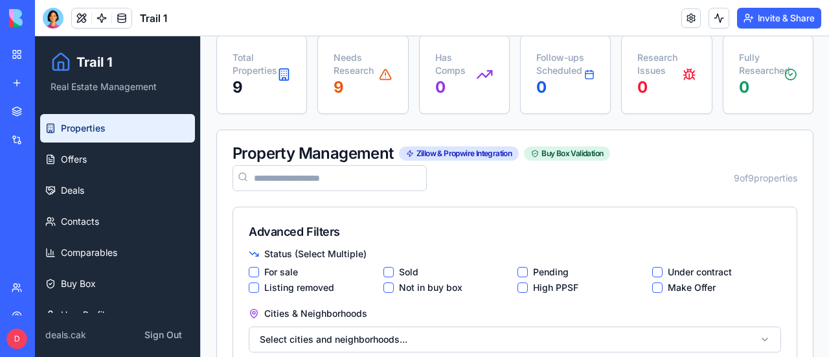
scroll to position [129, 0]
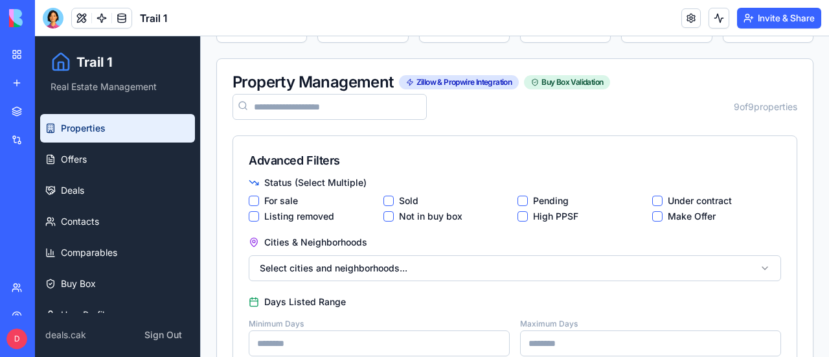
click at [256, 206] on sale "For sale" at bounding box center [254, 201] width 10 height 10
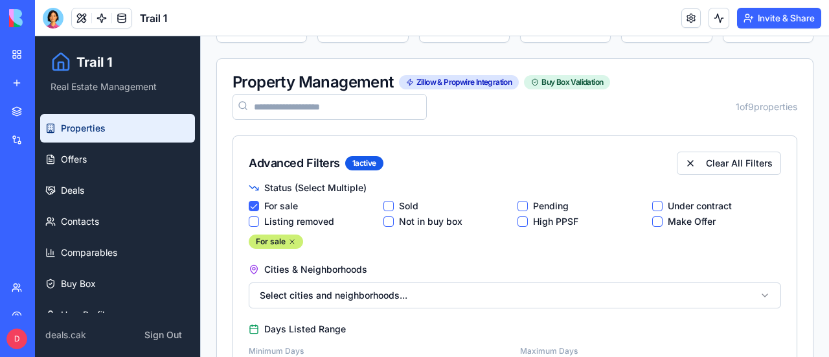
click at [256, 211] on sale "For sale" at bounding box center [254, 206] width 10 height 10
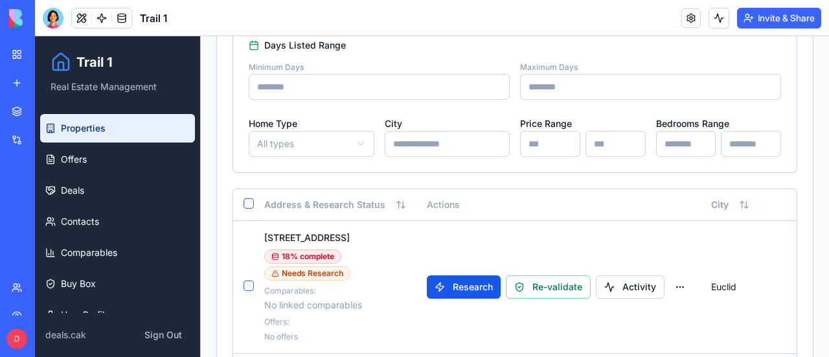
scroll to position [388, 0]
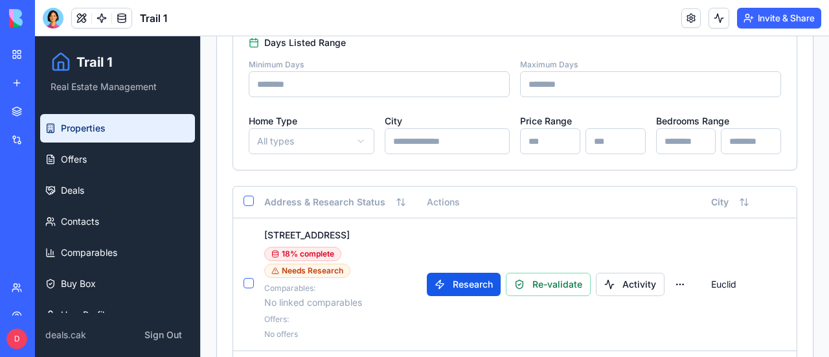
click at [464, 152] on input "City" at bounding box center [448, 141] width 126 height 26
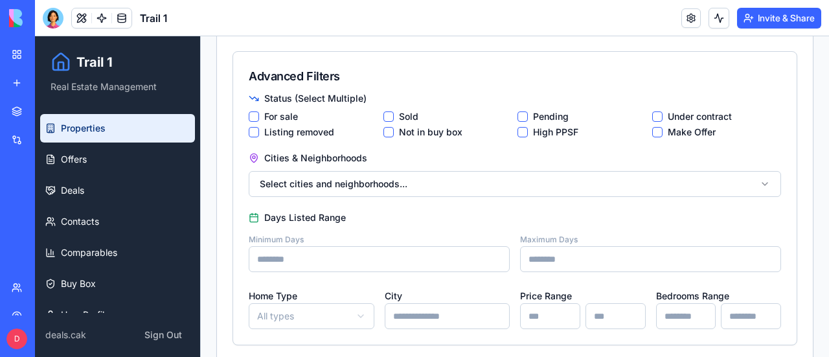
scroll to position [194, 0]
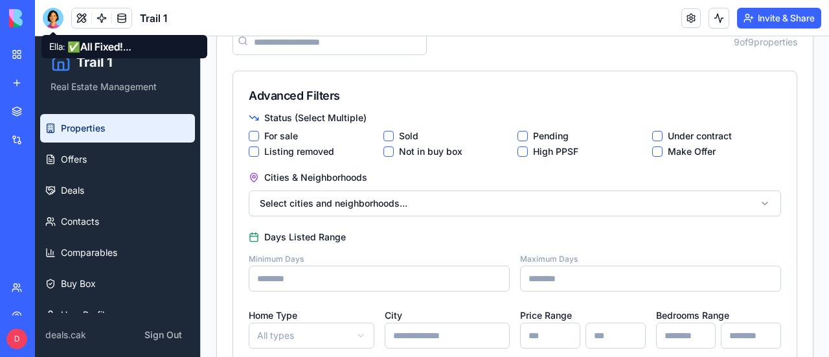
click at [49, 13] on div at bounding box center [53, 18] width 21 height 21
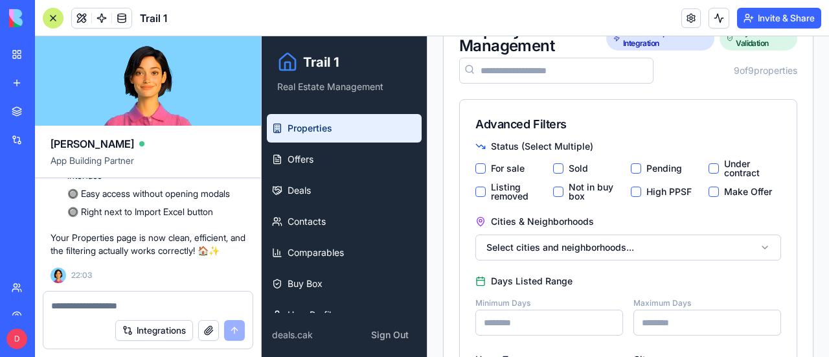
scroll to position [29931, 0]
click at [759, 247] on button "Select cities and neighborhoods..." at bounding box center [628, 247] width 306 height 26
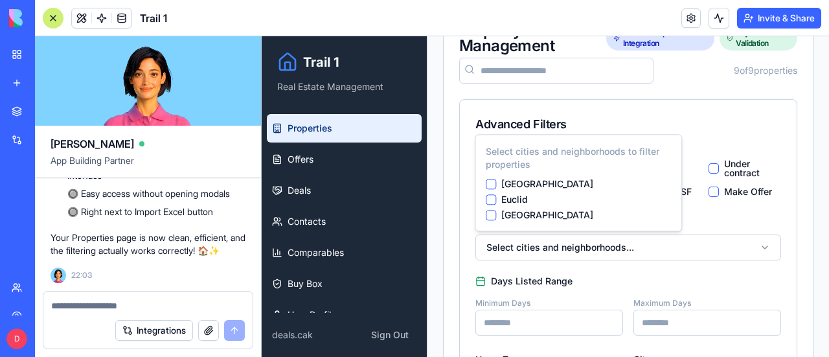
click at [490, 183] on button "[GEOGRAPHIC_DATA]" at bounding box center [491, 184] width 10 height 10
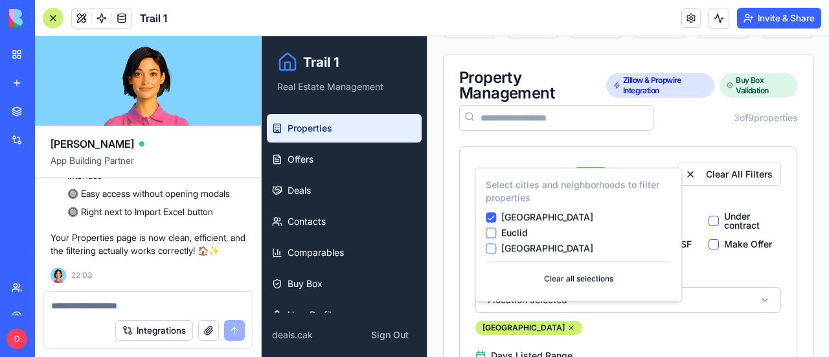
scroll to position [129, 0]
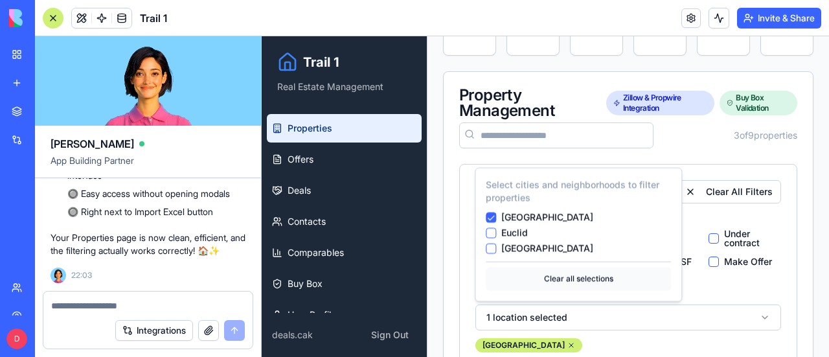
click at [583, 276] on button "Clear all selections" at bounding box center [578, 278] width 185 height 23
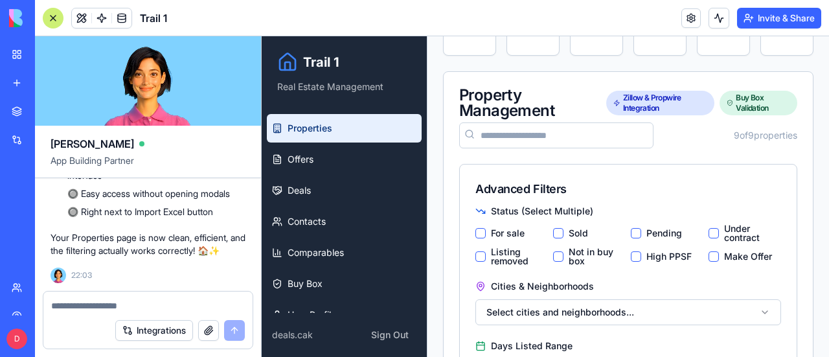
click at [602, 167] on div "Advanced Filters" at bounding box center [628, 184] width 337 height 41
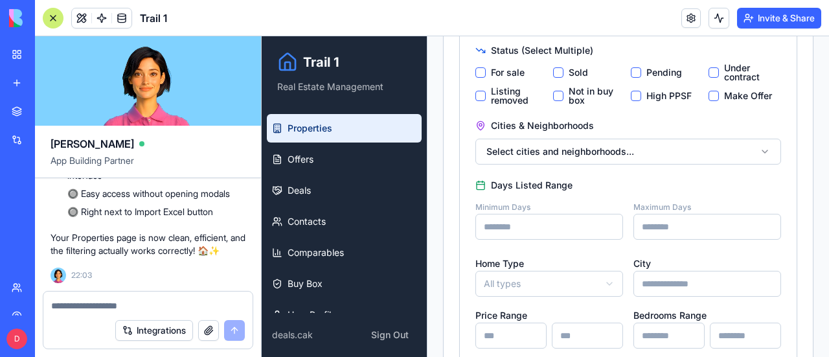
scroll to position [324, 0]
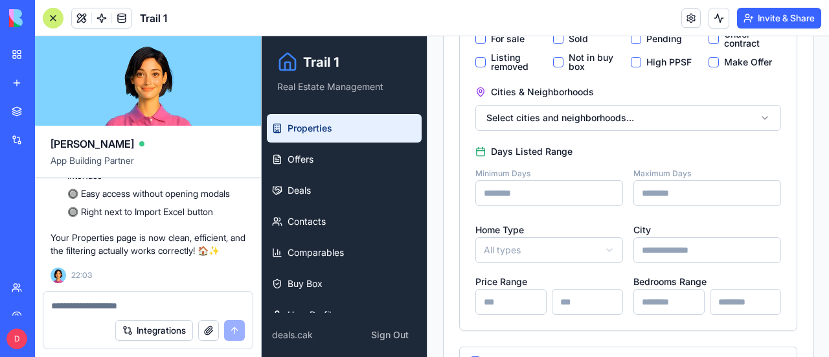
click at [662, 252] on input "City" at bounding box center [707, 250] width 148 height 26
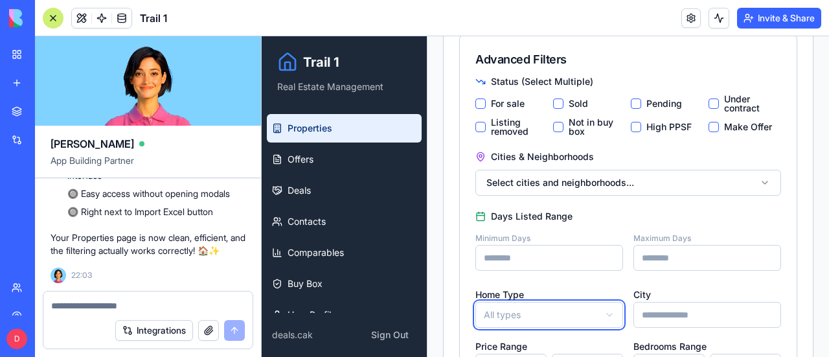
scroll to position [30255, 0]
click at [127, 308] on textarea at bounding box center [148, 305] width 194 height 13
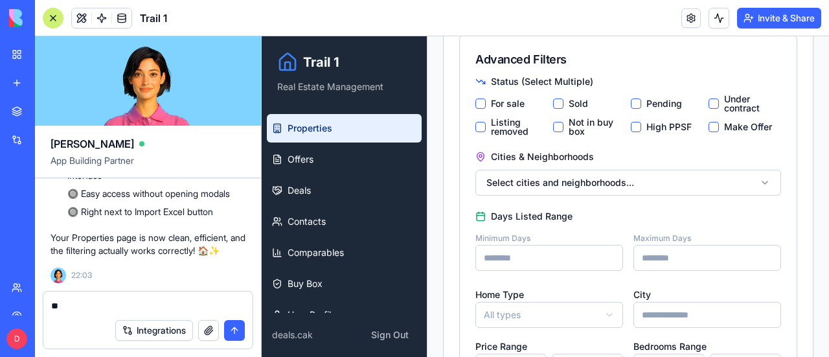
type textarea "*"
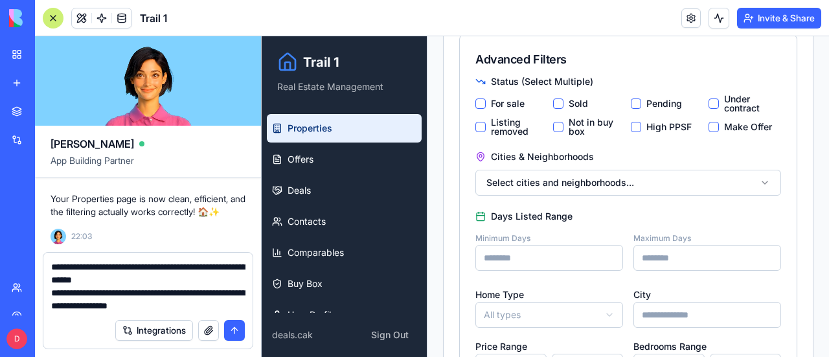
click at [51, 268] on textarea "**********" at bounding box center [148, 286] width 194 height 52
click at [172, 310] on textarea "**********" at bounding box center [148, 286] width 194 height 52
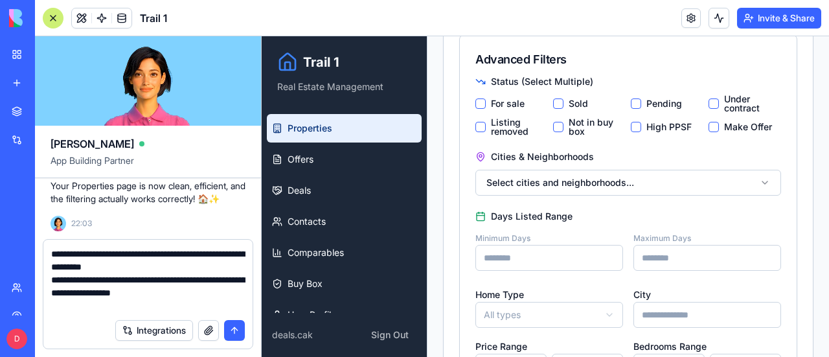
type textarea "**********"
click at [236, 330] on button "submit" at bounding box center [234, 330] width 21 height 21
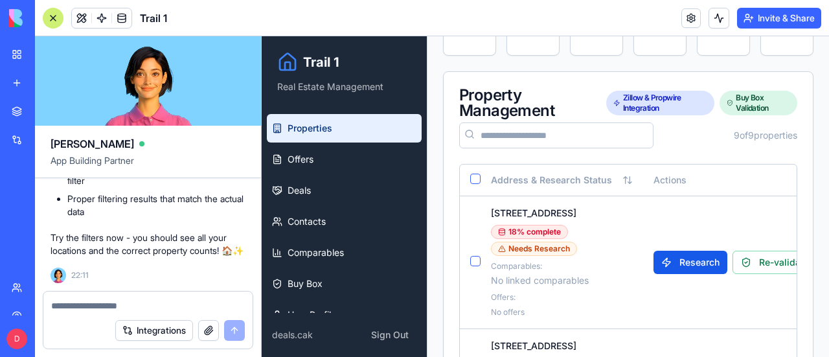
scroll to position [0, 0]
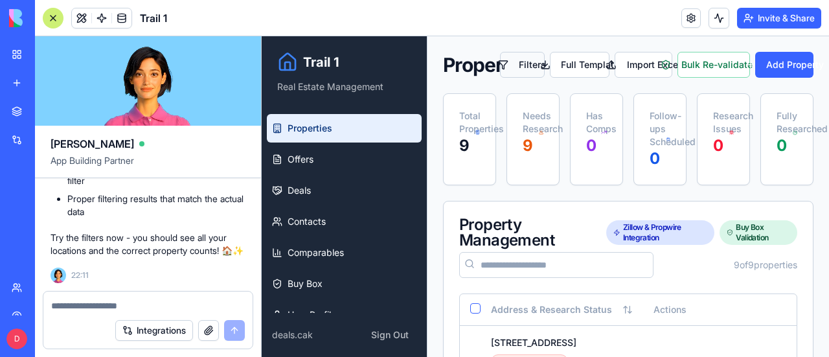
click at [526, 63] on button "Filters" at bounding box center [522, 65] width 45 height 26
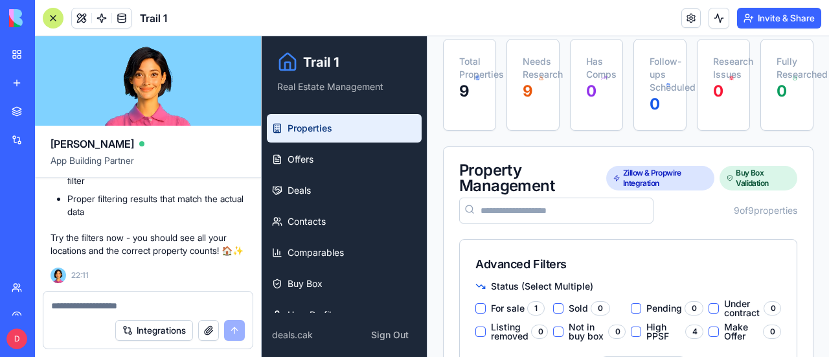
scroll to position [259, 0]
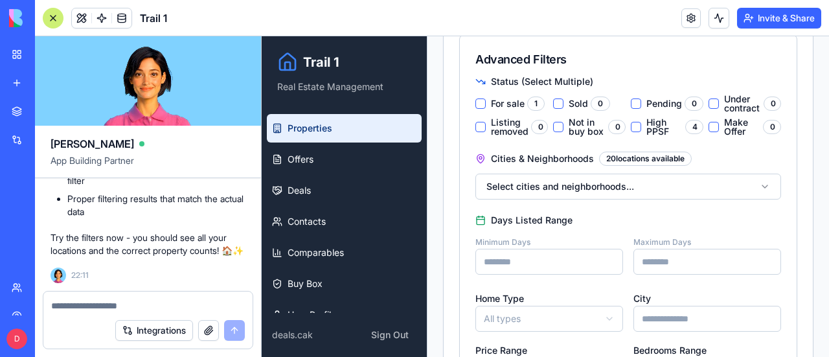
click at [479, 103] on sale "For sale 1" at bounding box center [480, 103] width 10 height 10
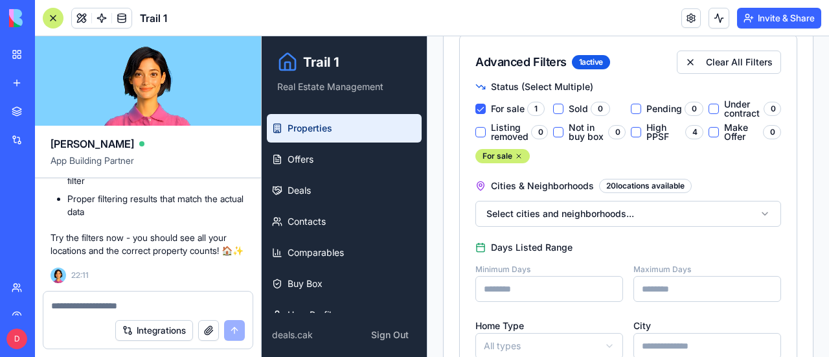
click at [478, 104] on sale "For sale 1" at bounding box center [480, 109] width 10 height 10
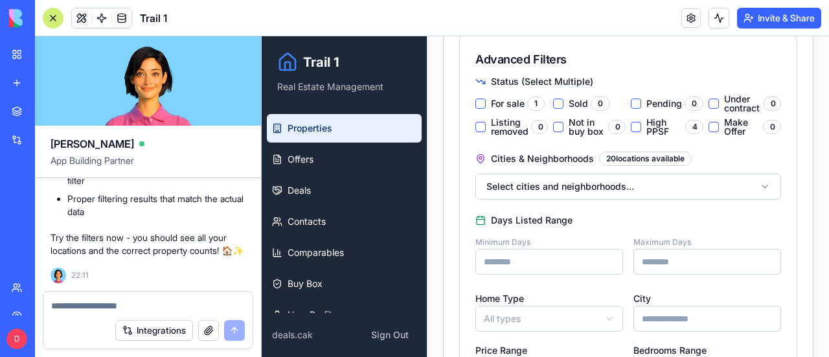
click at [126, 308] on textarea at bounding box center [148, 305] width 194 height 13
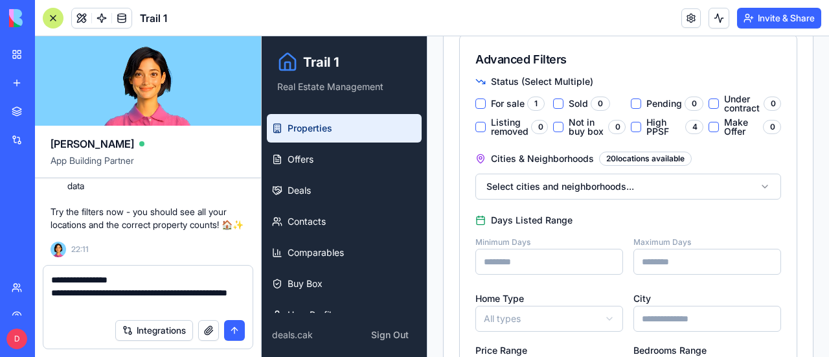
type textarea "**********"
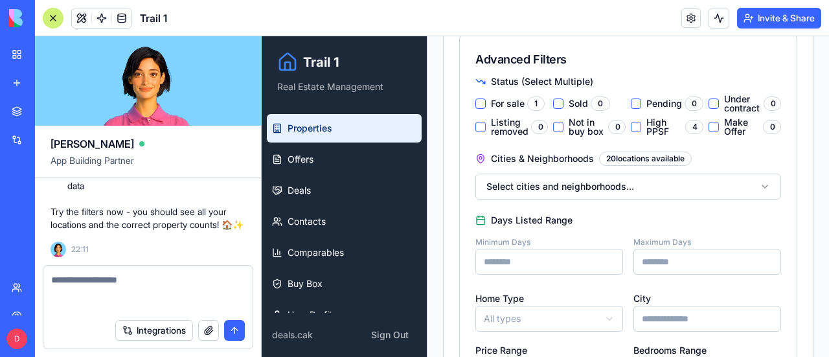
scroll to position [31013, 0]
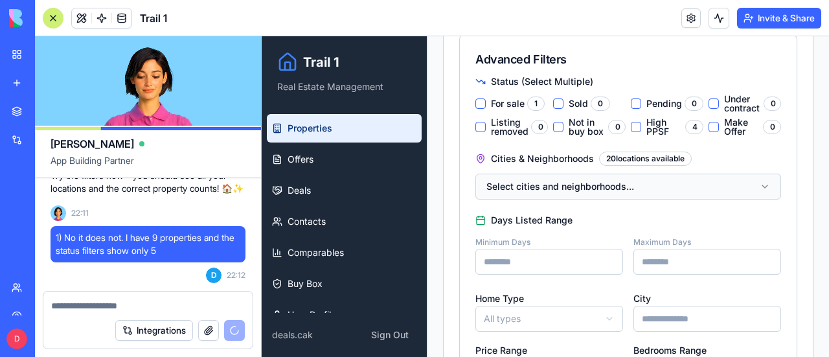
click at [753, 187] on button "Select cities and neighborhoods..." at bounding box center [628, 187] width 306 height 26
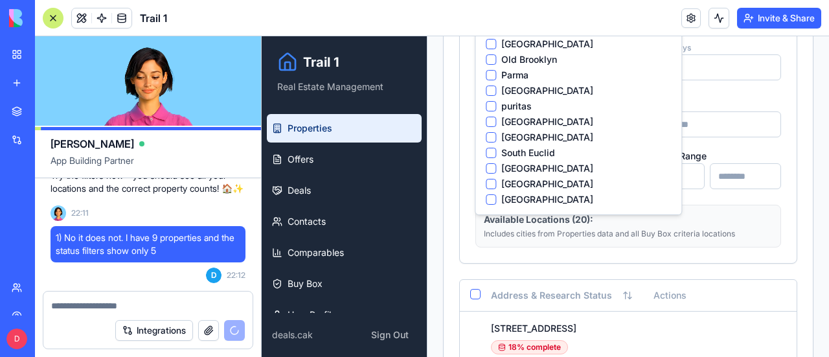
scroll to position [89, 0]
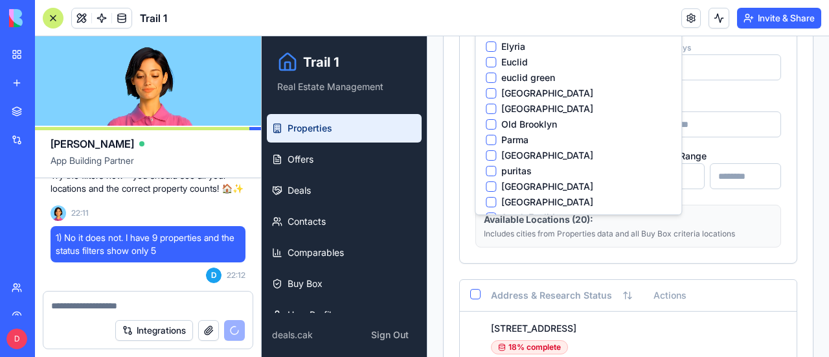
click at [489, 135] on button "Parma" at bounding box center [491, 140] width 10 height 10
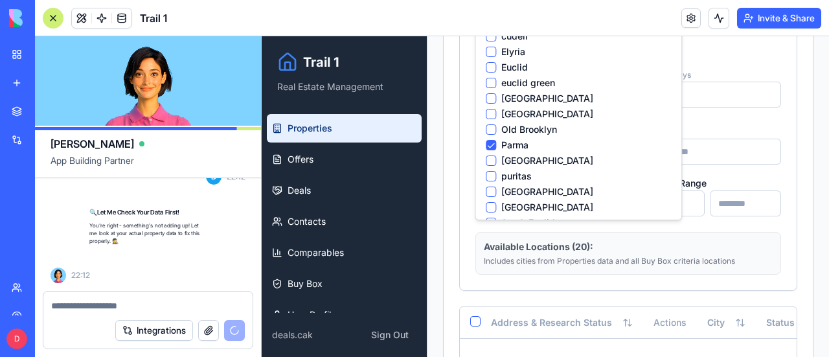
scroll to position [31112, 0]
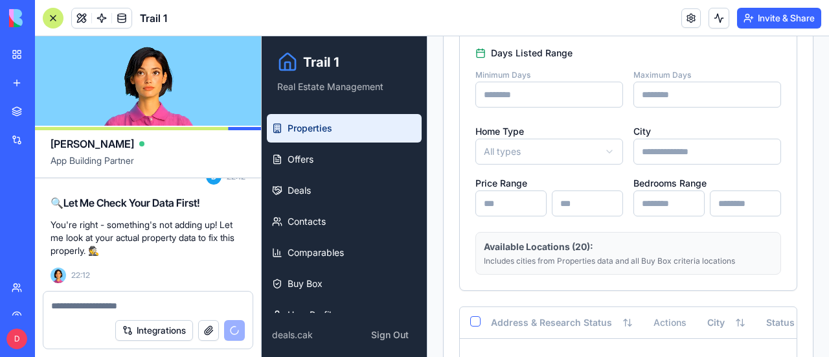
click at [800, 191] on div "Advanced Filters 1 active Clear All Filters Status (Select Multiple) For sale 1…" at bounding box center [628, 128] width 369 height 576
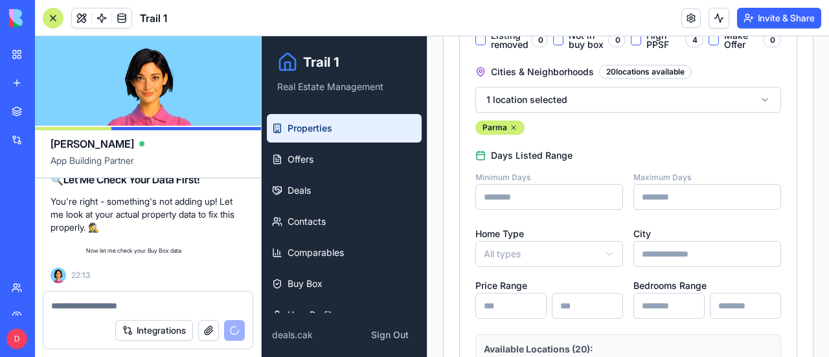
scroll to position [31135, 0]
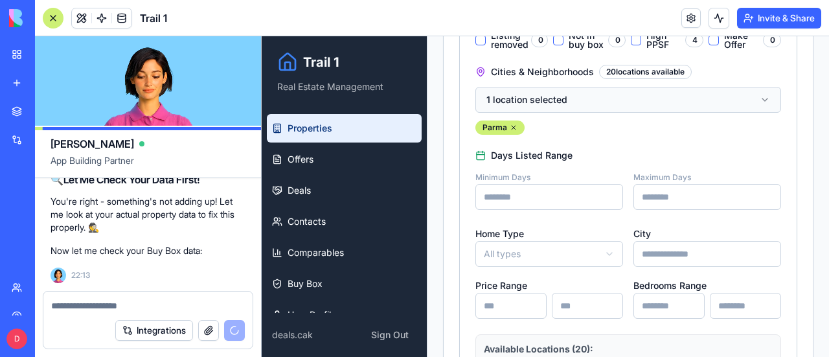
click at [756, 96] on button "1 location selected" at bounding box center [628, 100] width 306 height 26
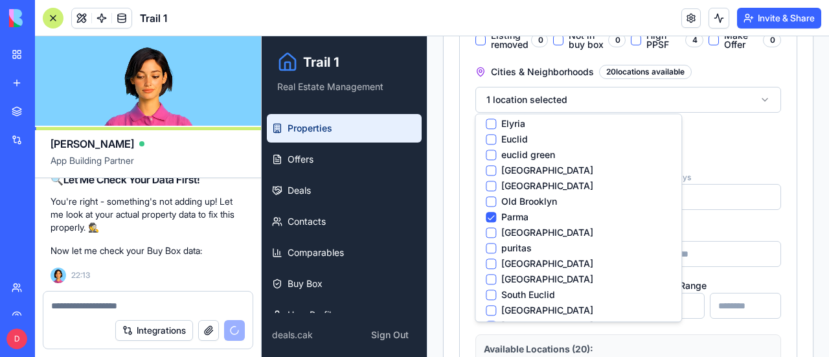
scroll to position [129, 0]
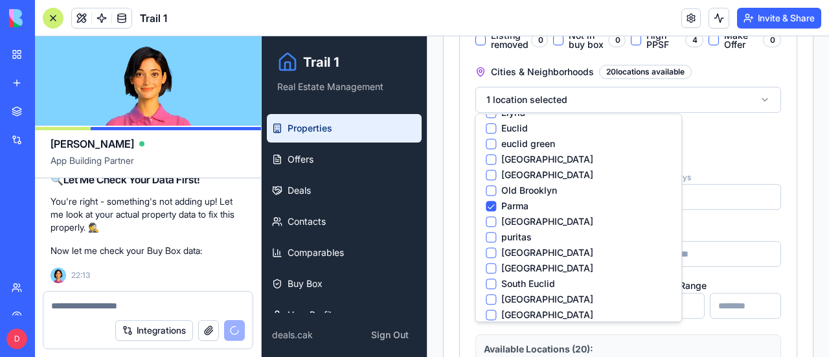
click at [492, 127] on button "Euclid" at bounding box center [491, 128] width 10 height 10
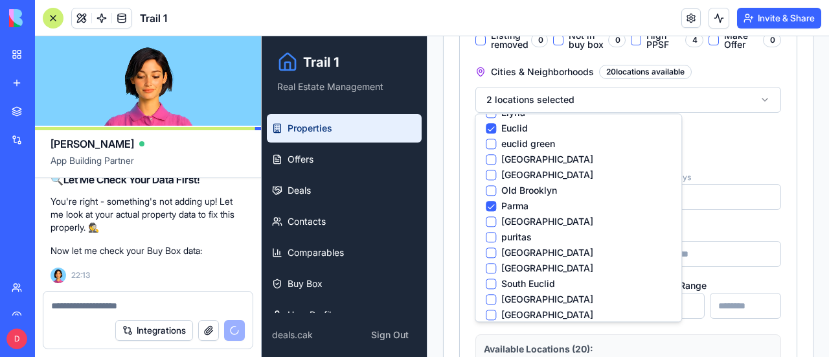
click at [491, 204] on button "Parma" at bounding box center [491, 206] width 10 height 10
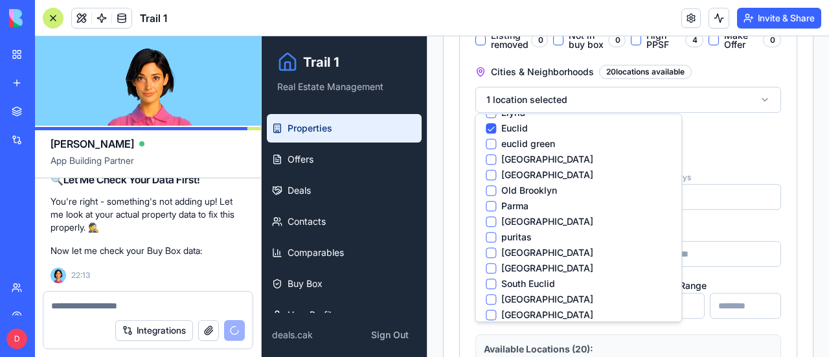
click at [491, 207] on button "Parma" at bounding box center [491, 206] width 10 height 10
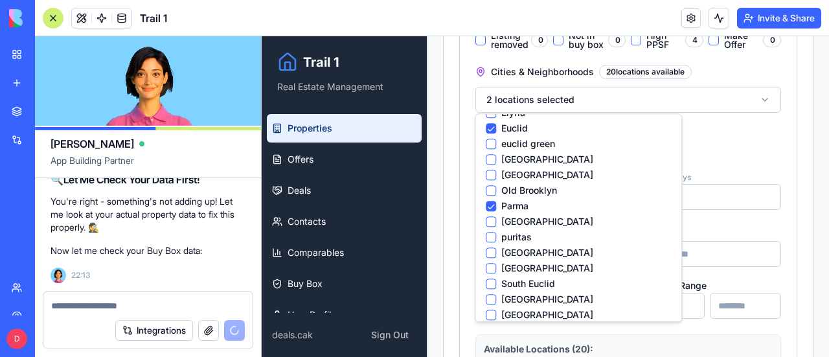
scroll to position [480, 0]
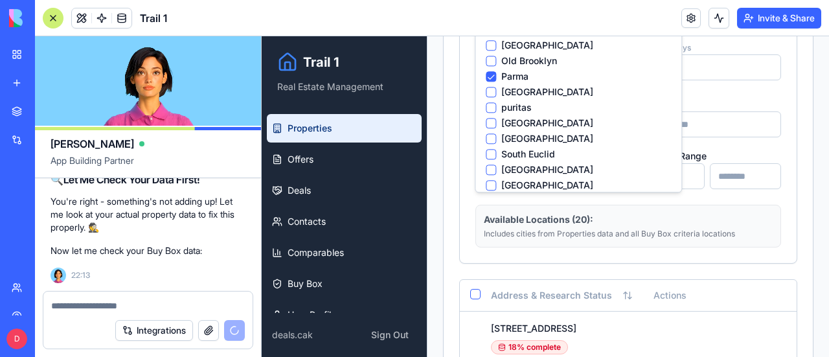
click at [794, 172] on div "Advanced Filters 1 active Clear All Filters Status (Select Multiple) For sale 1…" at bounding box center [628, 327] width 369 height 1028
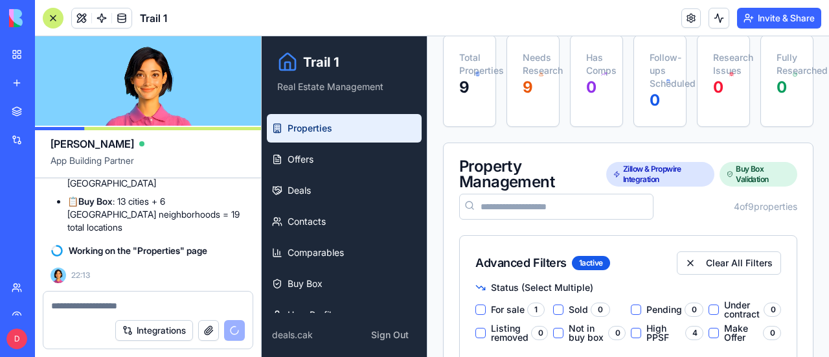
scroll to position [259, 0]
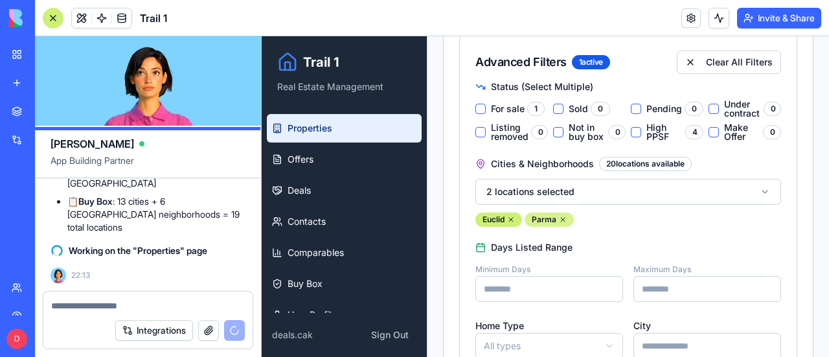
click at [564, 216] on icon at bounding box center [563, 220] width 8 height 8
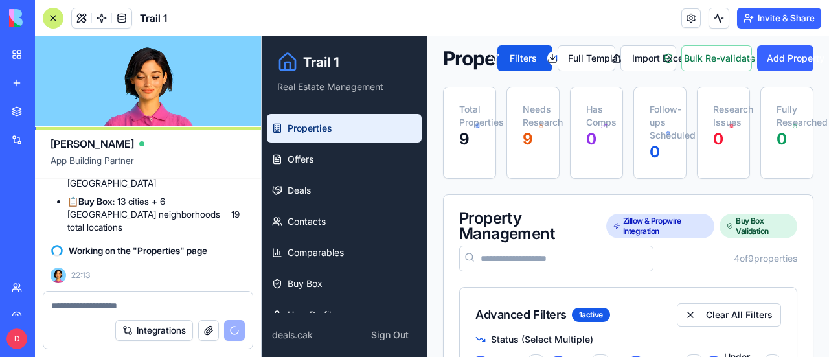
scroll to position [0, 0]
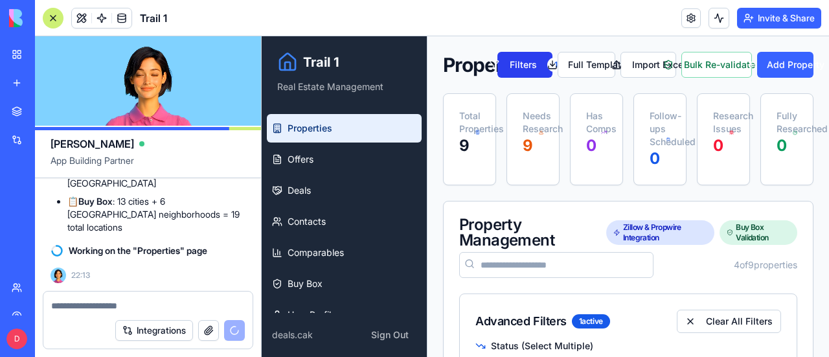
click at [521, 65] on button "Filters 1" at bounding box center [524, 65] width 55 height 26
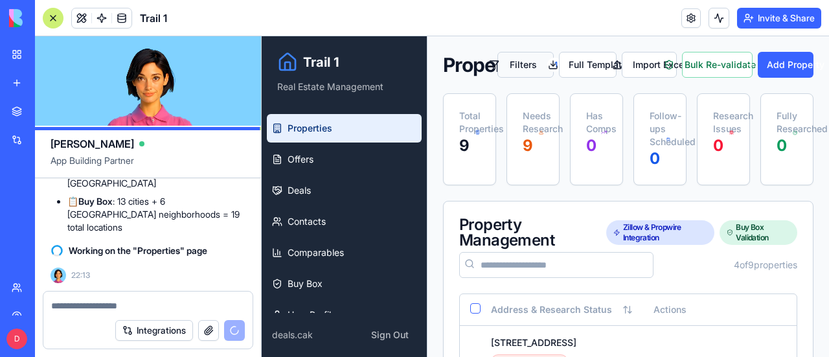
click at [521, 65] on button "Filters 1" at bounding box center [525, 65] width 56 height 26
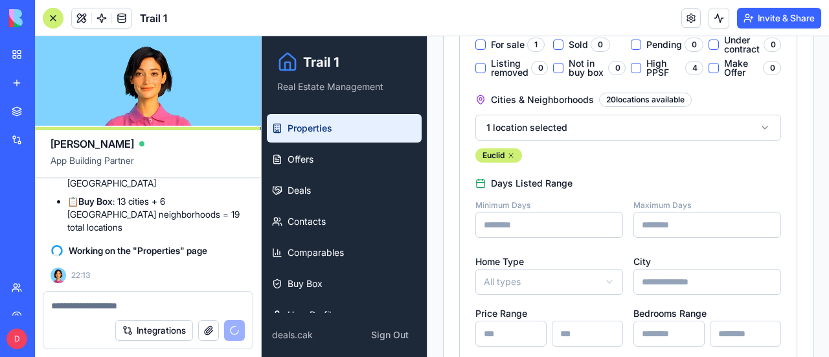
scroll to position [324, 0]
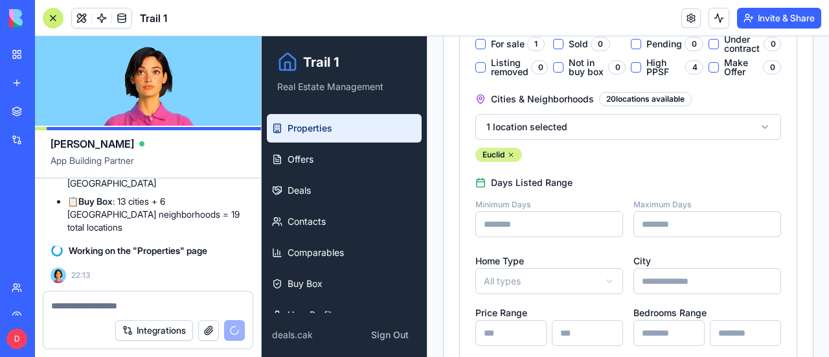
click at [513, 155] on icon at bounding box center [511, 155] width 4 height 4
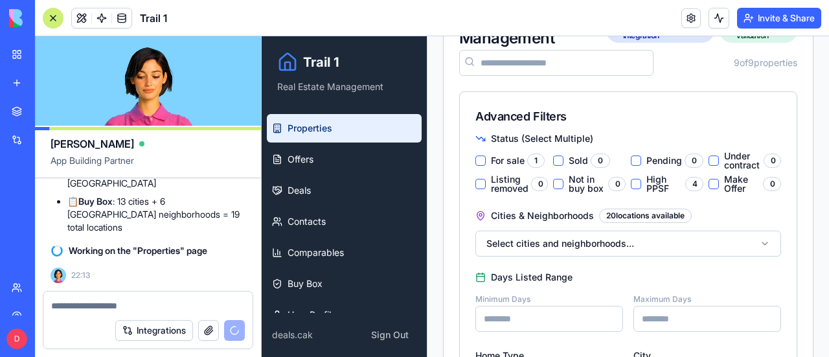
scroll to position [201, 0]
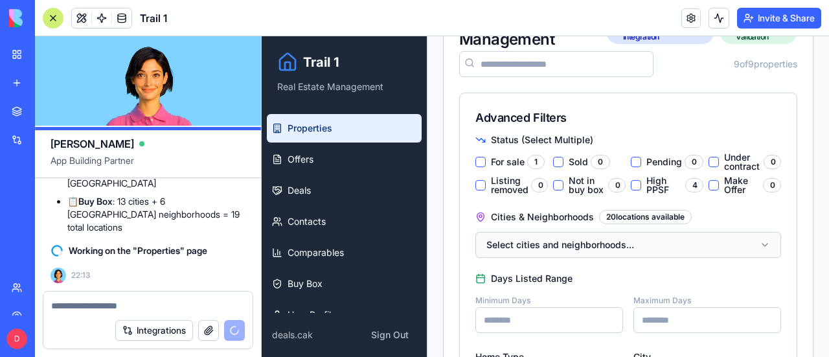
click at [580, 246] on span "Select cities and neighborhoods..." at bounding box center [560, 244] width 148 height 13
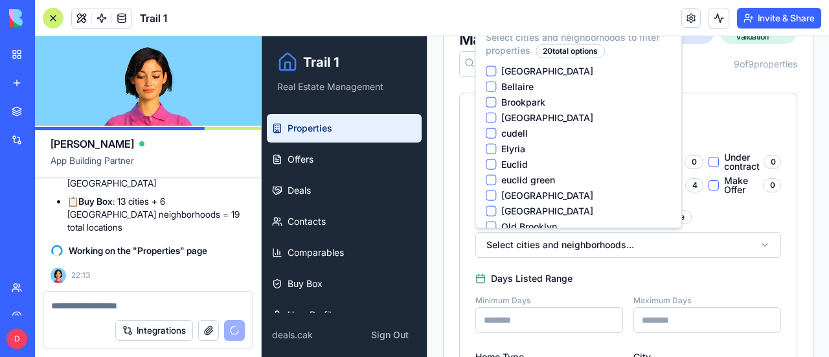
click at [491, 160] on button "Euclid" at bounding box center [491, 164] width 10 height 10
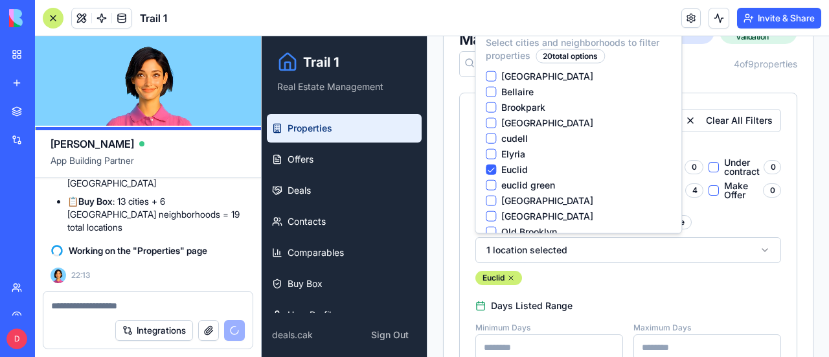
click at [594, 278] on div "Euclid" at bounding box center [628, 278] width 306 height 14
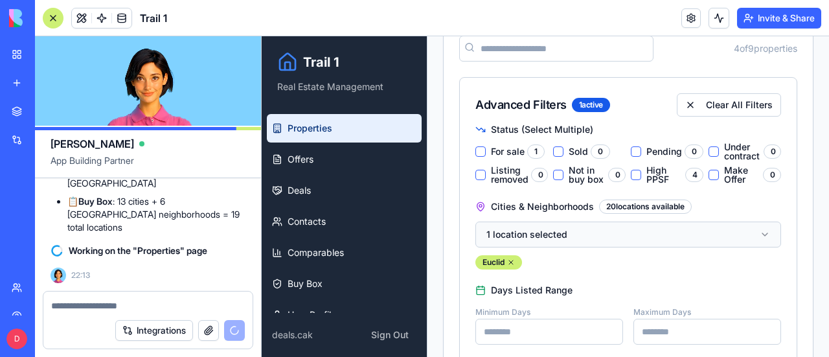
scroll to position [281, 0]
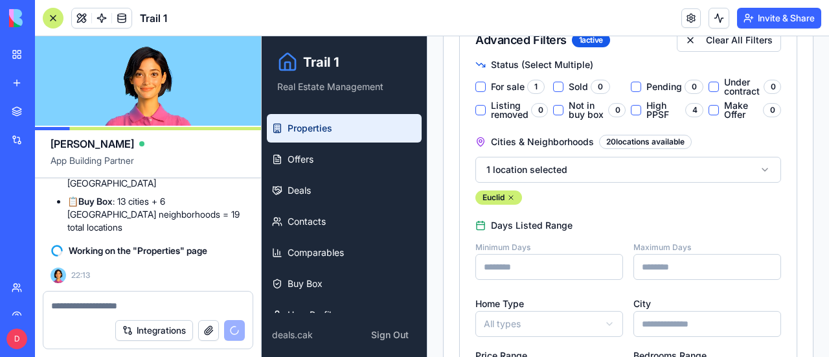
click at [510, 194] on icon at bounding box center [511, 198] width 8 height 8
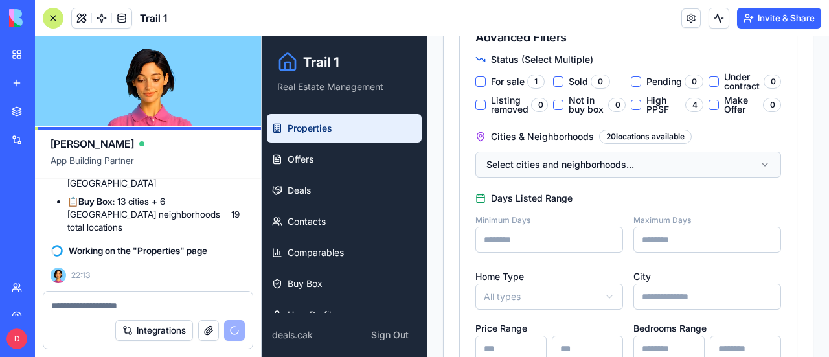
click at [613, 164] on span "Select cities and neighborhoods..." at bounding box center [560, 164] width 148 height 13
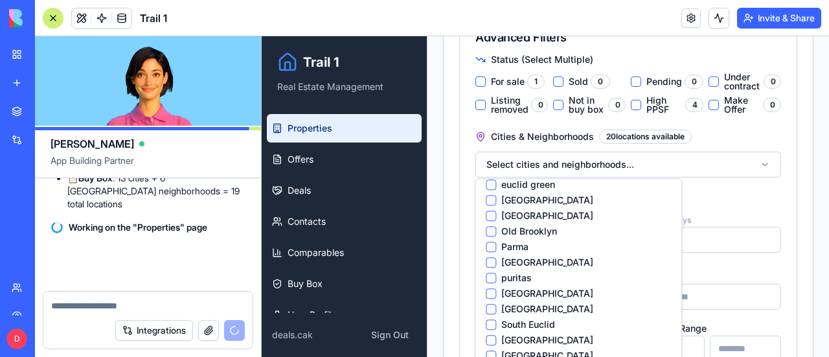
scroll to position [31394, 0]
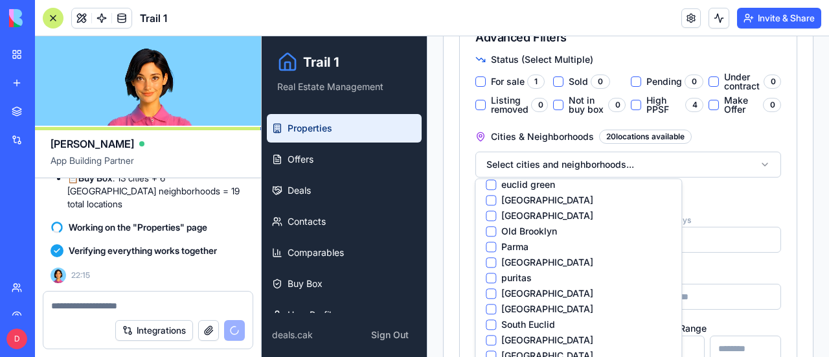
click at [488, 214] on Heights "[GEOGRAPHIC_DATA]" at bounding box center [491, 215] width 10 height 10
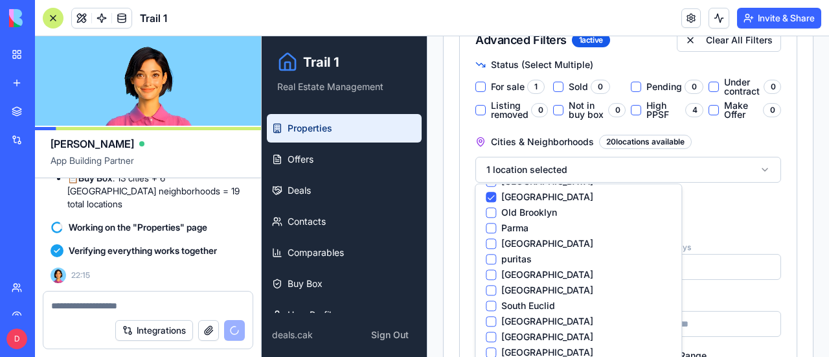
scroll to position [190, 0]
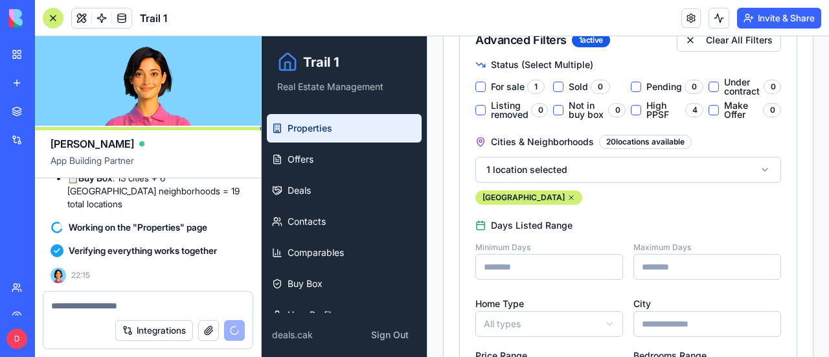
click at [809, 212] on div "Properties Filters 1 Full Template Import Excel Bulk Re-validate ( 4 ) Add Prop…" at bounding box center [627, 288] width 401 height 1066
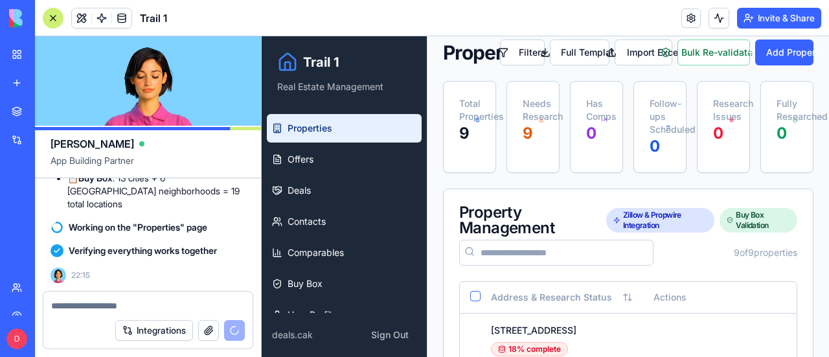
scroll to position [0, 0]
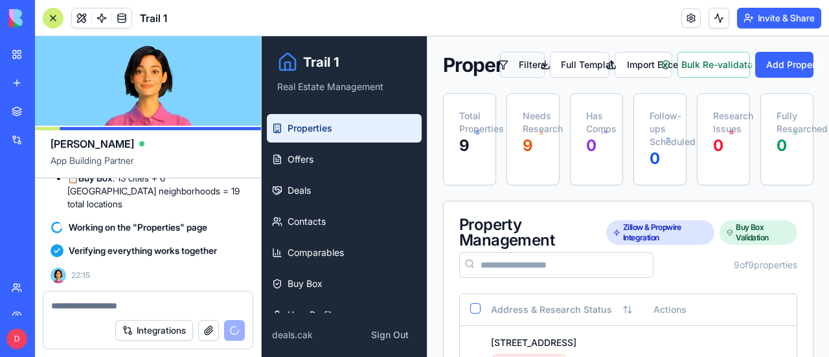
click at [526, 63] on button "Filters" at bounding box center [522, 65] width 45 height 26
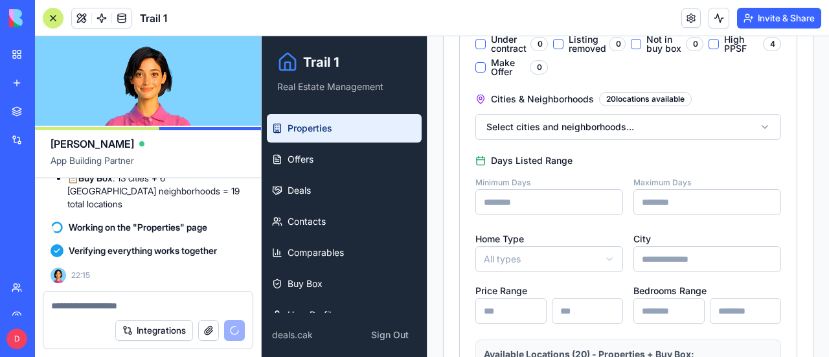
scroll to position [388, 0]
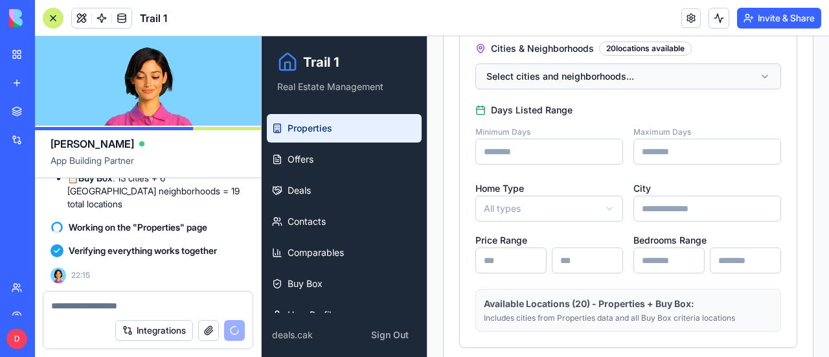
click at [576, 83] on span "Select cities and neighborhoods..." at bounding box center [560, 76] width 148 height 13
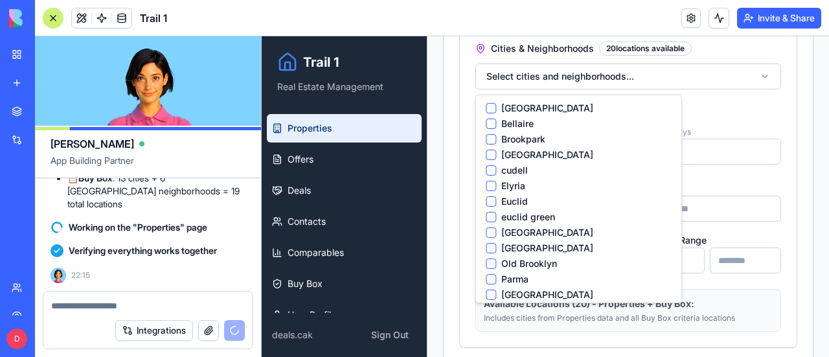
scroll to position [65, 0]
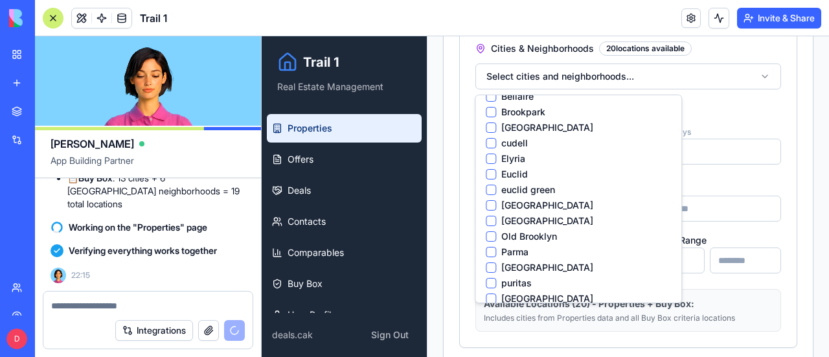
click at [495, 221] on Heights "[GEOGRAPHIC_DATA]" at bounding box center [491, 221] width 10 height 10
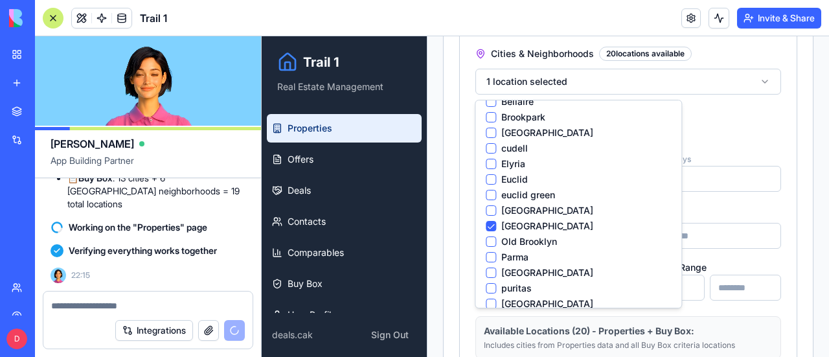
click at [467, 229] on div "Status (Select Multiple) For sale 5 for sale 0 Sold 0 Pending 0 Under contract …" at bounding box center [628, 163] width 337 height 422
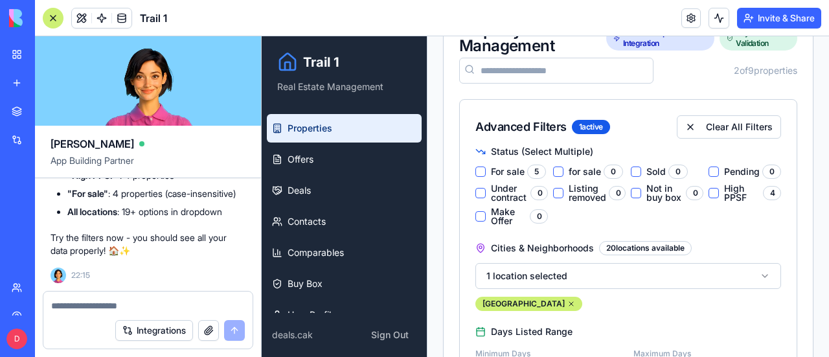
scroll to position [324, 0]
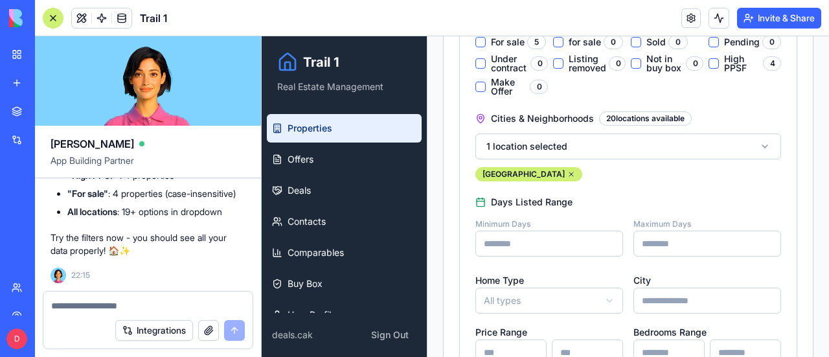
click at [567, 178] on icon at bounding box center [571, 174] width 8 height 8
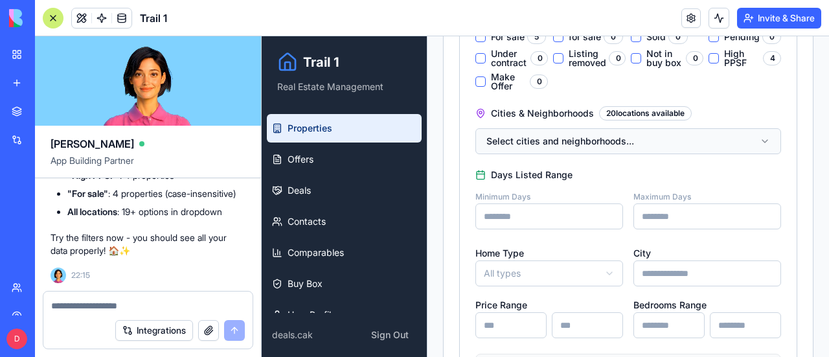
click at [752, 144] on button "Select cities and neighborhoods..." at bounding box center [628, 141] width 306 height 26
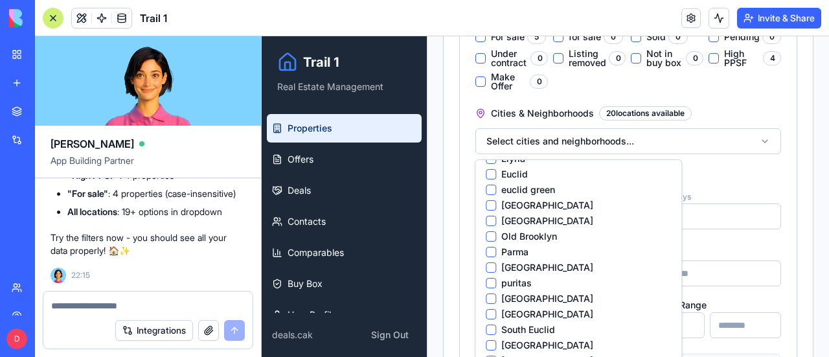
scroll to position [153, 0]
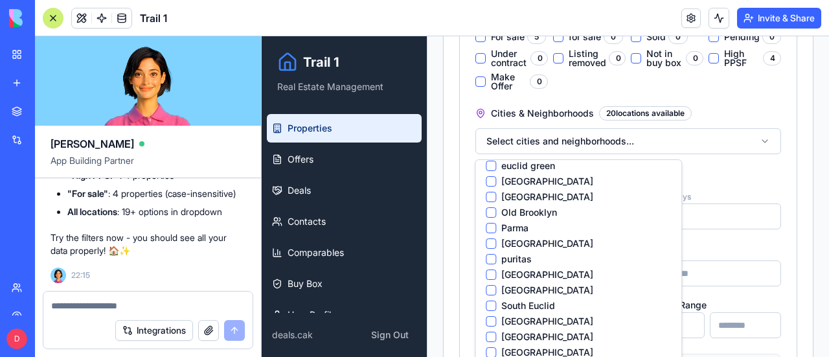
click at [493, 212] on Brooklyn "Old Brooklyn" at bounding box center [491, 212] width 10 height 10
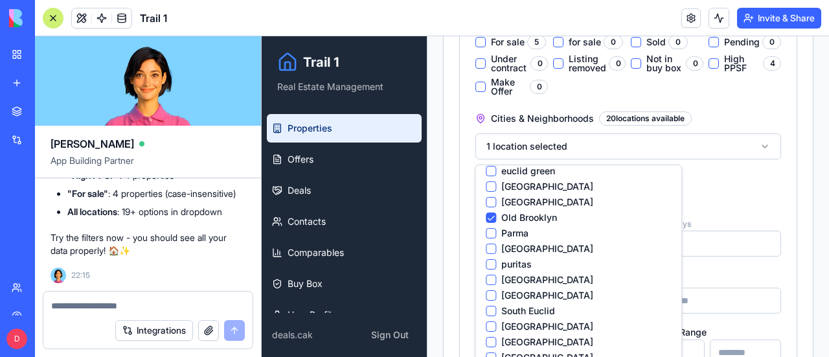
click at [461, 200] on div "Status (Select Multiple) For sale 5 for sale 0 Sold 0 Pending 0 Under contract …" at bounding box center [628, 228] width 337 height 422
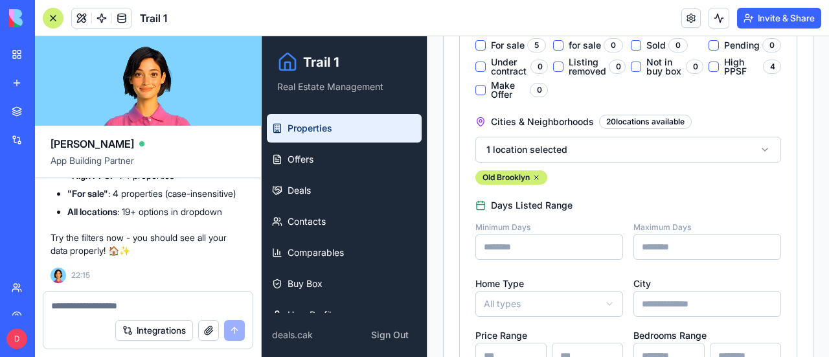
scroll to position [245, 0]
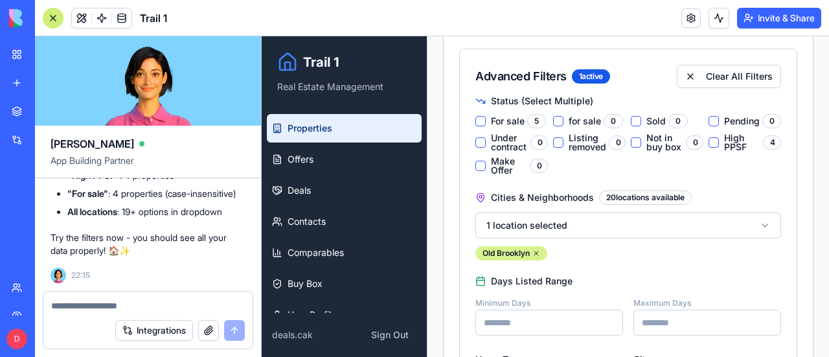
click at [537, 254] on icon at bounding box center [536, 253] width 4 height 4
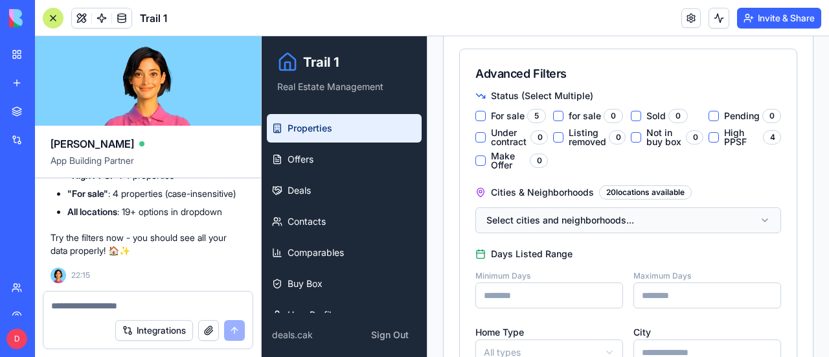
click at [753, 223] on button "Select cities and neighborhoods..." at bounding box center [628, 220] width 306 height 26
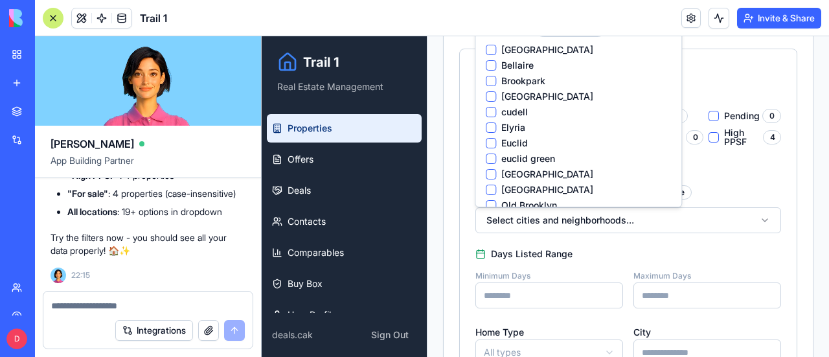
click at [493, 96] on button "[GEOGRAPHIC_DATA]" at bounding box center [491, 96] width 10 height 10
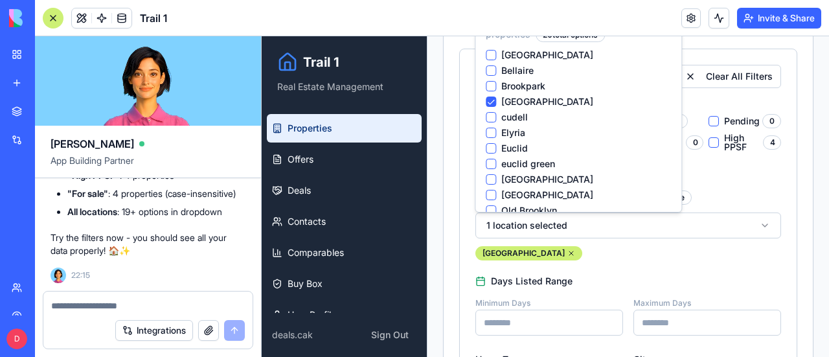
click at [646, 254] on div "[GEOGRAPHIC_DATA]" at bounding box center [628, 253] width 306 height 14
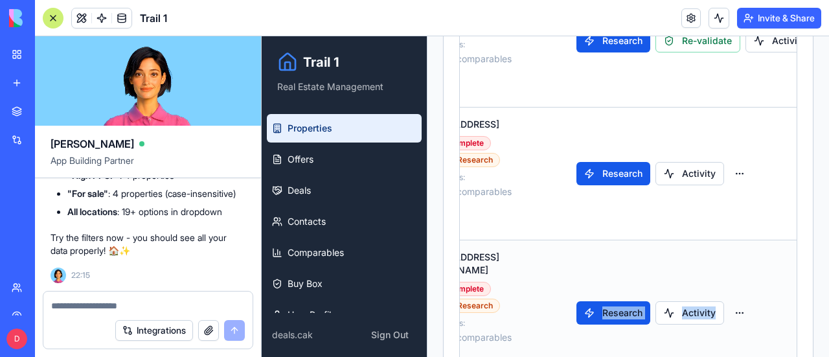
scroll to position [0, 134]
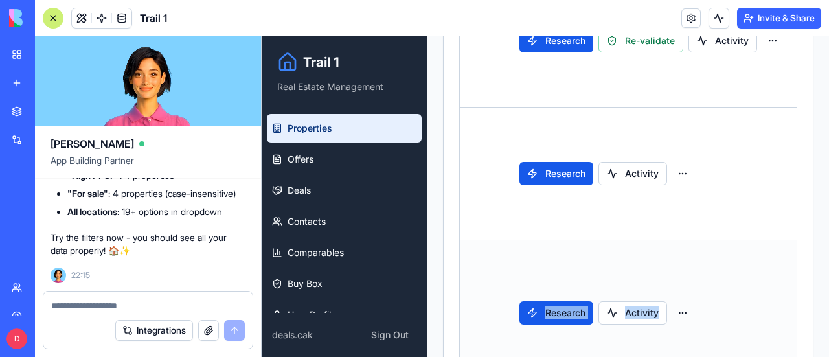
drag, startPoint x: 681, startPoint y: 262, endPoint x: 763, endPoint y: 267, distance: 82.4
click at [763, 267] on td "Research Activity" at bounding box center [651, 313] width 284 height 146
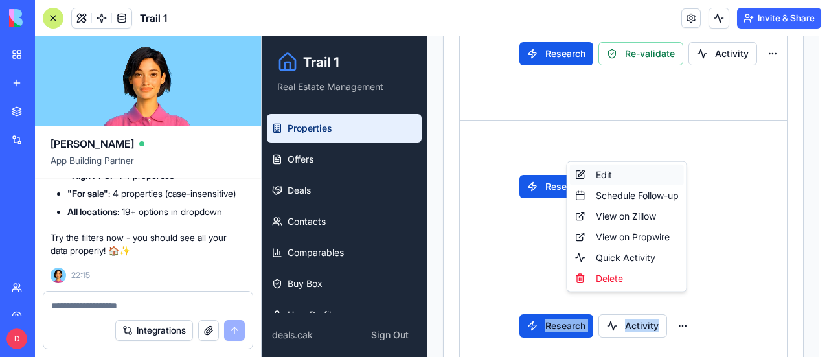
click at [605, 175] on div "Edit" at bounding box center [627, 174] width 114 height 21
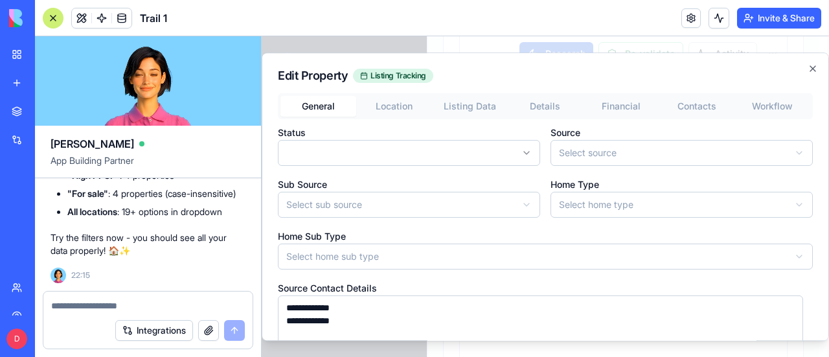
click at [399, 103] on div "**********" at bounding box center [545, 196] width 567 height 289
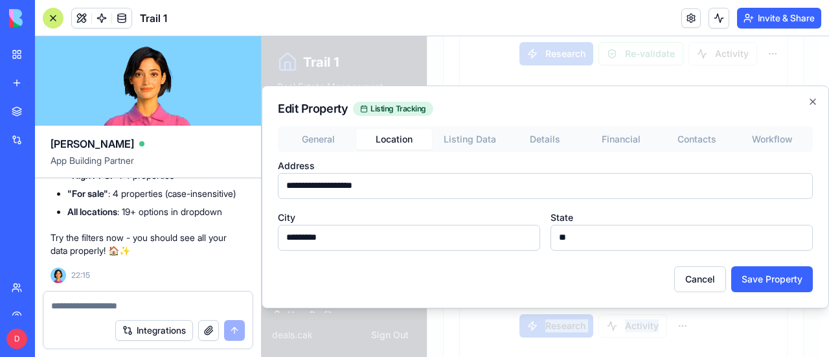
click at [99, 308] on textarea at bounding box center [148, 305] width 194 height 13
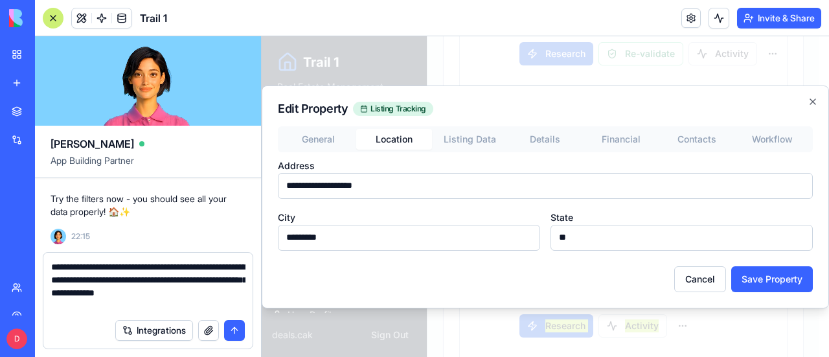
click at [83, 305] on textarea "**********" at bounding box center [148, 286] width 194 height 52
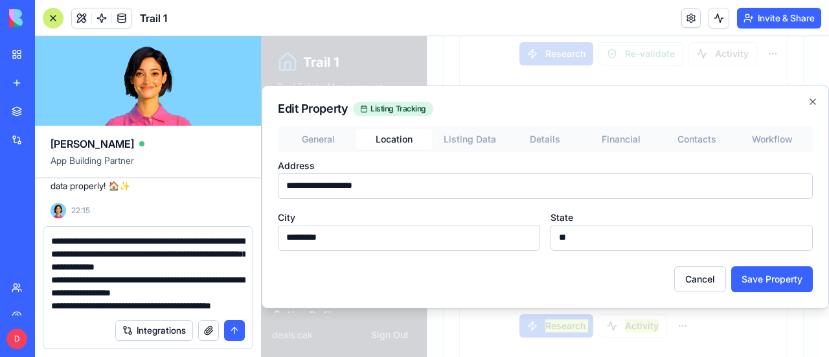
scroll to position [25, 0]
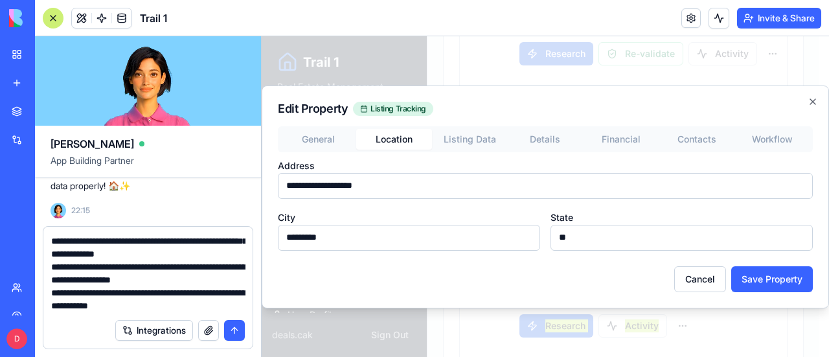
paste textarea "**********"
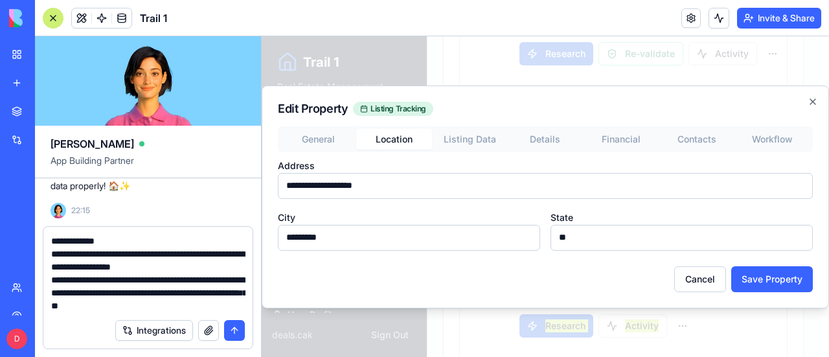
scroll to position [51, 0]
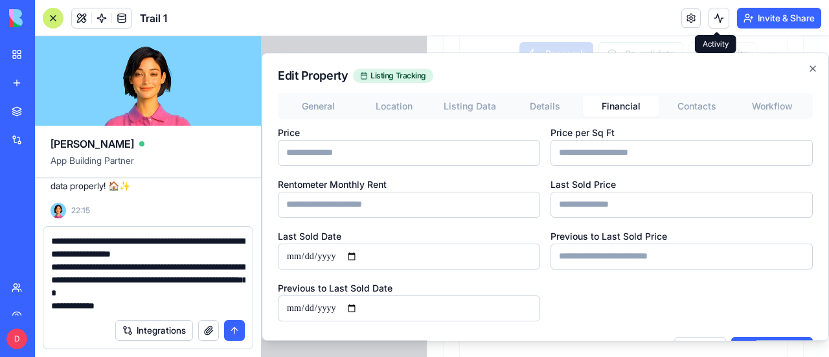
click at [631, 138] on div "General Location Listing Data Details Financial Contacts Workflow Price ****** …" at bounding box center [545, 207] width 535 height 228
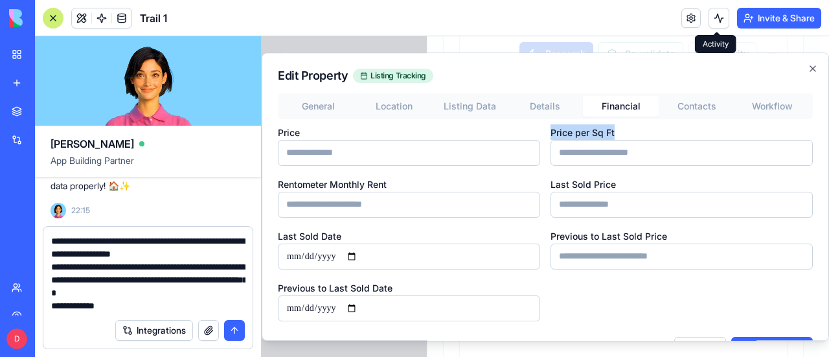
drag, startPoint x: 548, startPoint y: 131, endPoint x: 608, endPoint y: 129, distance: 60.2
click at [608, 129] on label "Price per Sq Ft" at bounding box center [582, 132] width 64 height 11
copy label "Price per Sq Ft"
click at [109, 308] on textarea "**********" at bounding box center [148, 273] width 194 height 78
paste textarea "**********"
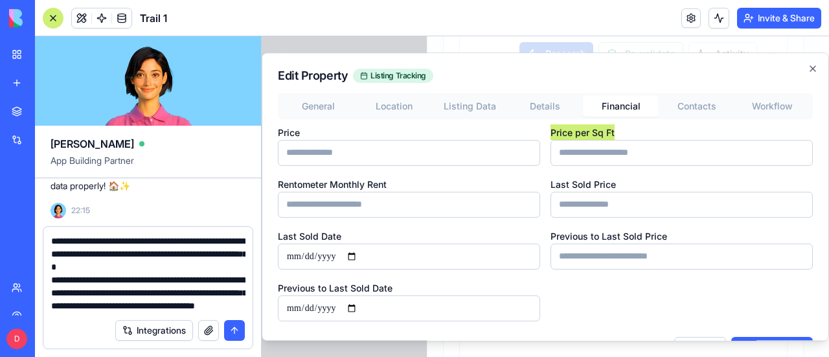
scroll to position [102, 0]
type textarea "**********"
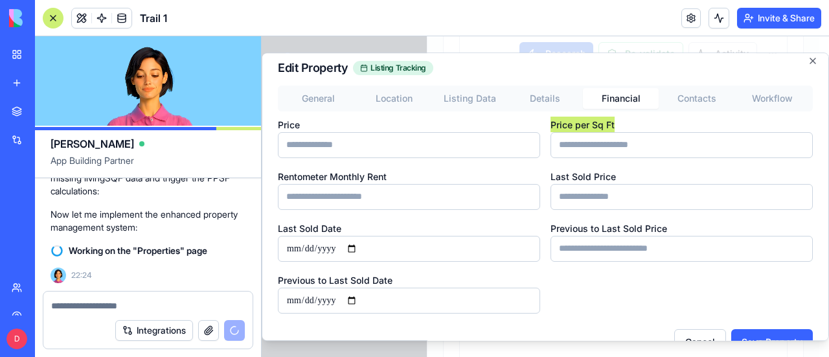
scroll to position [0, 0]
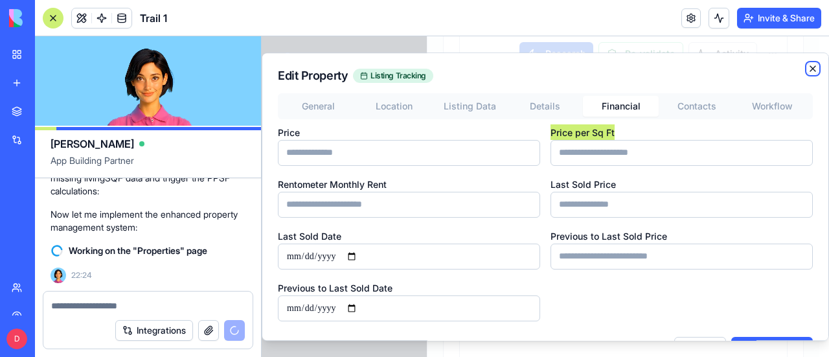
click at [810, 71] on icon "button" at bounding box center [812, 68] width 5 height 5
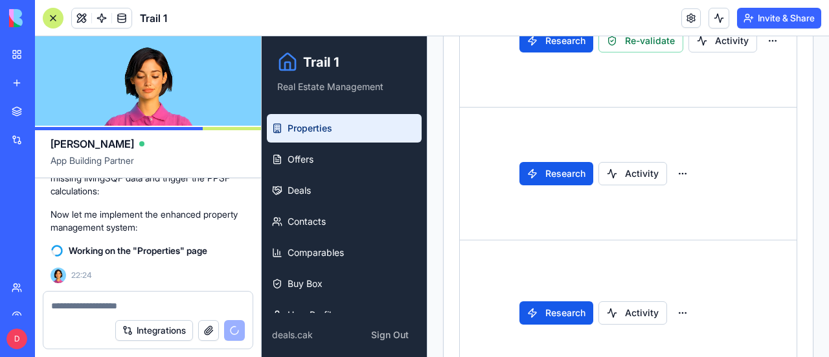
drag, startPoint x: 640, startPoint y: 351, endPoint x: 854, endPoint y: 392, distance: 218.3
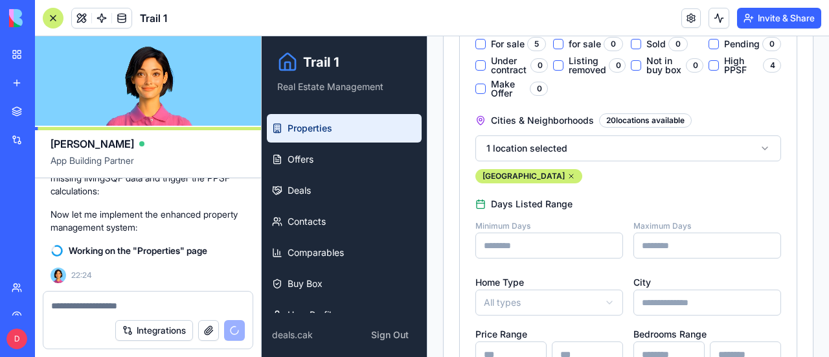
scroll to position [319, 0]
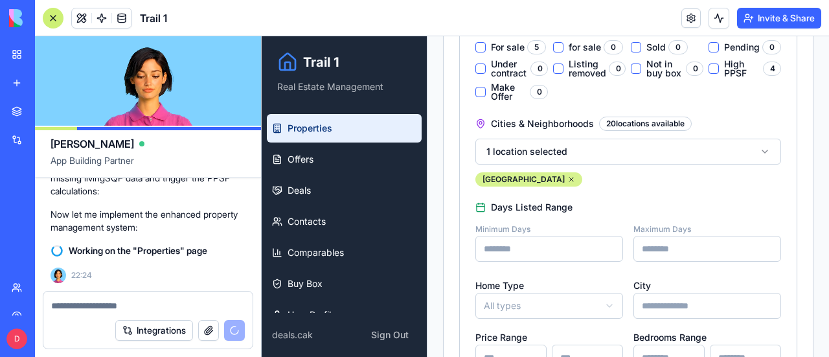
click at [569, 181] on icon at bounding box center [571, 179] width 4 height 4
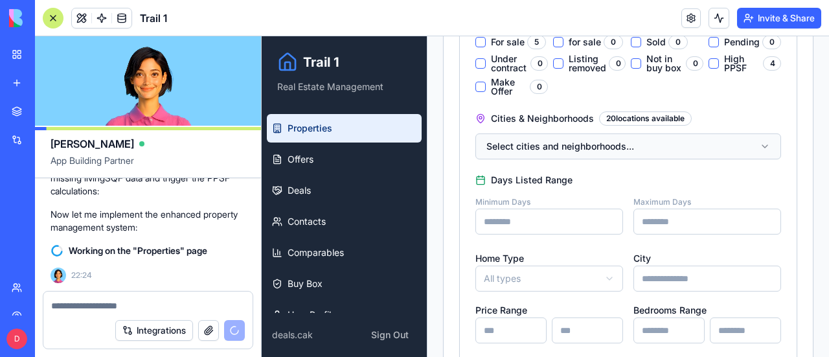
click at [756, 150] on button "Select cities and neighborhoods..." at bounding box center [628, 146] width 306 height 26
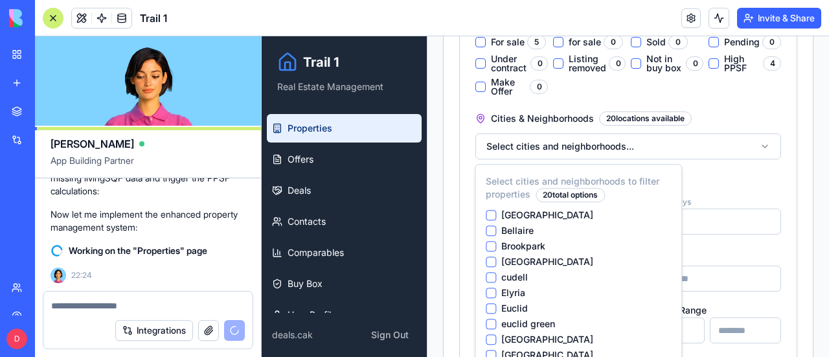
click at [493, 292] on button "Elyria" at bounding box center [491, 292] width 10 height 10
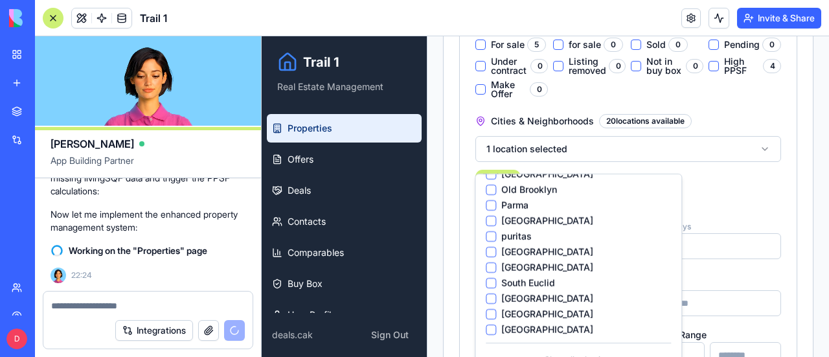
scroll to position [309, 0]
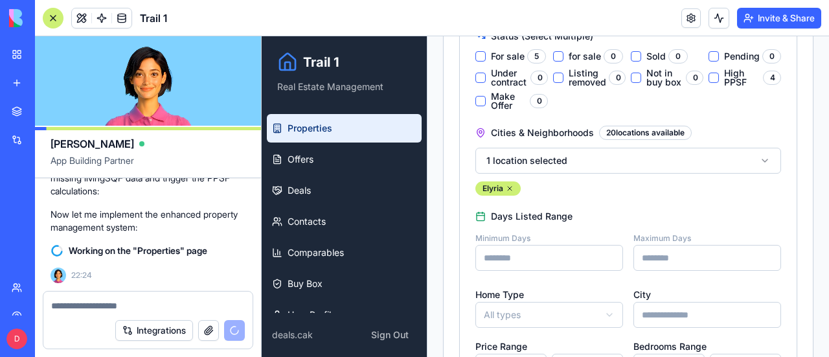
click at [760, 124] on div "Status (Select Multiple) For sale 5 for sale 0 Sold 0 Pending 0 Under contract …" at bounding box center [628, 242] width 337 height 422
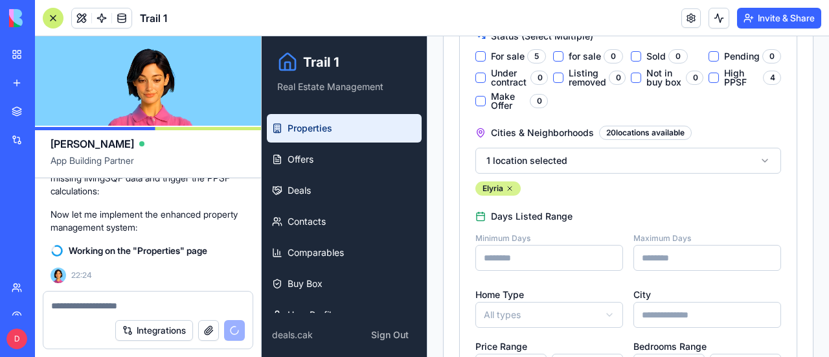
click at [512, 188] on icon at bounding box center [510, 189] width 8 height 8
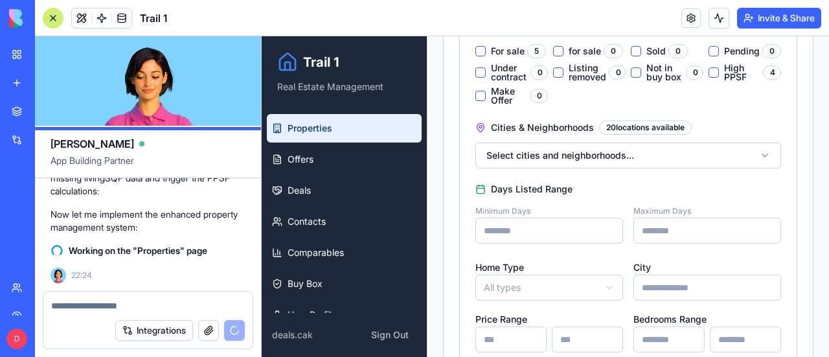
click at [481, 53] on sale "For sale 5" at bounding box center [480, 51] width 10 height 10
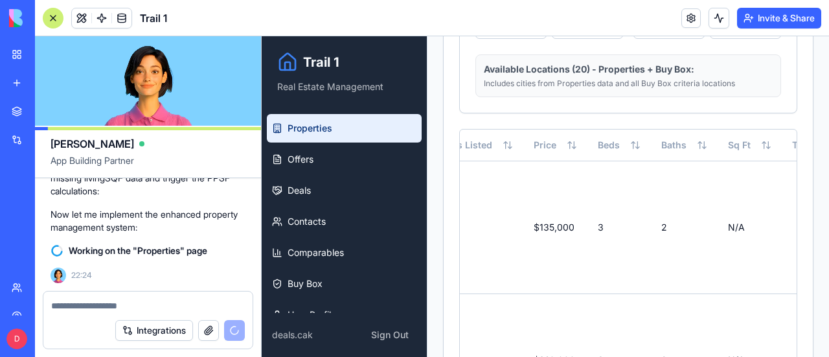
scroll to position [566, 0]
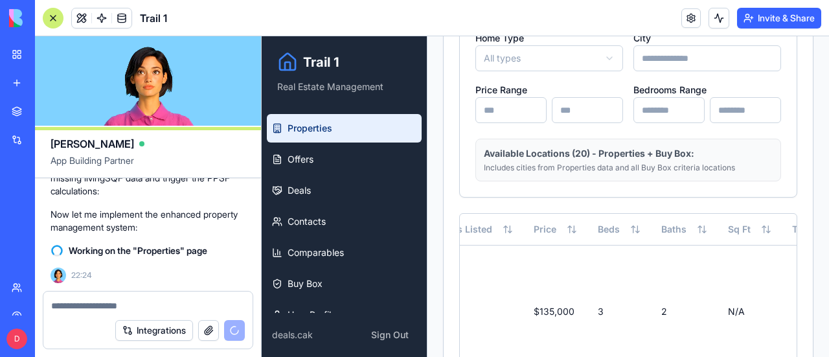
type sale "on"
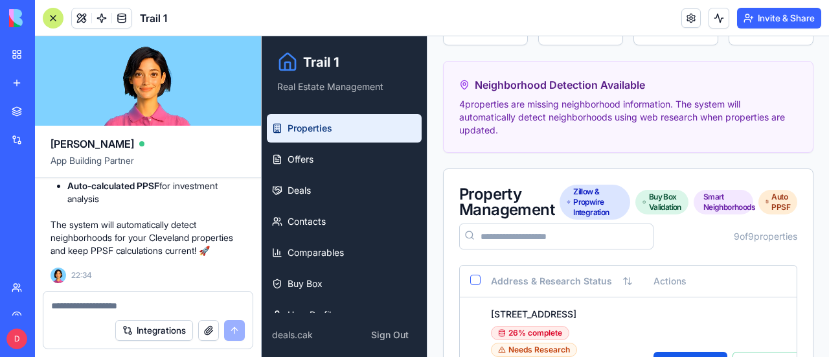
scroll to position [113, 0]
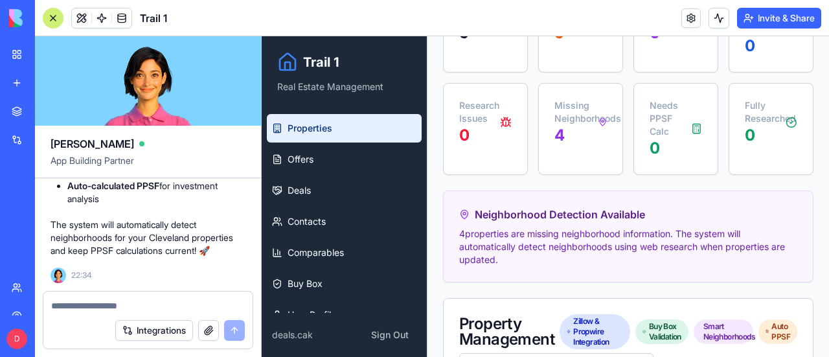
click at [52, 12] on div at bounding box center [53, 18] width 21 height 21
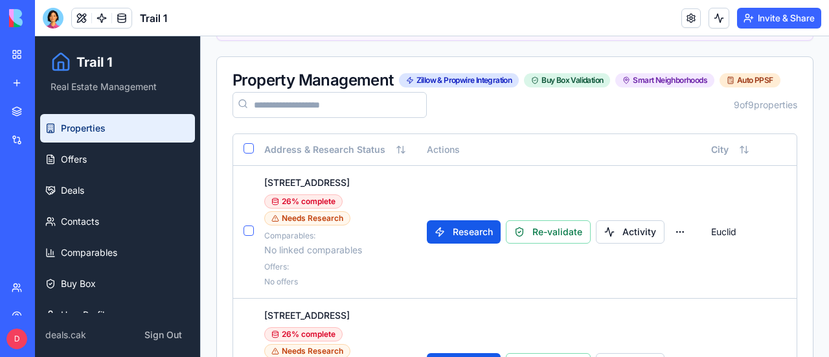
scroll to position [259, 0]
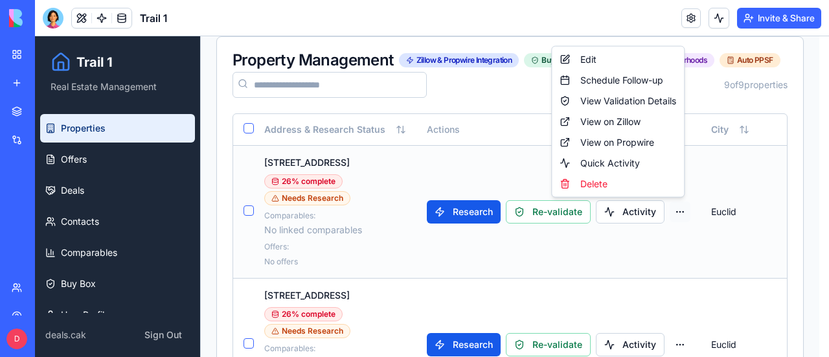
click at [597, 60] on div "Edit" at bounding box center [617, 59] width 127 height 21
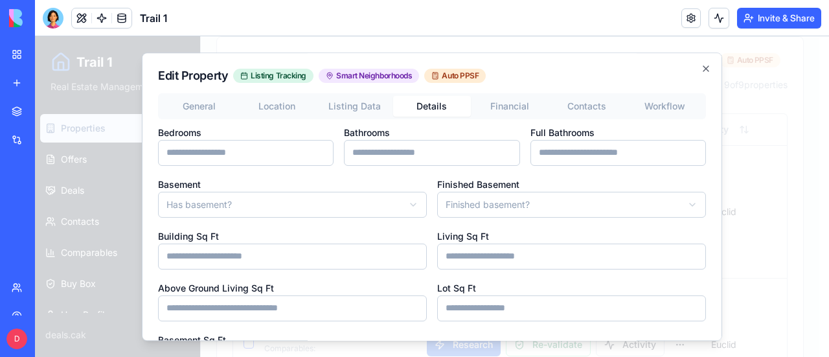
click at [427, 101] on button "Details" at bounding box center [432, 106] width 78 height 21
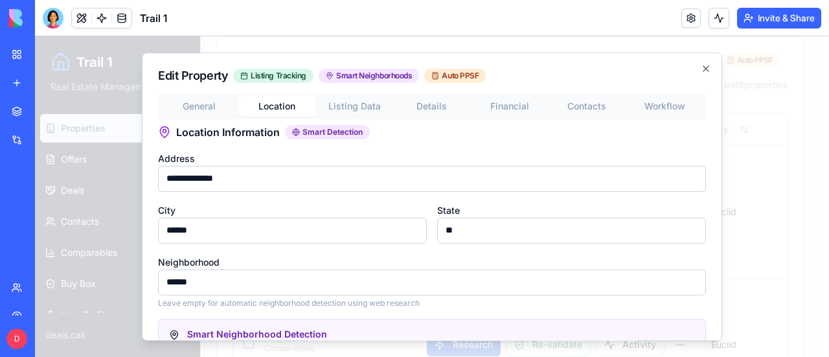
click at [275, 103] on button "Location" at bounding box center [277, 106] width 78 height 21
click at [701, 67] on icon "button" at bounding box center [706, 68] width 10 height 10
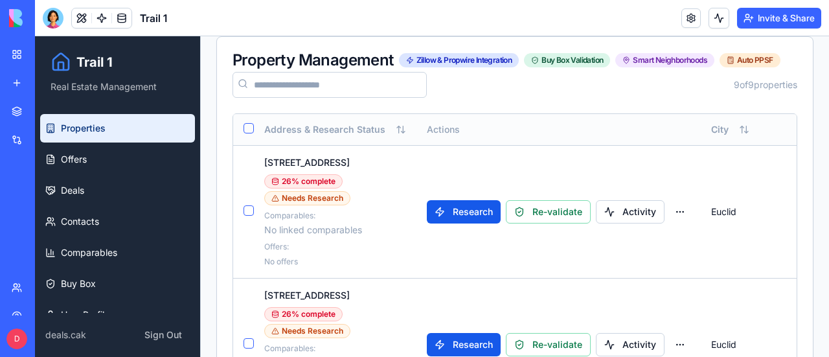
scroll to position [0, 0]
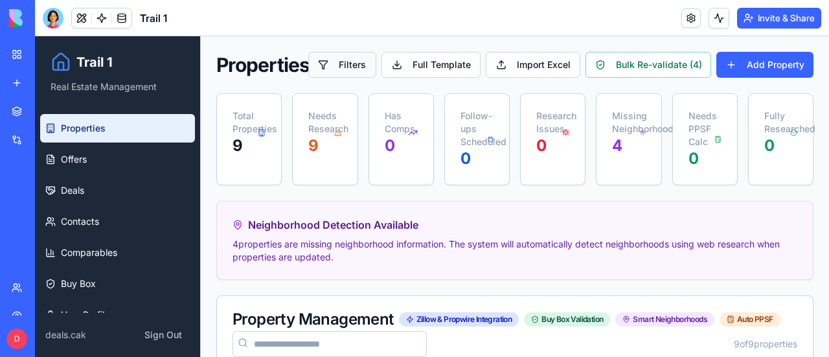
click at [356, 62] on button "Filters" at bounding box center [342, 65] width 69 height 26
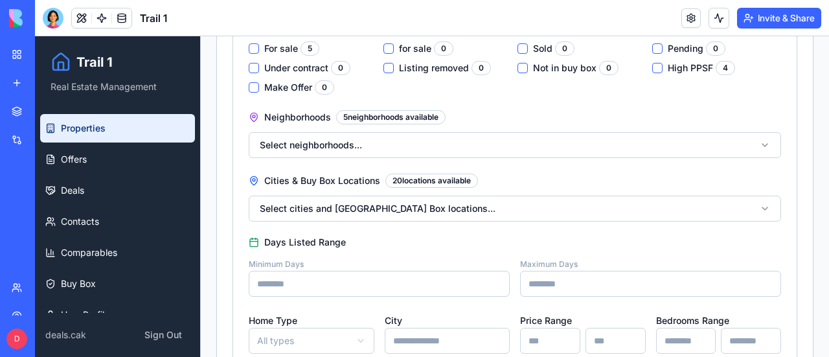
scroll to position [453, 0]
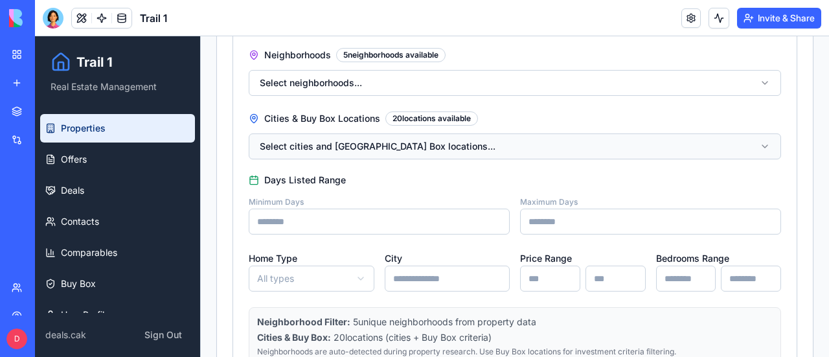
click at [499, 144] on button "Select cities and Buy Box locations..." at bounding box center [515, 146] width 532 height 26
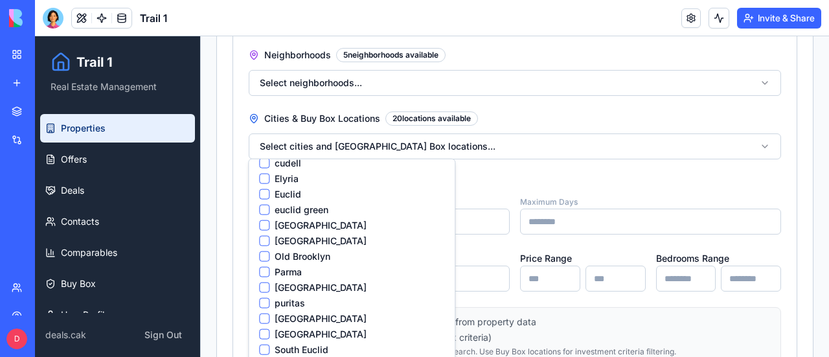
scroll to position [129, 0]
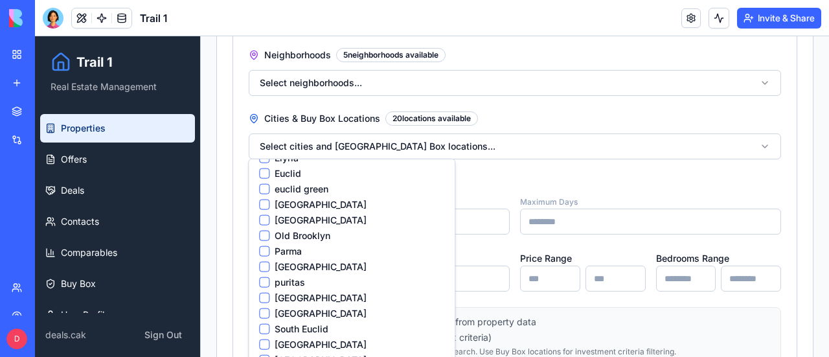
click at [264, 236] on Brooklyn "Old Brooklyn" at bounding box center [264, 235] width 10 height 10
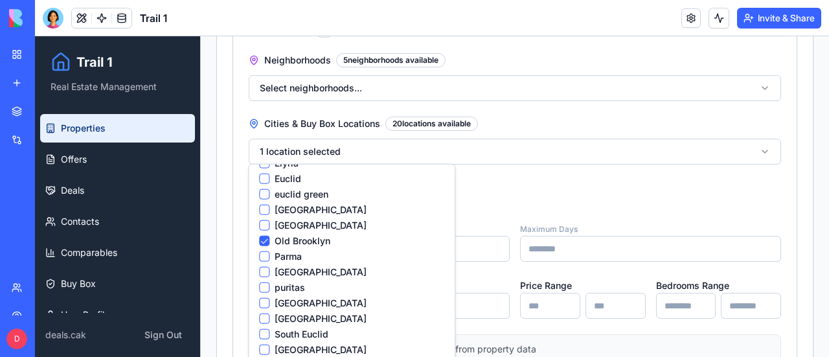
click at [798, 151] on div "Advanced Filters 1 active Clear All Filters Status (Select Multiple) For sale 5…" at bounding box center [515, 226] width 596 height 615
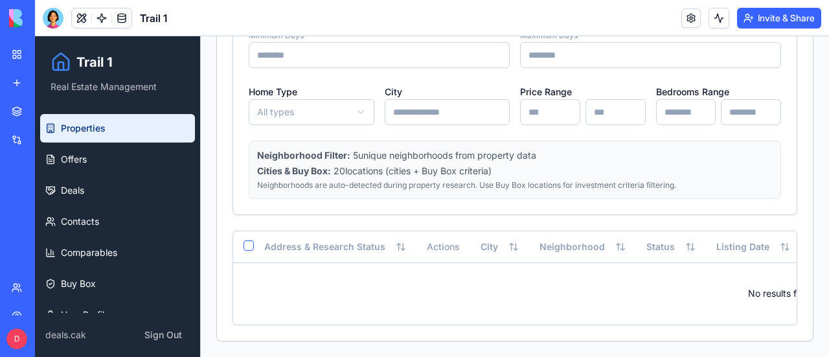
scroll to position [457, 0]
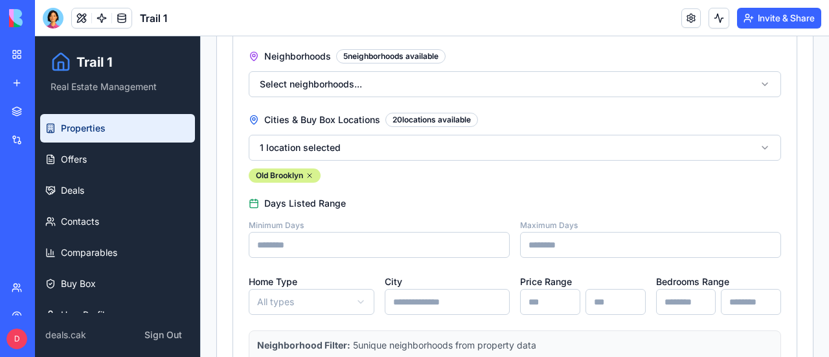
click at [310, 172] on icon at bounding box center [310, 176] width 8 height 8
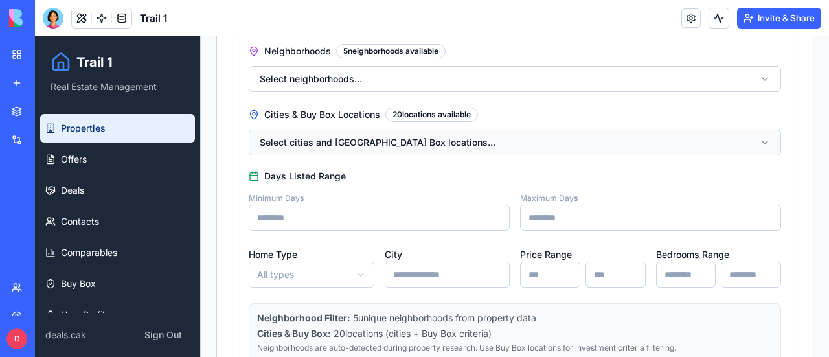
click at [346, 139] on span "Select cities and Buy Box locations..." at bounding box center [378, 142] width 236 height 13
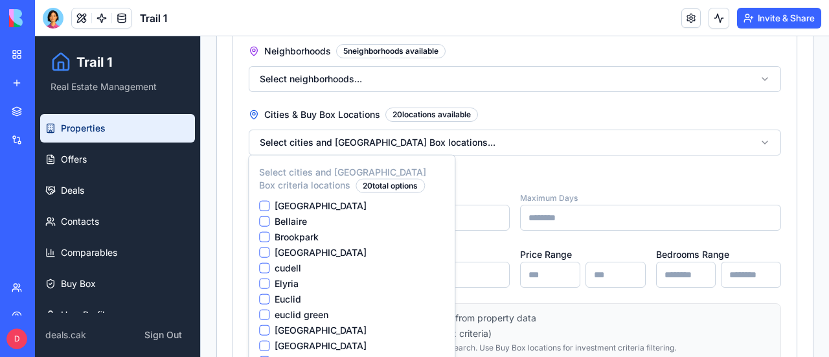
click at [264, 251] on button "[GEOGRAPHIC_DATA]" at bounding box center [264, 252] width 10 height 10
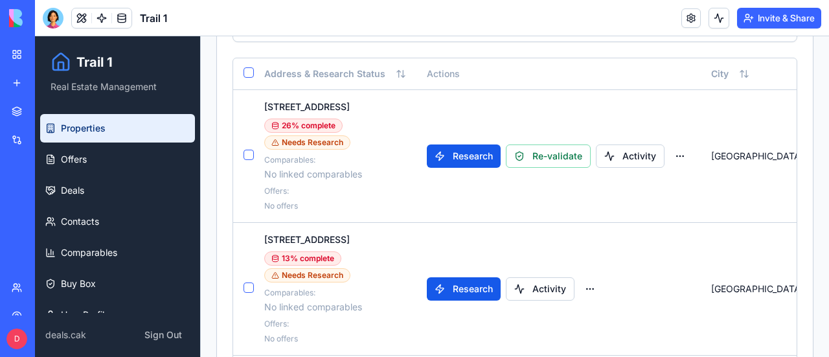
scroll to position [846, 0]
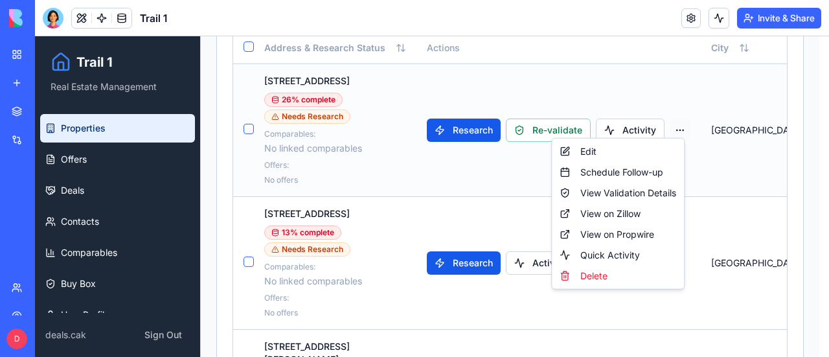
click at [585, 151] on div "Edit" at bounding box center [617, 151] width 127 height 21
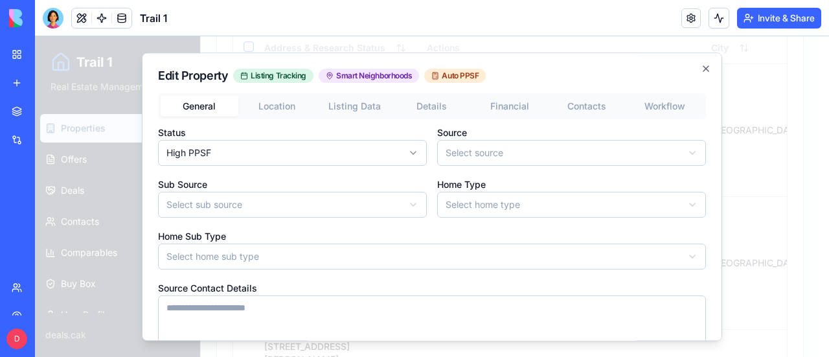
click at [291, 105] on button "Location" at bounding box center [277, 106] width 78 height 21
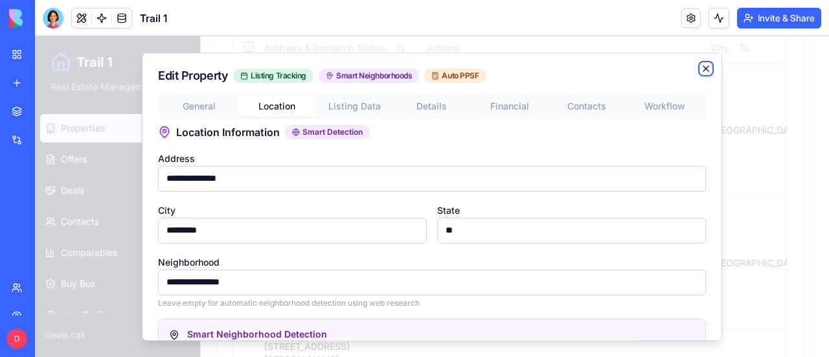
click at [701, 67] on icon "button" at bounding box center [706, 68] width 10 height 10
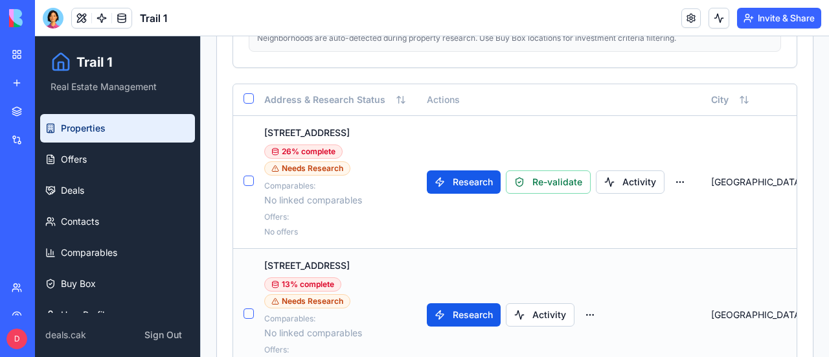
scroll to position [716, 0]
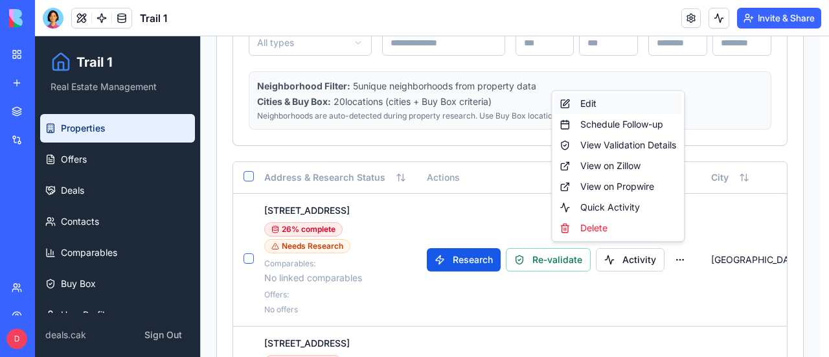
click at [585, 98] on div "Edit" at bounding box center [617, 103] width 127 height 21
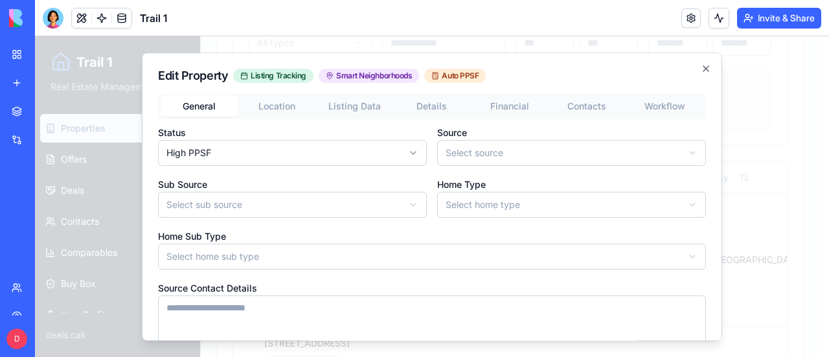
click at [287, 104] on button "Location" at bounding box center [277, 106] width 78 height 21
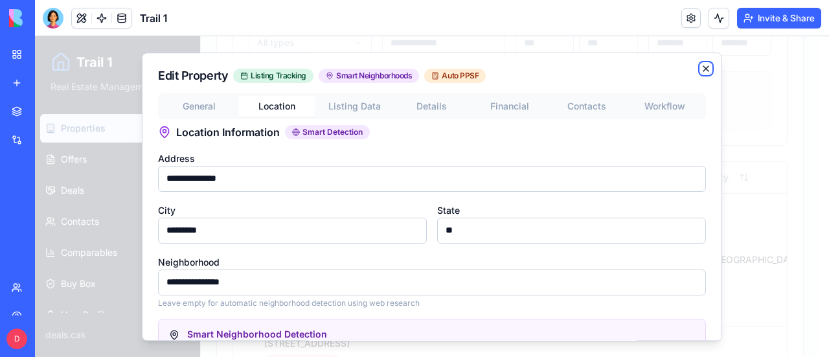
click at [701, 71] on icon "button" at bounding box center [706, 68] width 10 height 10
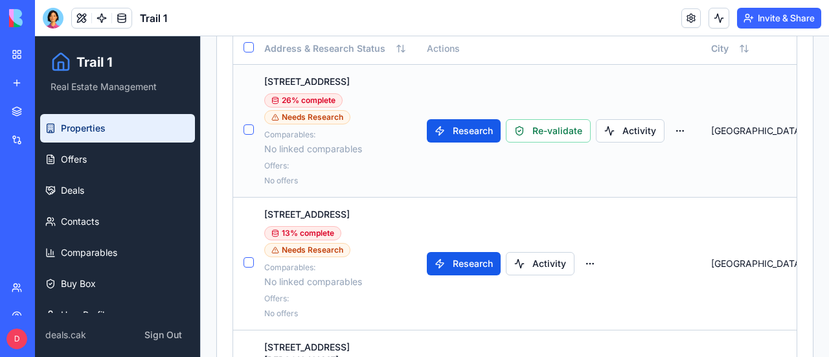
scroll to position [846, 0]
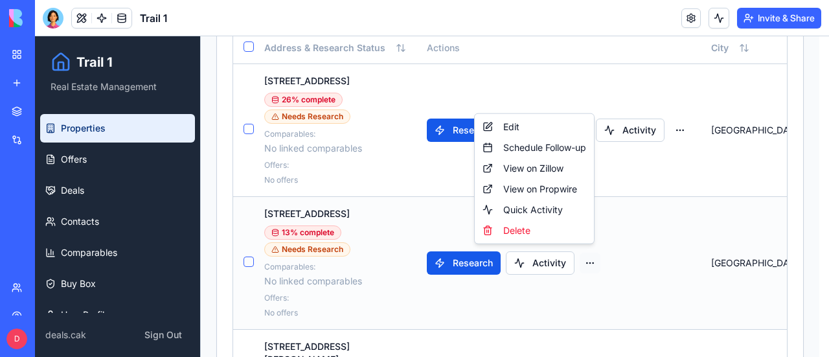
click at [510, 126] on div "Edit" at bounding box center [534, 127] width 114 height 21
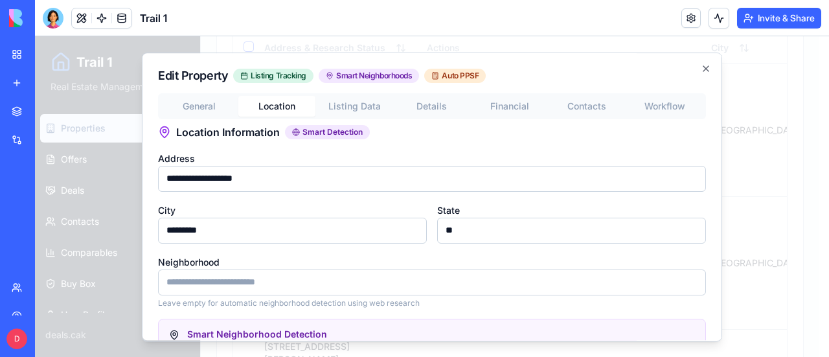
click at [267, 104] on button "Location" at bounding box center [277, 106] width 78 height 21
drag, startPoint x: 277, startPoint y: 178, endPoint x: 148, endPoint y: 177, distance: 129.5
click at [148, 177] on div "**********" at bounding box center [432, 196] width 580 height 289
click at [701, 66] on icon "button" at bounding box center [706, 68] width 10 height 10
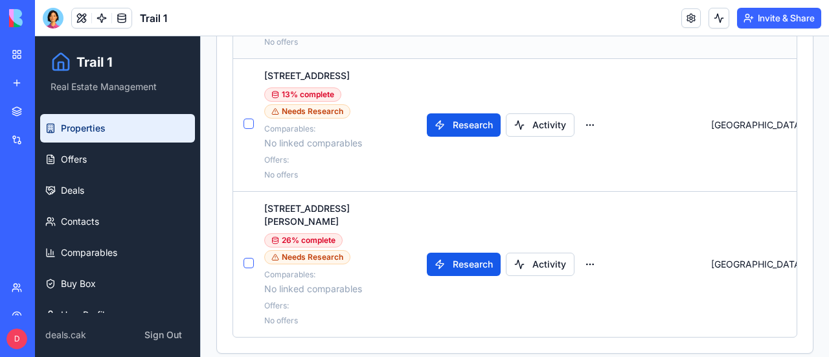
scroll to position [984, 0]
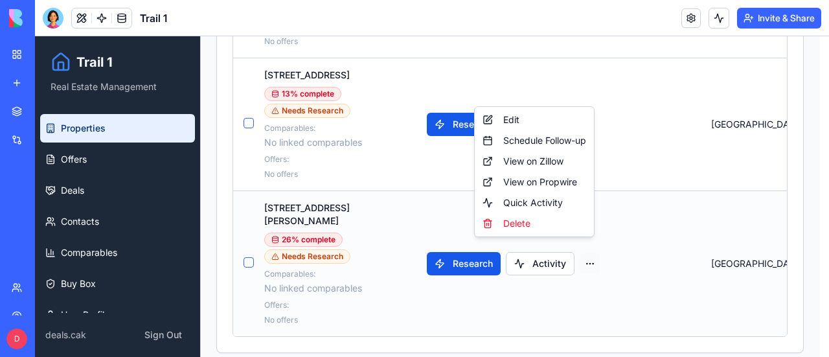
click at [517, 117] on div "Edit" at bounding box center [534, 119] width 114 height 21
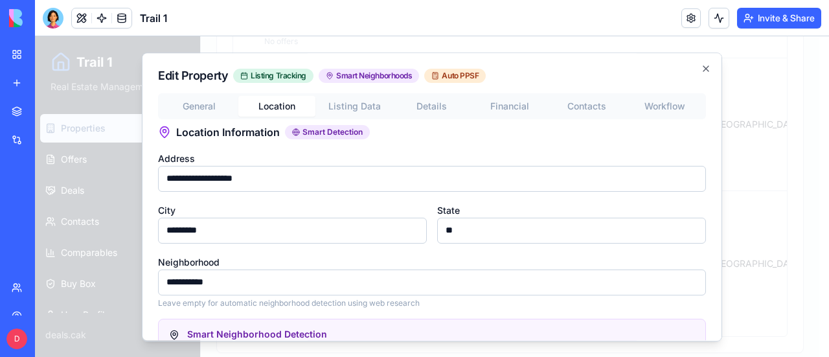
click at [275, 104] on button "Location" at bounding box center [277, 106] width 78 height 21
click at [701, 68] on icon "button" at bounding box center [706, 68] width 10 height 10
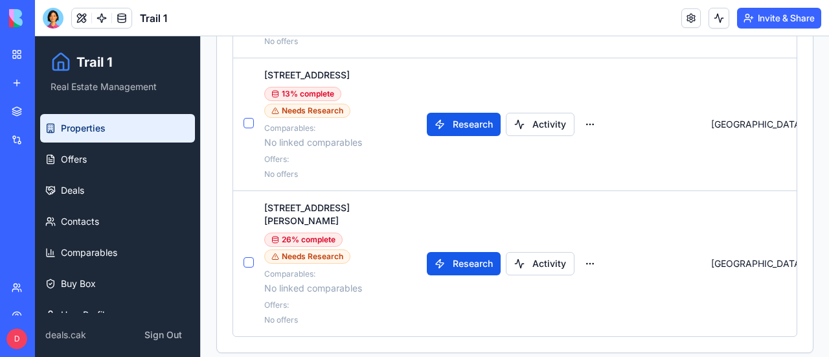
click at [53, 11] on div at bounding box center [53, 18] width 21 height 21
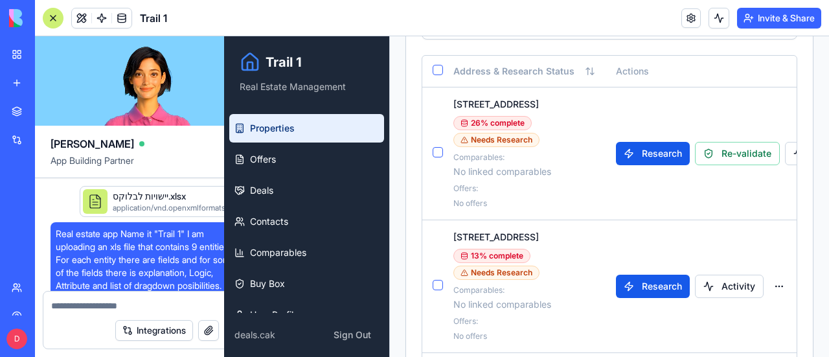
scroll to position [33197, 0]
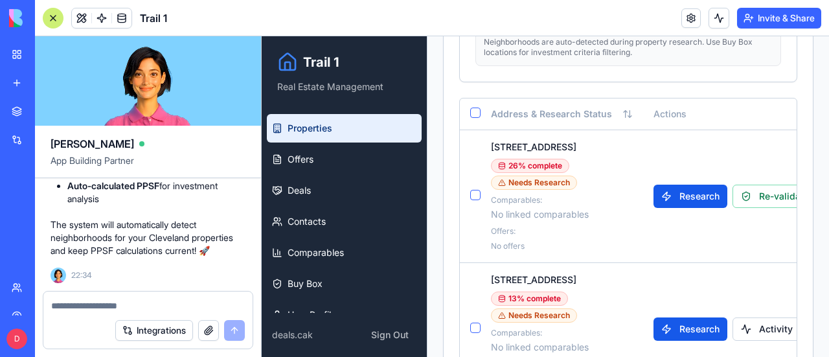
click at [57, 22] on div at bounding box center [53, 18] width 21 height 21
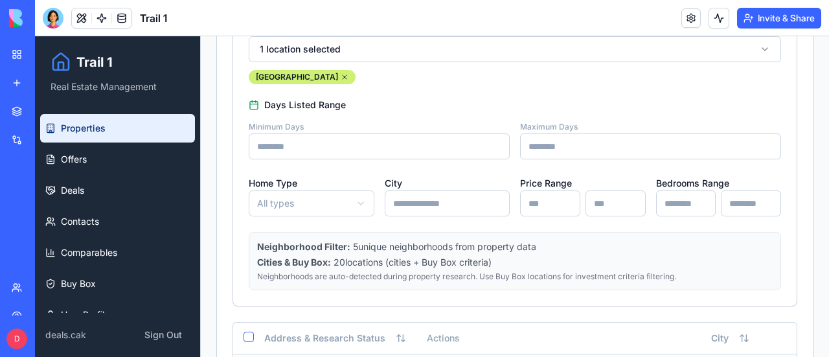
scroll to position [401, 0]
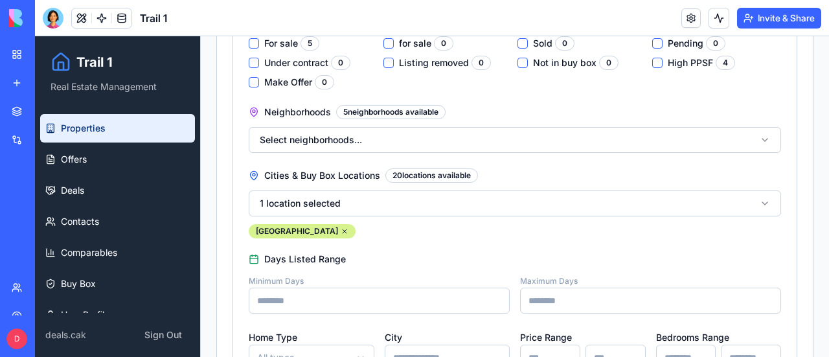
click at [303, 230] on div "[GEOGRAPHIC_DATA]" at bounding box center [302, 231] width 107 height 14
click at [341, 227] on icon at bounding box center [345, 231] width 8 height 8
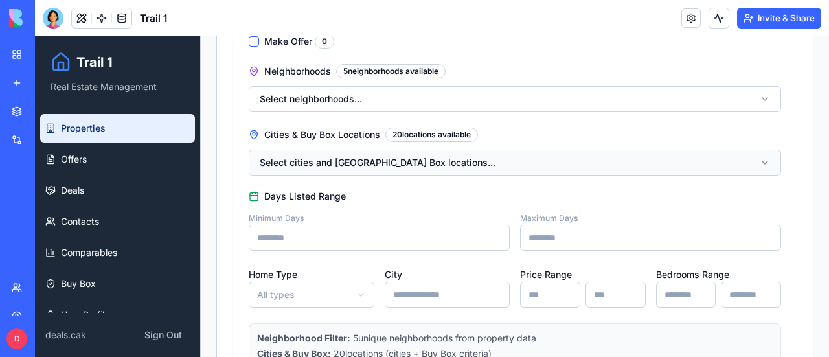
scroll to position [725, 0]
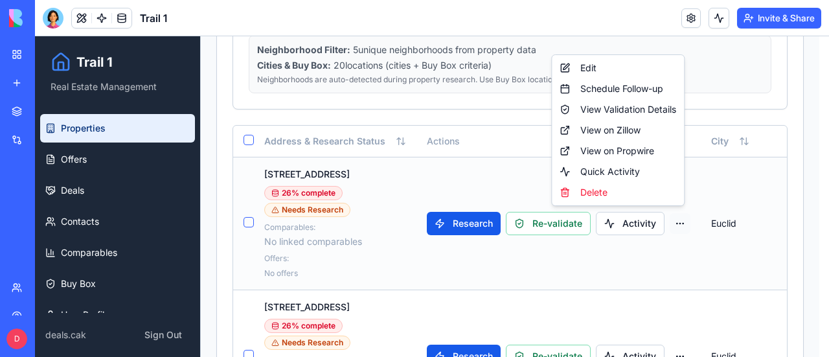
click at [668, 216] on html "Trail 1 Real Estate Management Properties Offers Deals Contacts Comparables Buy…" at bounding box center [432, 352] width 794 height 2082
click at [590, 64] on div "Edit" at bounding box center [617, 68] width 127 height 21
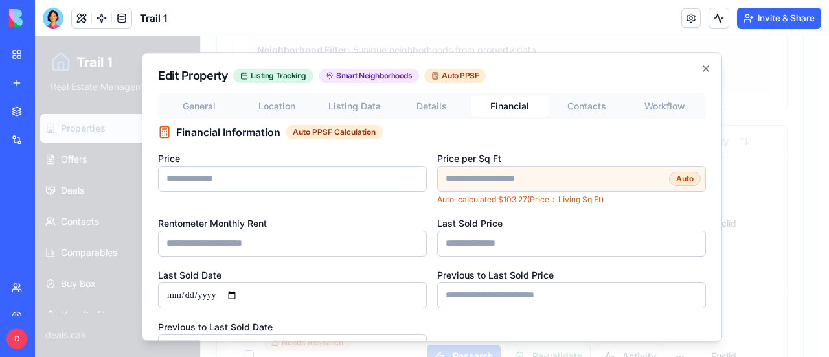
click at [504, 103] on button "Financial" at bounding box center [510, 106] width 78 height 21
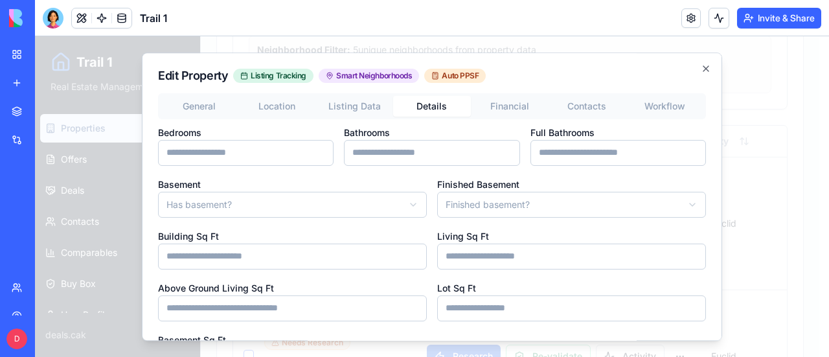
click at [423, 104] on button "Details" at bounding box center [432, 106] width 78 height 21
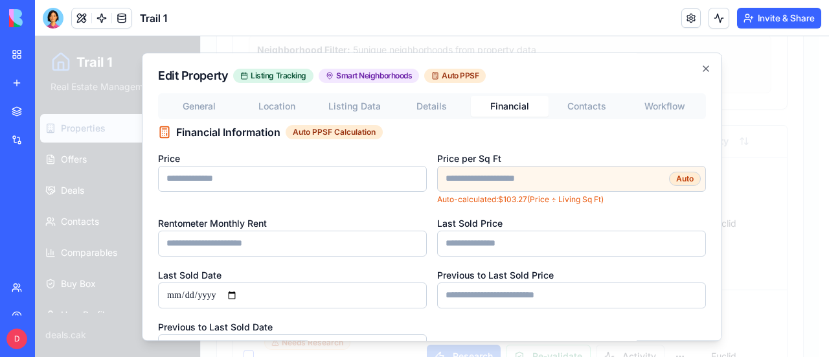
click at [505, 102] on button "Financial" at bounding box center [510, 106] width 78 height 21
click at [703, 69] on icon "button" at bounding box center [705, 68] width 5 height 5
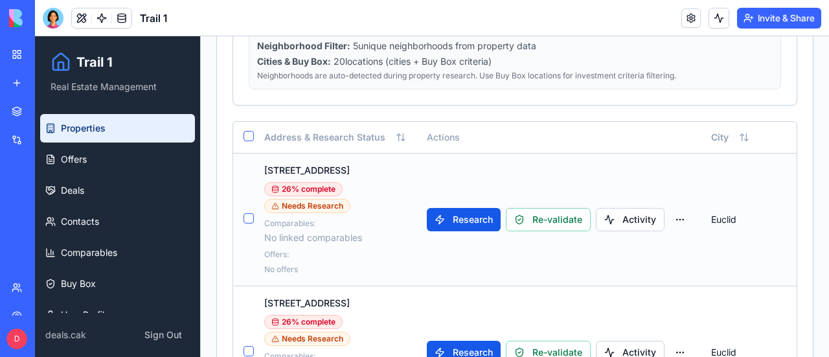
scroll to position [855, 0]
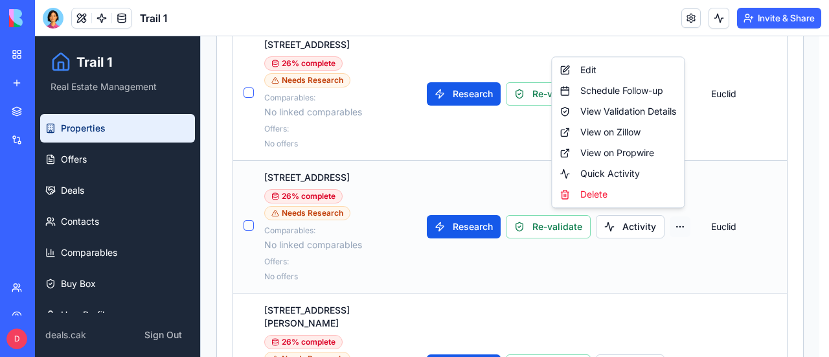
click at [677, 220] on html "Trail 1 Real Estate Management Properties Offers Deals Contacts Comparables Buy…" at bounding box center [432, 223] width 794 height 2082
click at [592, 74] on div "Edit" at bounding box center [617, 70] width 127 height 21
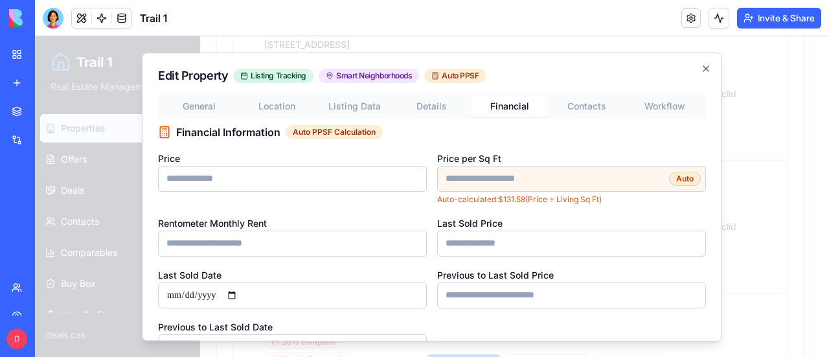
click at [499, 104] on button "Financial" at bounding box center [510, 106] width 78 height 21
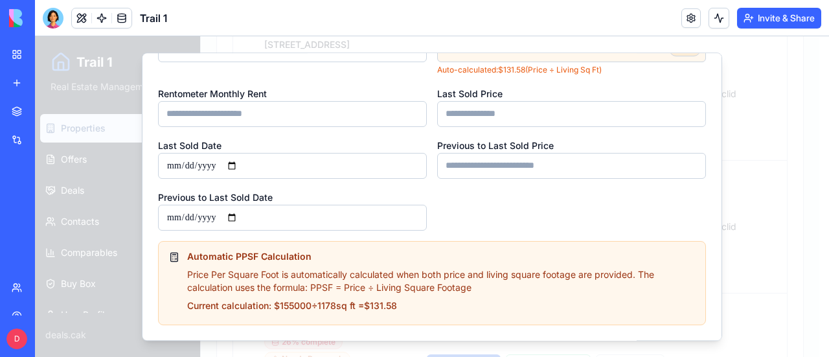
scroll to position [0, 0]
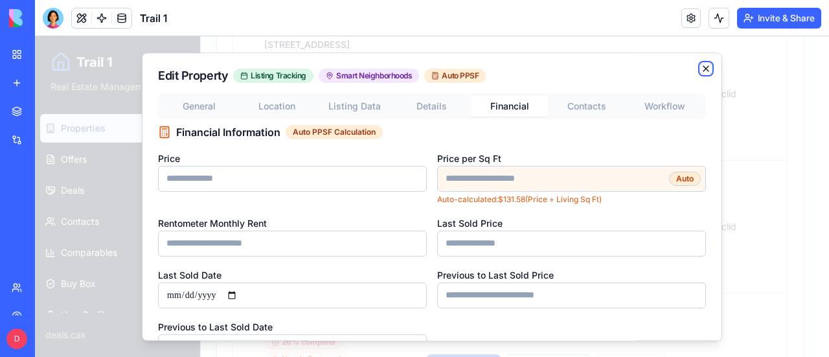
click at [701, 65] on icon "button" at bounding box center [706, 68] width 10 height 10
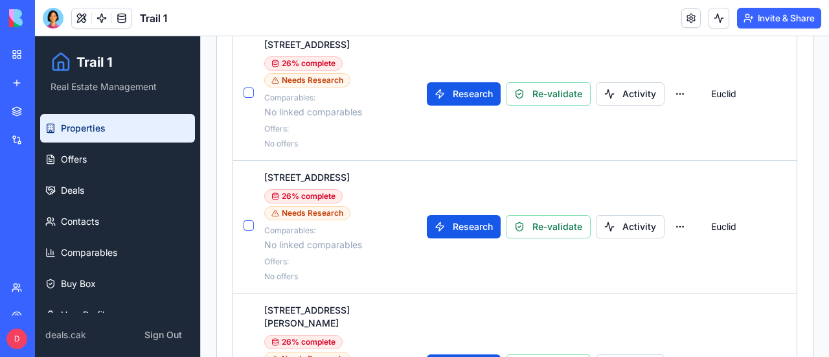
click at [56, 16] on div at bounding box center [53, 18] width 21 height 21
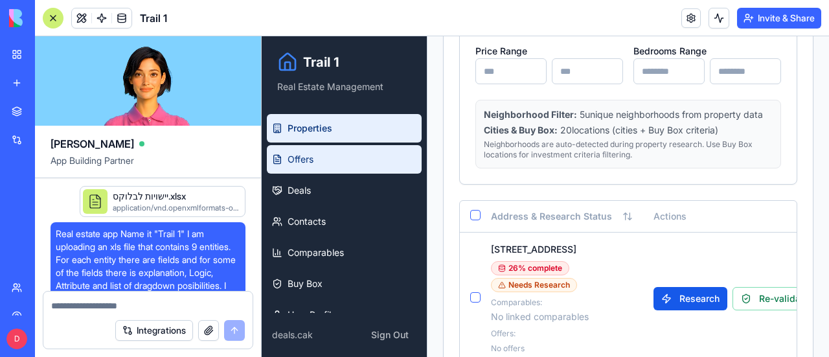
scroll to position [33197, 0]
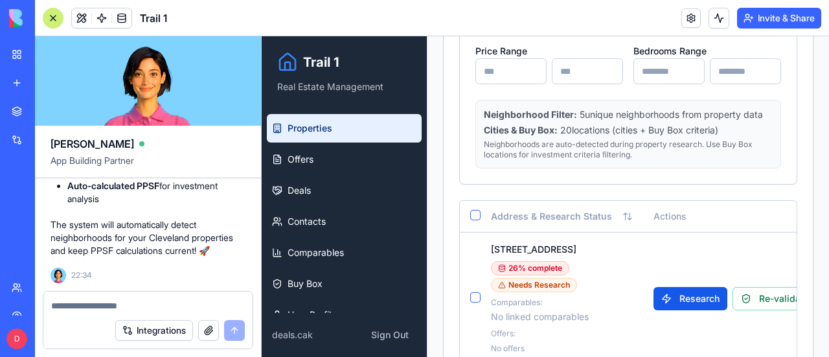
click at [113, 306] on textarea at bounding box center [148, 305] width 194 height 13
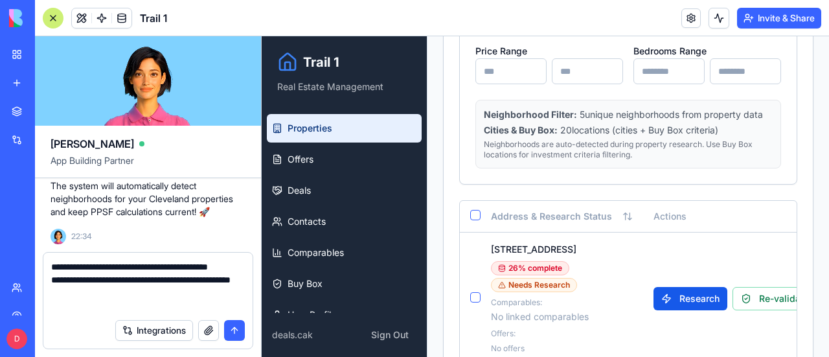
type textarea "**********"
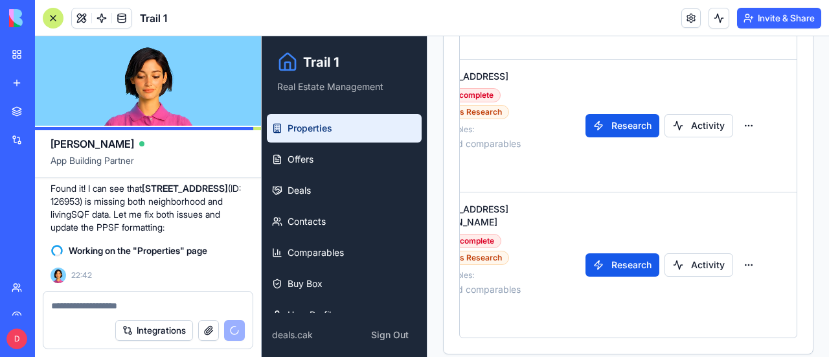
scroll to position [0, 117]
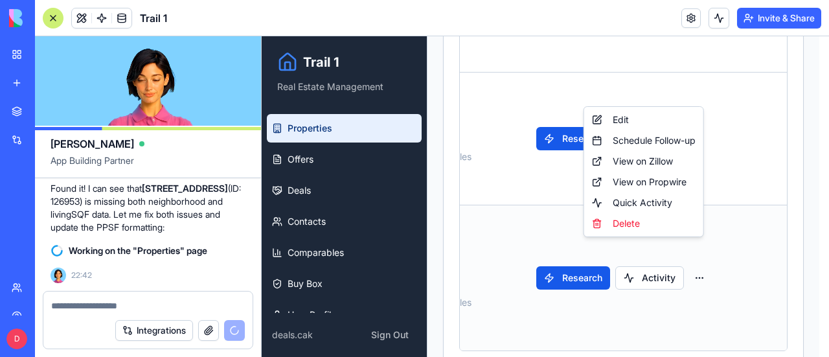
scroll to position [1935, 0]
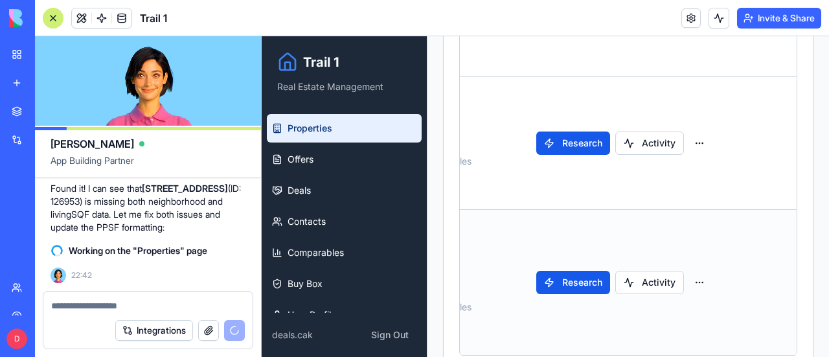
drag, startPoint x: 541, startPoint y: 320, endPoint x: 565, endPoint y: 320, distance: 23.3
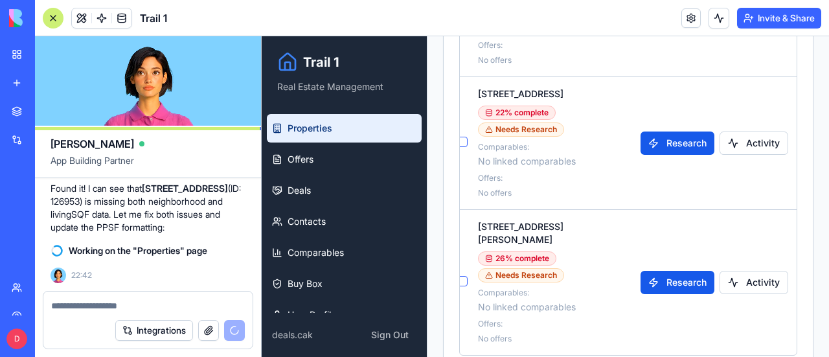
scroll to position [0, 0]
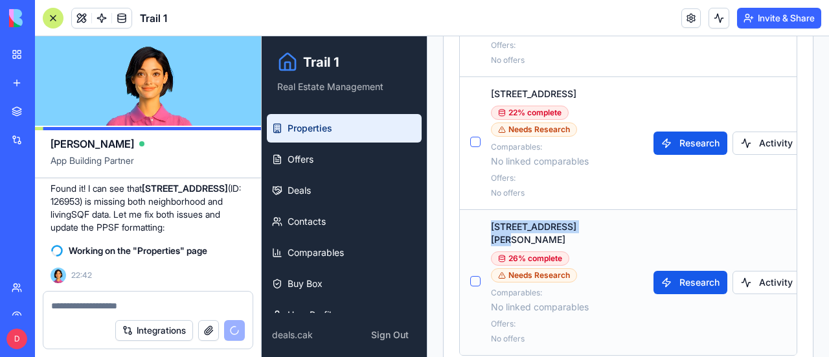
drag, startPoint x: 491, startPoint y: 216, endPoint x: 585, endPoint y: 216, distance: 94.5
click at [585, 220] on div "[STREET_ADDRESS][PERSON_NAME]" at bounding box center [562, 233] width 142 height 26
copy div "[STREET_ADDRESS][PERSON_NAME]"
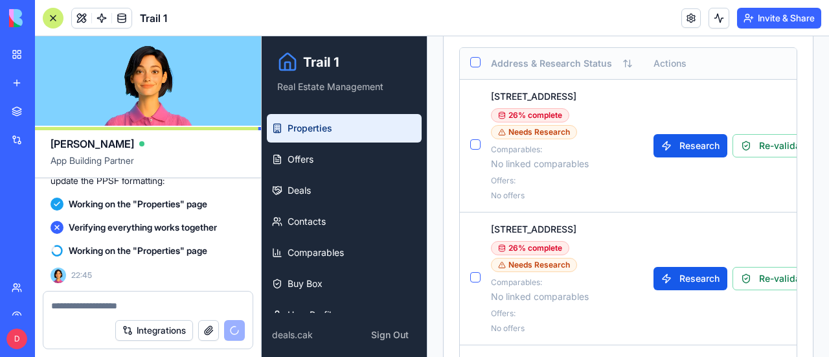
scroll to position [1165, 0]
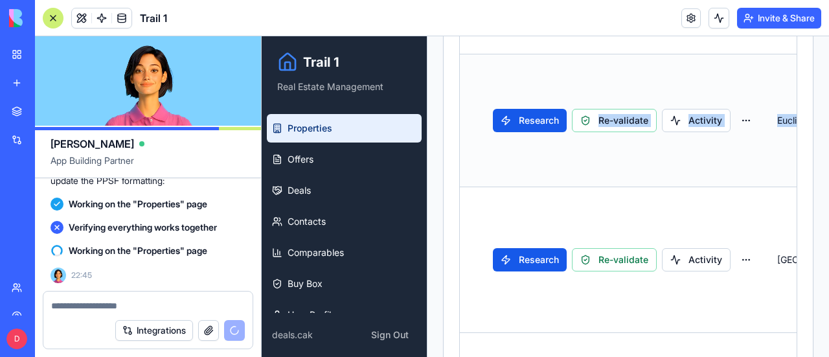
drag, startPoint x: 720, startPoint y: 179, endPoint x: 782, endPoint y: 176, distance: 62.2
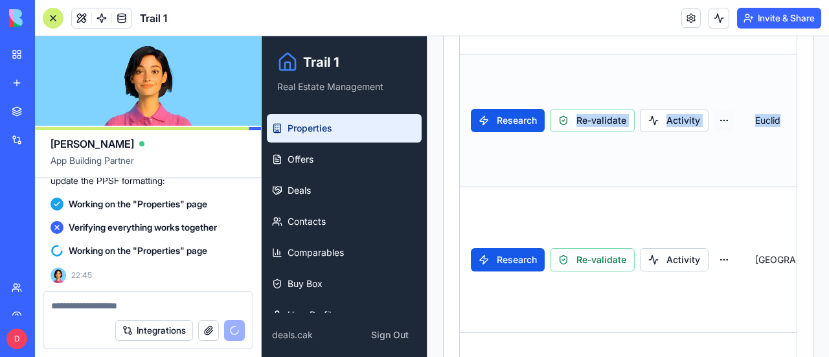
click at [721, 129] on html "Trail 1 Real Estate Management Properties Offers Deals Contacts Comparables Buy…" at bounding box center [545, 14] width 567 height 2286
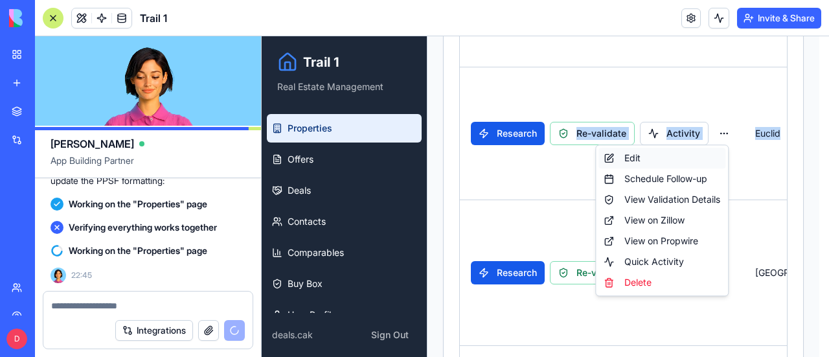
click at [624, 157] on div "Edit" at bounding box center [661, 158] width 127 height 21
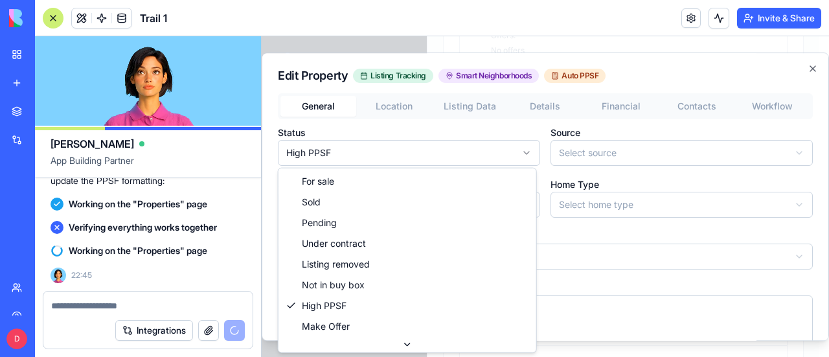
scroll to position [0, 183]
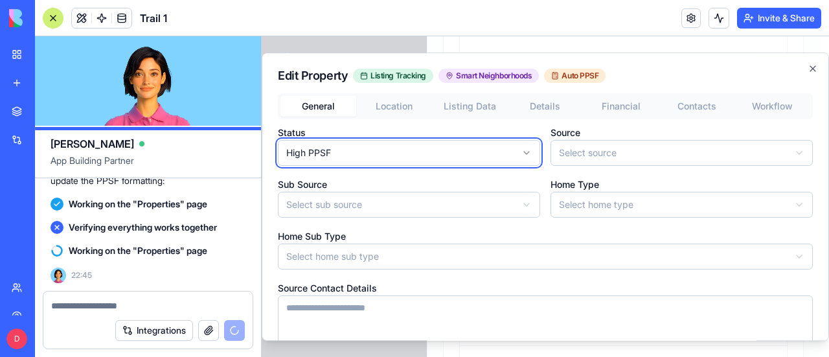
click at [345, 150] on body "Trail 1 Real Estate Management Properties Offers Deals Contacts Comparables Buy…" at bounding box center [540, 20] width 557 height 2299
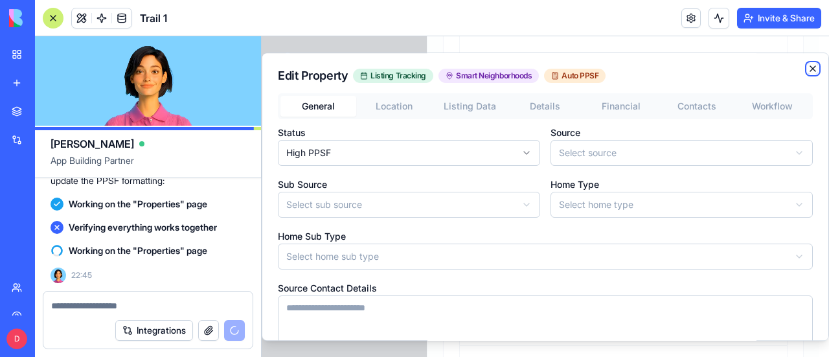
click at [810, 70] on icon "button" at bounding box center [812, 68] width 5 height 5
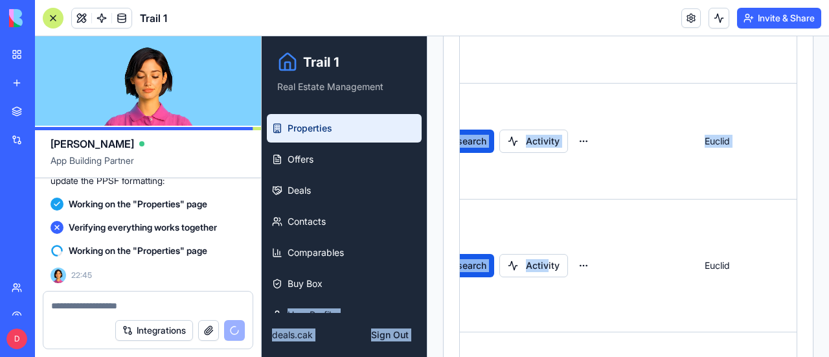
scroll to position [0, 0]
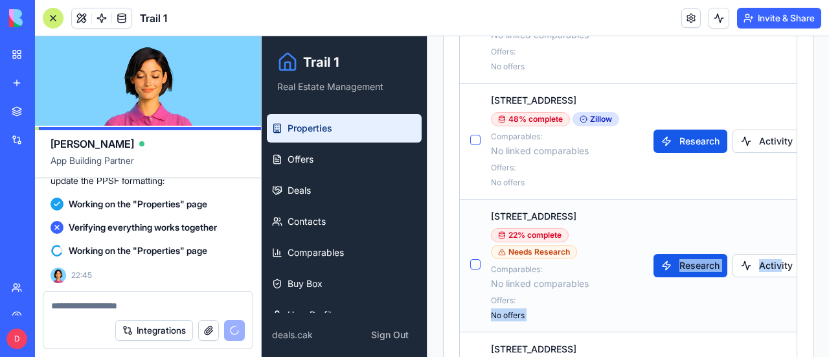
drag, startPoint x: 593, startPoint y: 289, endPoint x: 622, endPoint y: 295, distance: 29.0
click at [643, 300] on td "Research Activity" at bounding box center [785, 265] width 284 height 133
drag, startPoint x: 653, startPoint y: 298, endPoint x: 774, endPoint y: 301, distance: 121.1
click at [774, 301] on td "Research Activity" at bounding box center [785, 265] width 284 height 133
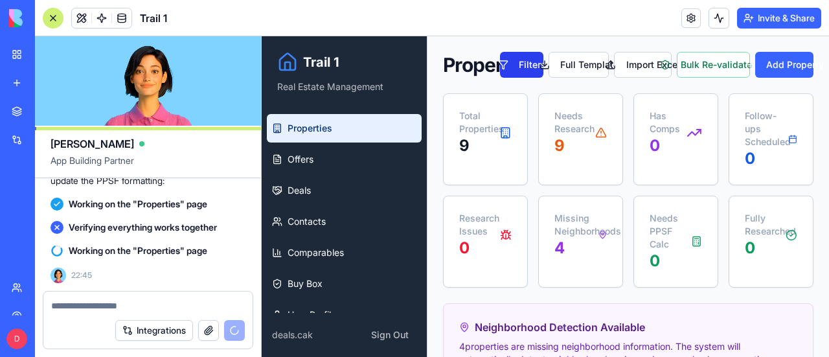
click at [527, 67] on button "Filters" at bounding box center [521, 65] width 43 height 26
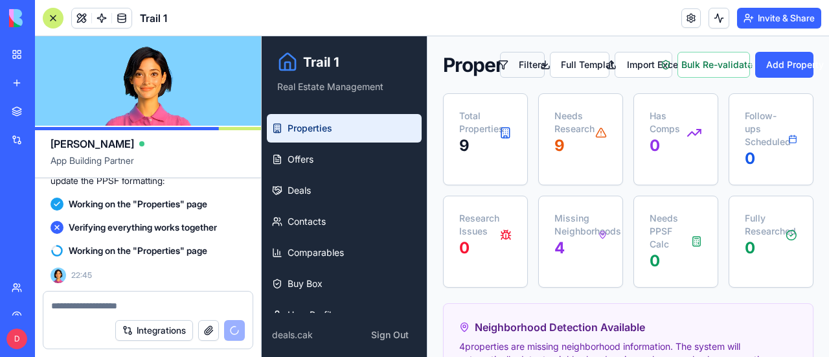
click at [527, 64] on button "Filters" at bounding box center [522, 65] width 45 height 26
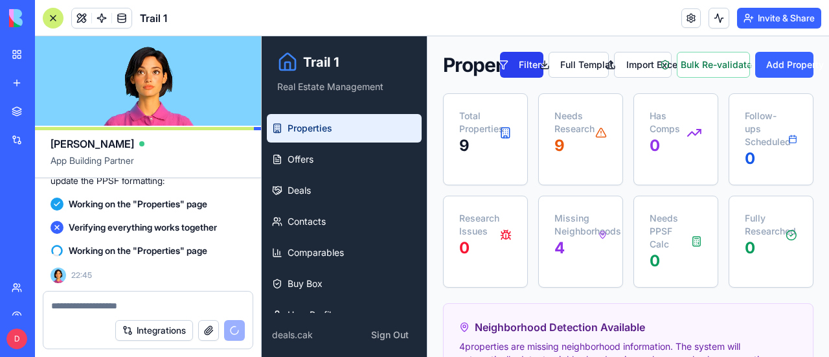
click at [527, 64] on button "Filters" at bounding box center [521, 65] width 43 height 26
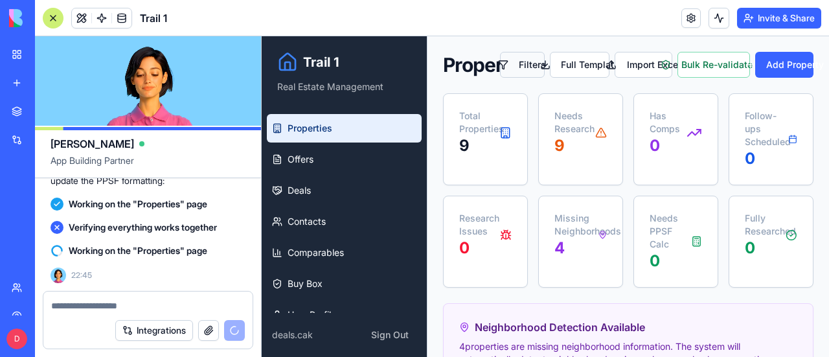
click at [522, 63] on button "Filters" at bounding box center [522, 65] width 45 height 26
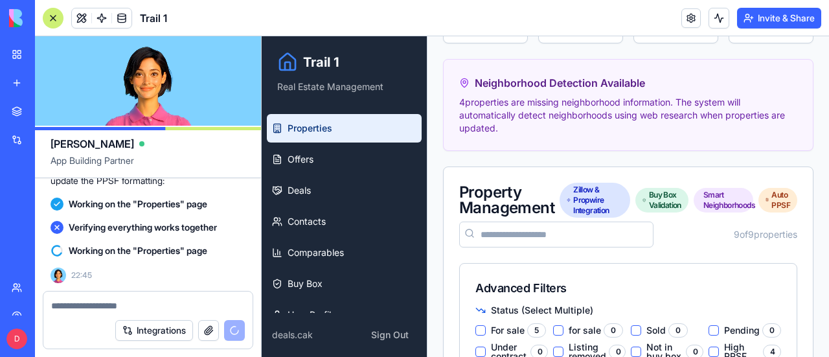
scroll to position [388, 0]
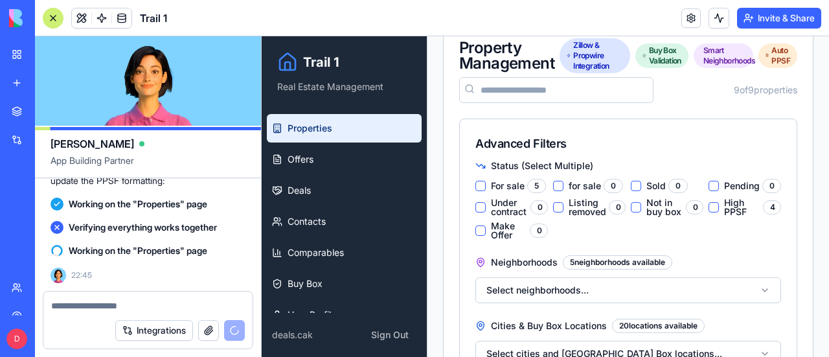
click at [480, 183] on sale "For sale 5" at bounding box center [480, 186] width 10 height 10
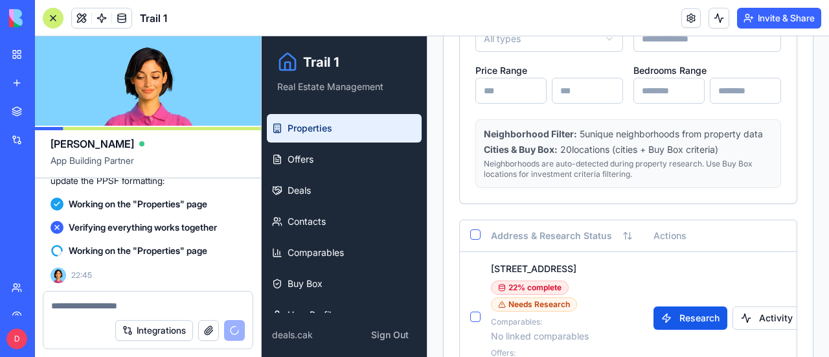
scroll to position [1036, 0]
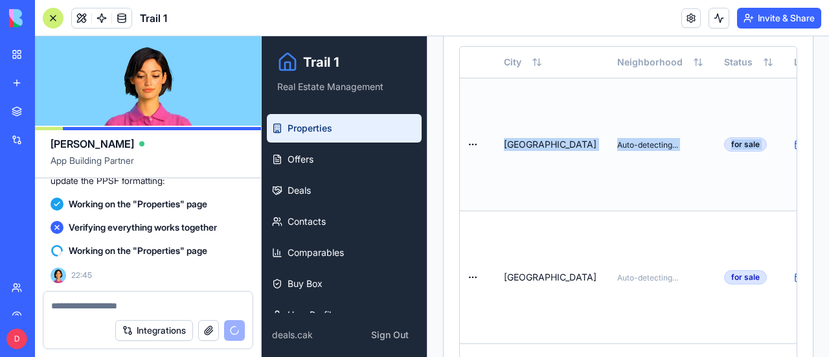
drag, startPoint x: 724, startPoint y: 199, endPoint x: 769, endPoint y: 194, distance: 44.9
click at [780, 197] on tr "5100 Greenhurst Dr 22 % complete Needs Research Comparables: No linked comparab…" at bounding box center [767, 144] width 1302 height 133
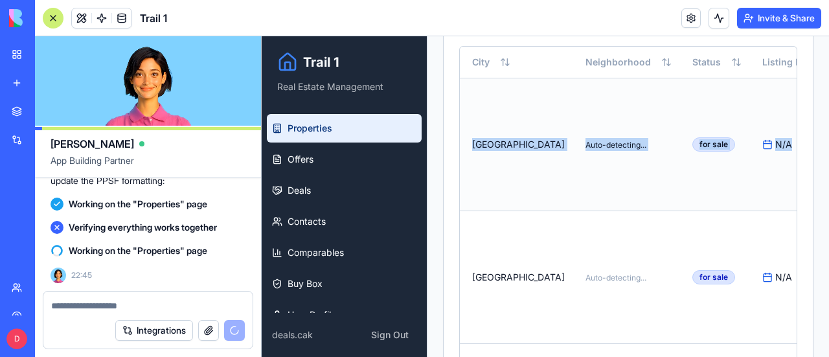
click at [575, 199] on td "Auto-detecting..." at bounding box center [628, 144] width 107 height 133
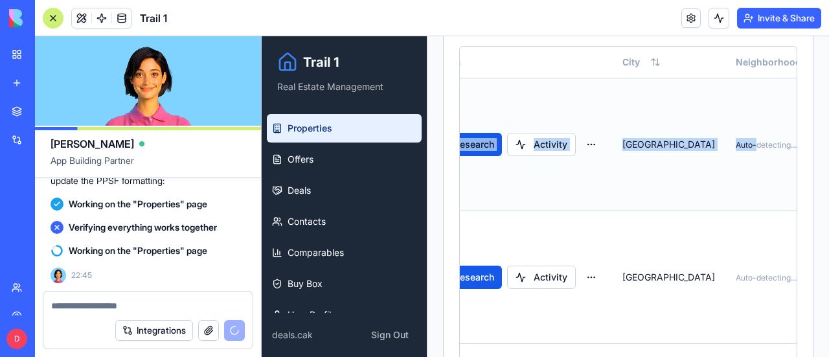
scroll to position [0, 192]
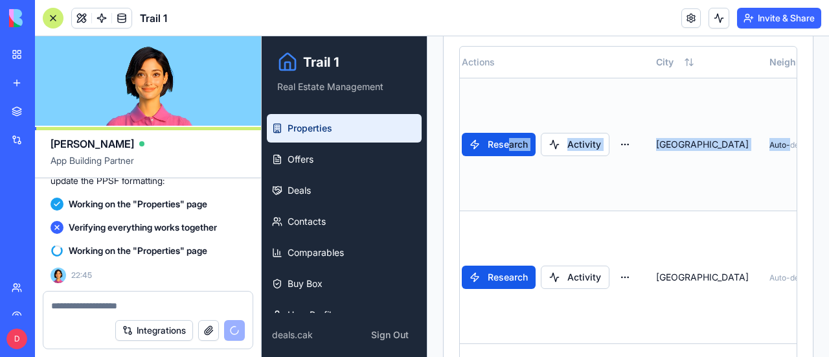
drag, startPoint x: 552, startPoint y: 197, endPoint x: 504, endPoint y: 198, distance: 47.9
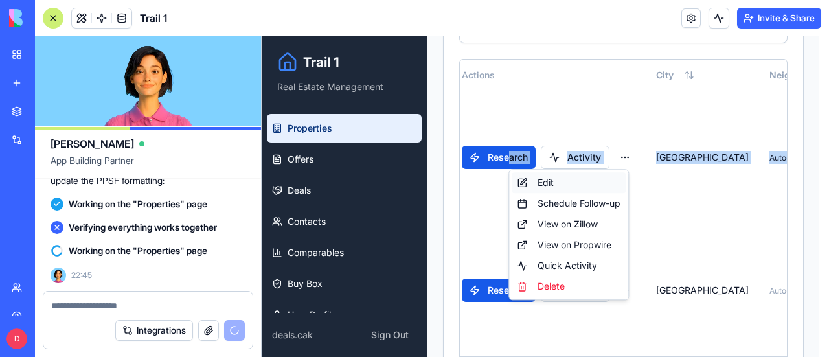
click at [547, 181] on div "Edit" at bounding box center [568, 182] width 114 height 21
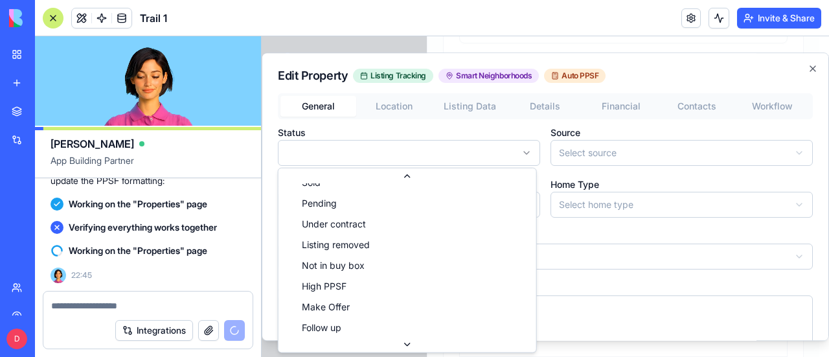
scroll to position [23, 0]
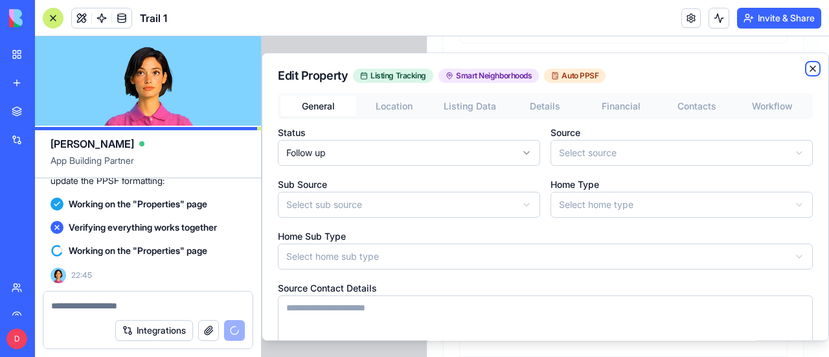
click at [807, 67] on icon "button" at bounding box center [812, 68] width 10 height 10
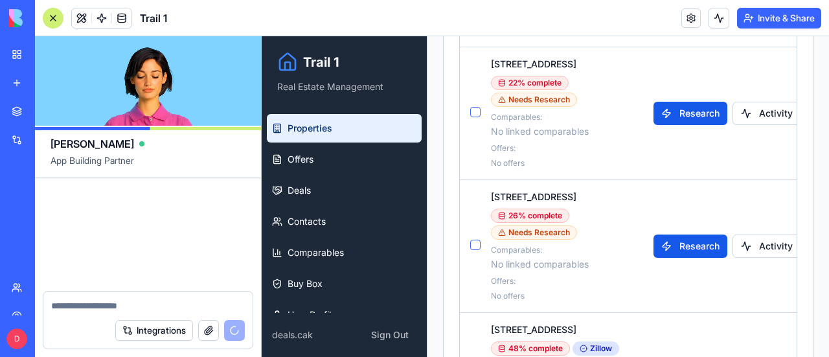
scroll to position [34577, 0]
